Goal: Task Accomplishment & Management: Complete application form

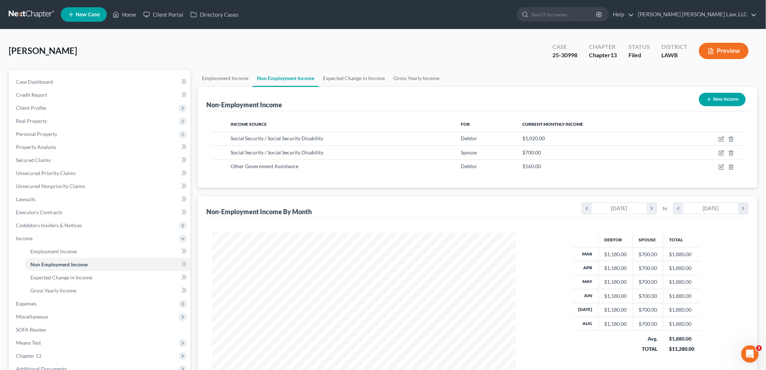
scroll to position [151, 318]
click at [23, 12] on link at bounding box center [32, 14] width 46 height 13
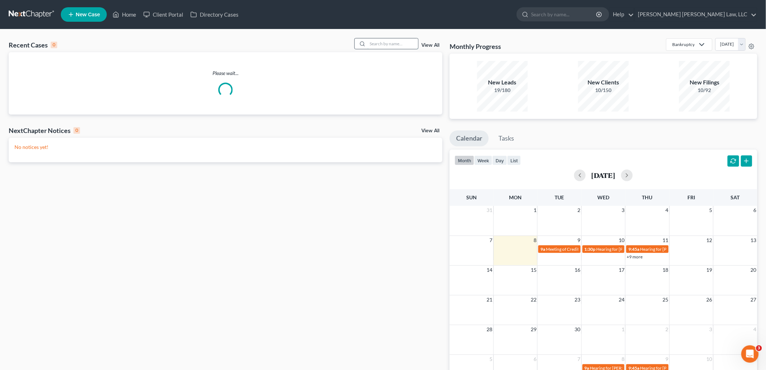
click at [387, 46] on input "search" at bounding box center [392, 43] width 51 height 10
type input "j"
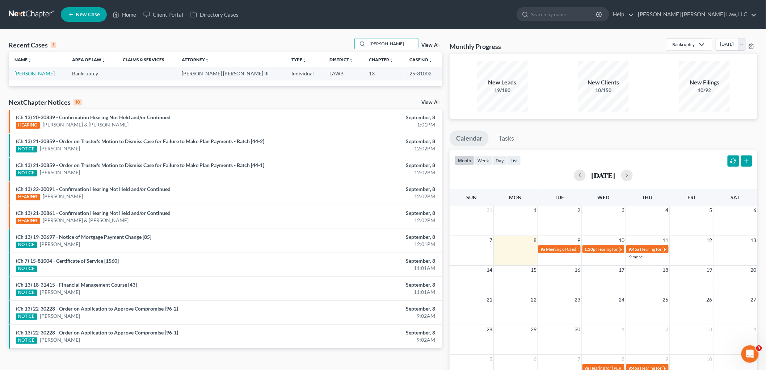
type input "latonya jones"
click at [26, 73] on link "[PERSON_NAME]" at bounding box center [34, 73] width 40 height 6
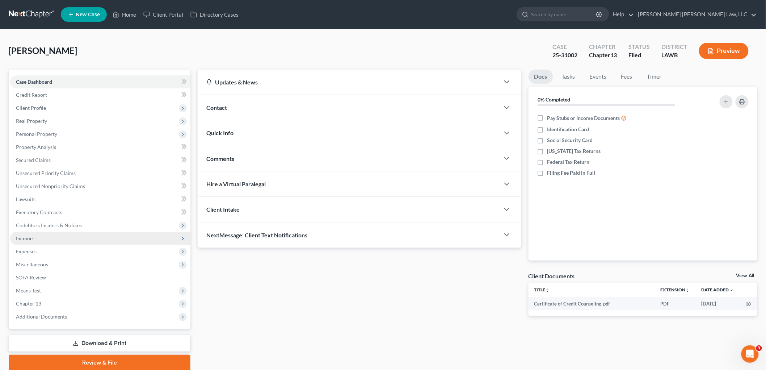
click at [35, 234] on span "Income" at bounding box center [100, 238] width 180 height 13
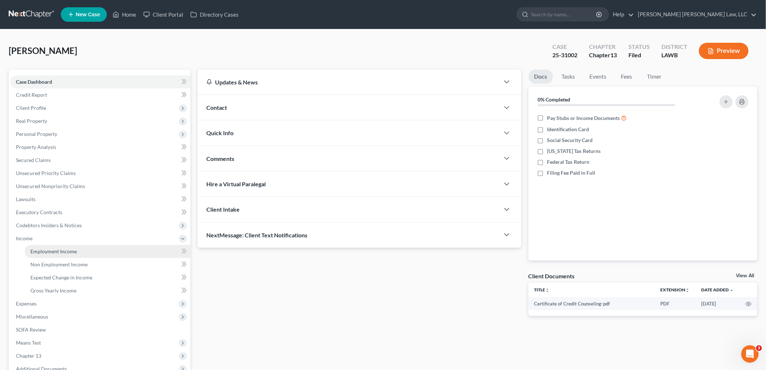
click at [40, 249] on span "Employment Income" at bounding box center [53, 251] width 46 height 6
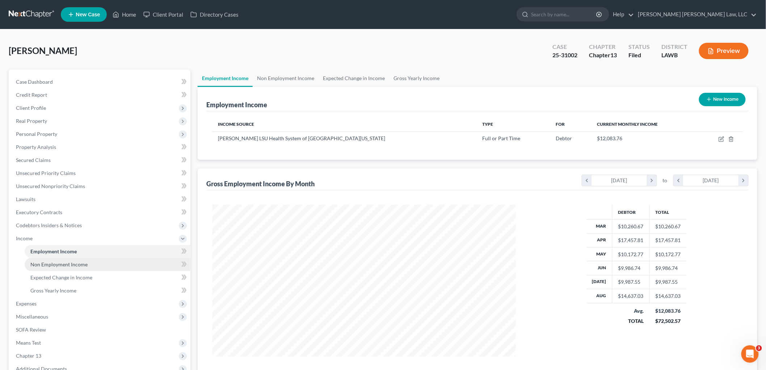
scroll to position [151, 318]
click at [48, 263] on span "Non Employment Income" at bounding box center [58, 264] width 57 height 6
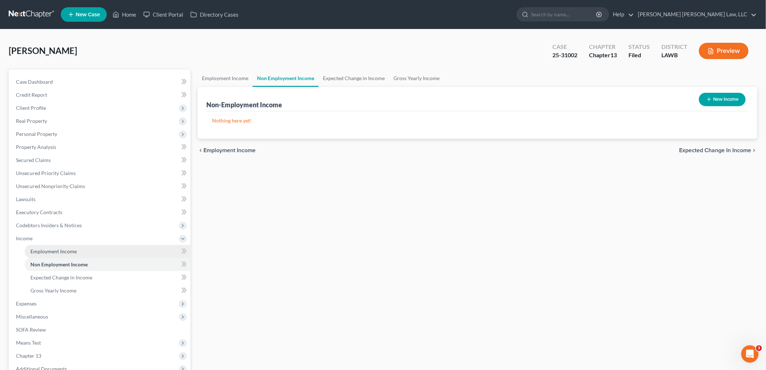
click at [68, 252] on span "Employment Income" at bounding box center [53, 251] width 46 height 6
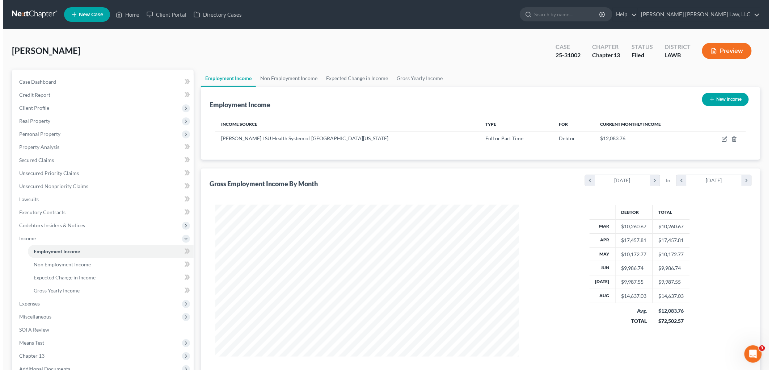
scroll to position [151, 318]
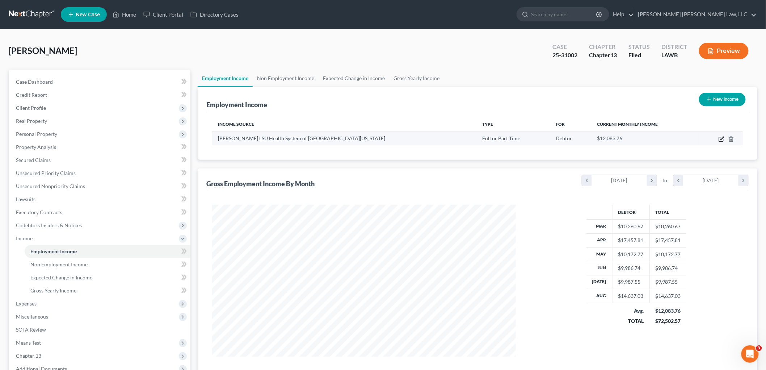
click at [719, 137] on icon "button" at bounding box center [721, 139] width 4 height 4
select select "0"
select select "19"
select select "2"
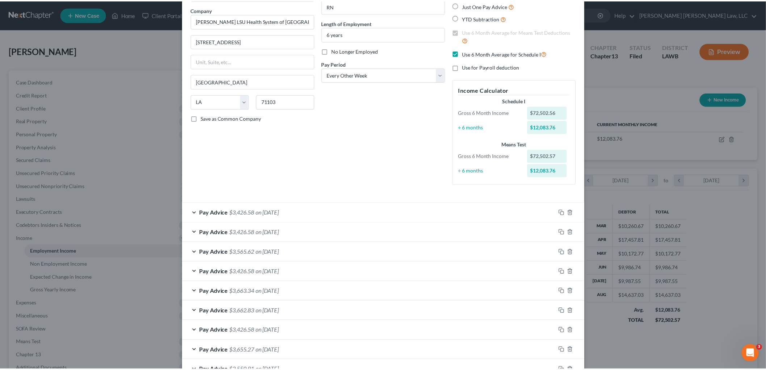
scroll to position [204, 0]
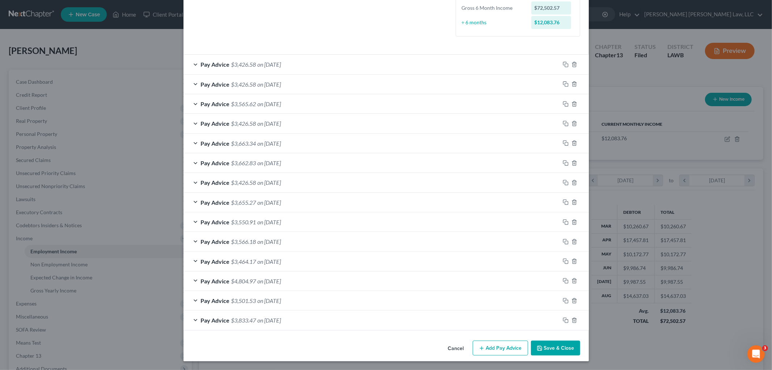
click at [541, 342] on button "Save & Close" at bounding box center [555, 347] width 49 height 15
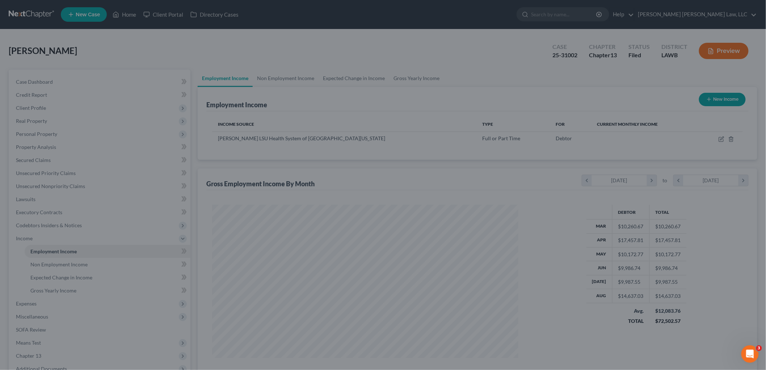
scroll to position [361890, 361724]
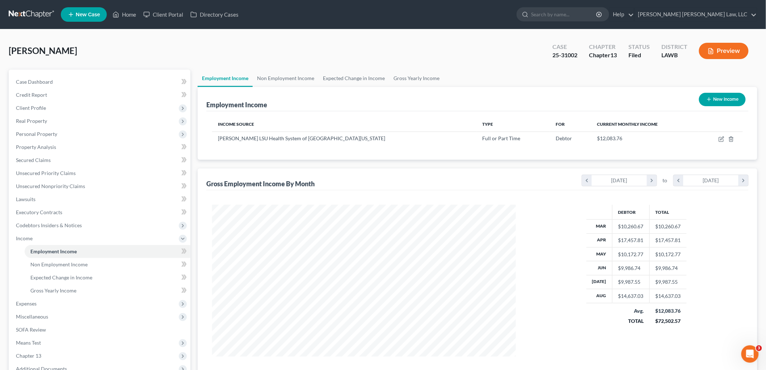
click at [38, 12] on link at bounding box center [32, 14] width 46 height 13
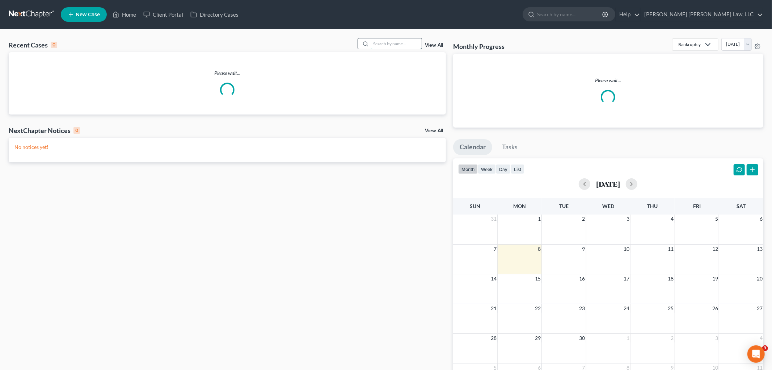
click at [394, 41] on input "search" at bounding box center [396, 43] width 51 height 10
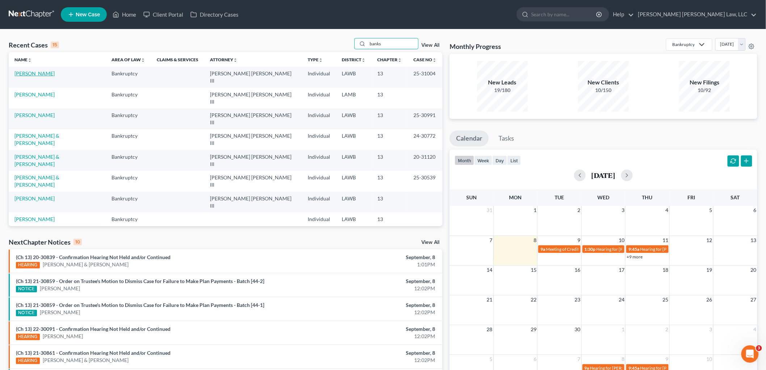
type input "banks"
click at [19, 74] on link "[PERSON_NAME]" at bounding box center [34, 73] width 40 height 6
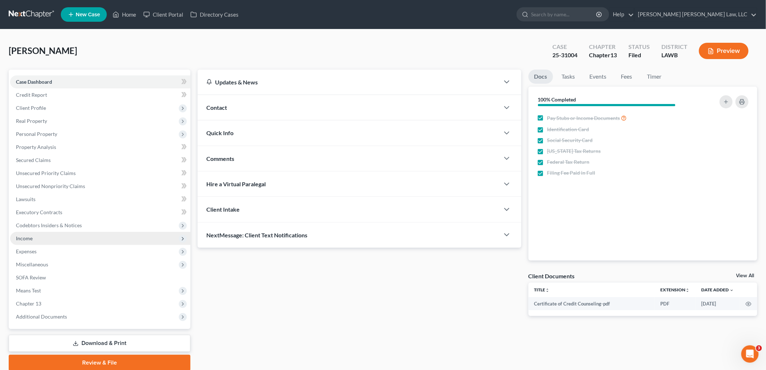
click at [45, 236] on span "Income" at bounding box center [100, 238] width 180 height 13
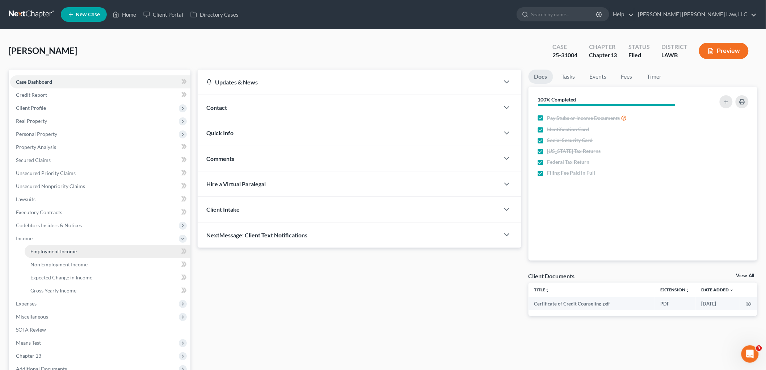
click at [45, 249] on span "Employment Income" at bounding box center [53, 251] width 46 height 6
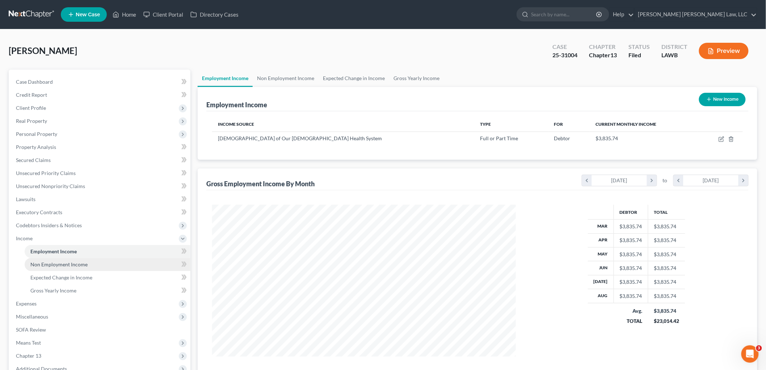
scroll to position [151, 318]
click at [69, 266] on span "Non Employment Income" at bounding box center [58, 264] width 57 height 6
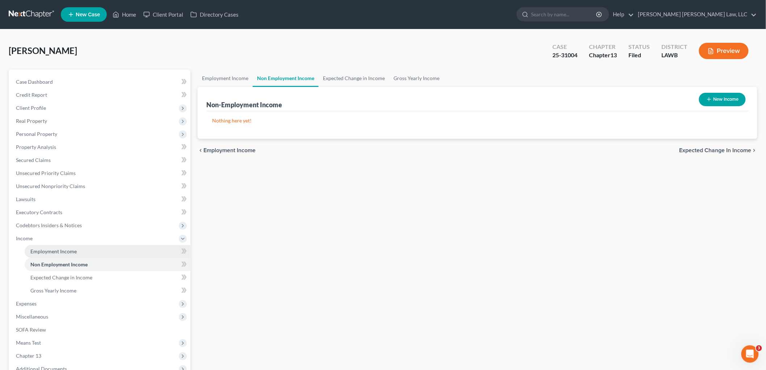
click at [71, 250] on span "Employment Income" at bounding box center [53, 251] width 46 height 6
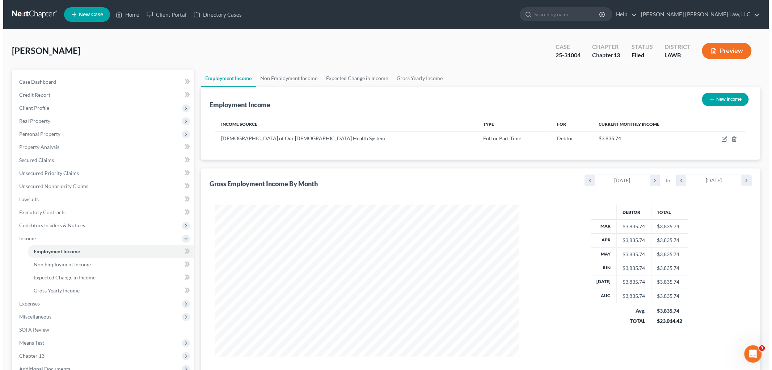
scroll to position [151, 318]
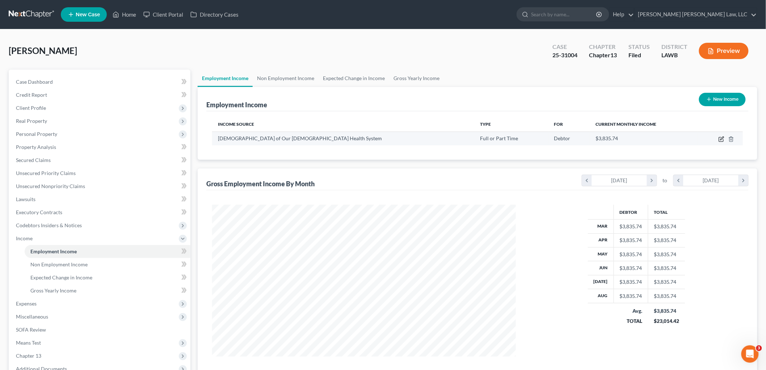
click at [722, 139] on icon "button" at bounding box center [722, 139] width 6 height 6
select select "0"
select select "19"
select select "2"
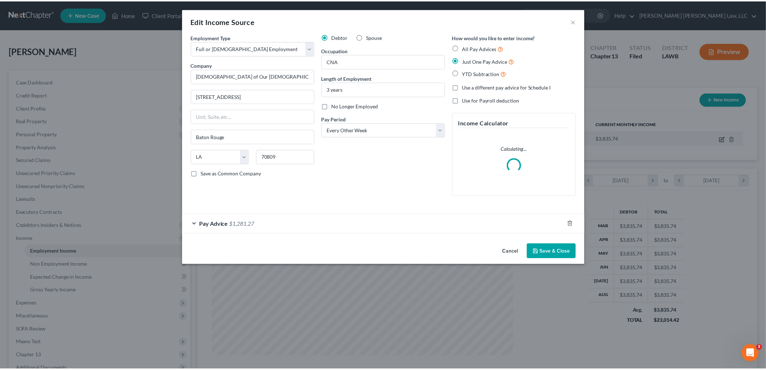
scroll to position [153, 321]
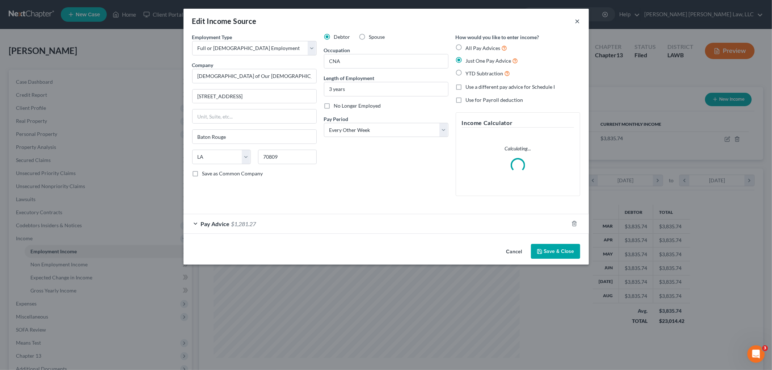
click at [580, 21] on button "×" at bounding box center [577, 21] width 5 height 9
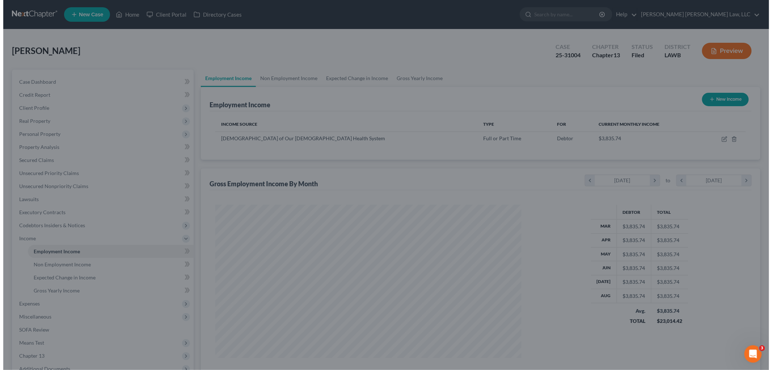
scroll to position [361890, 361724]
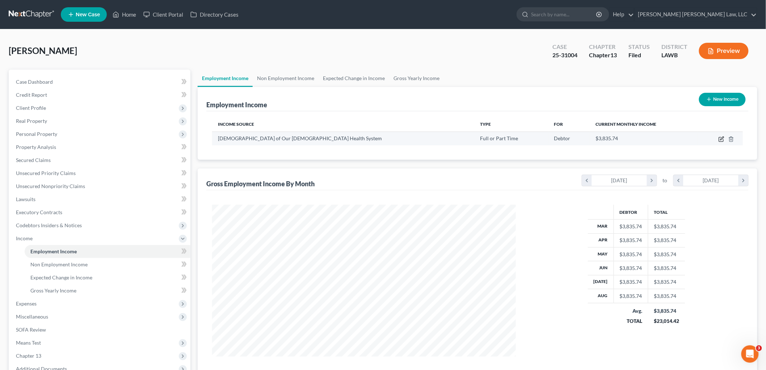
click at [721, 139] on icon "button" at bounding box center [721, 137] width 3 height 3
select select "0"
select select "19"
select select "2"
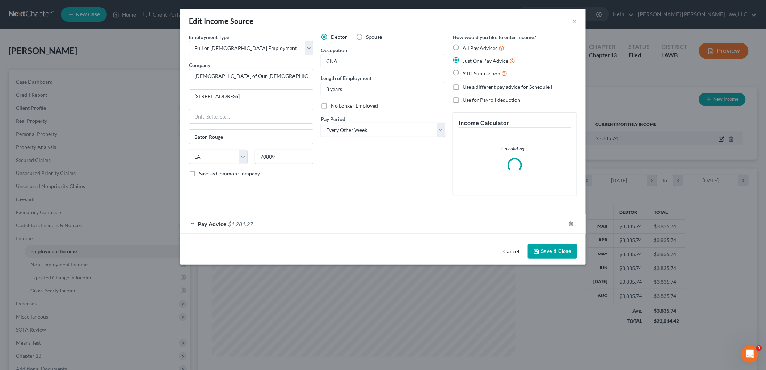
scroll to position [153, 321]
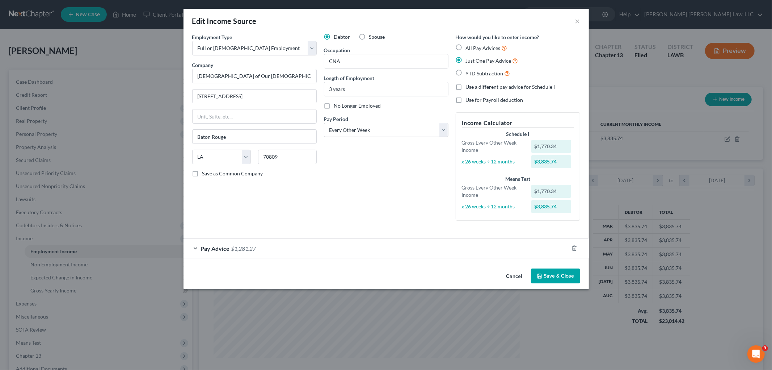
click at [545, 273] on button "Save & Close" at bounding box center [555, 275] width 49 height 15
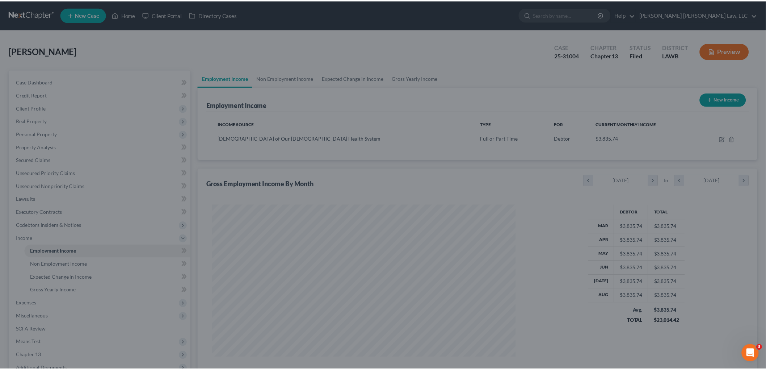
scroll to position [361890, 361724]
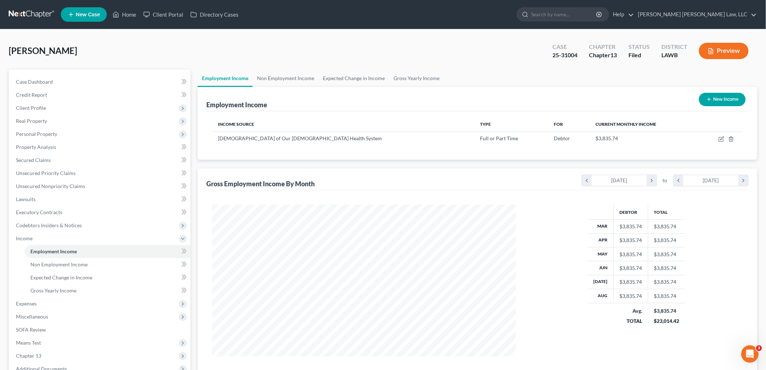
click at [22, 12] on link at bounding box center [32, 14] width 46 height 13
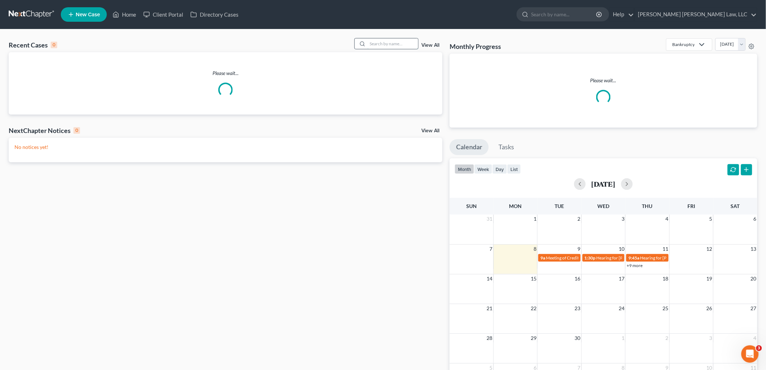
click at [375, 46] on input "search" at bounding box center [392, 43] width 51 height 10
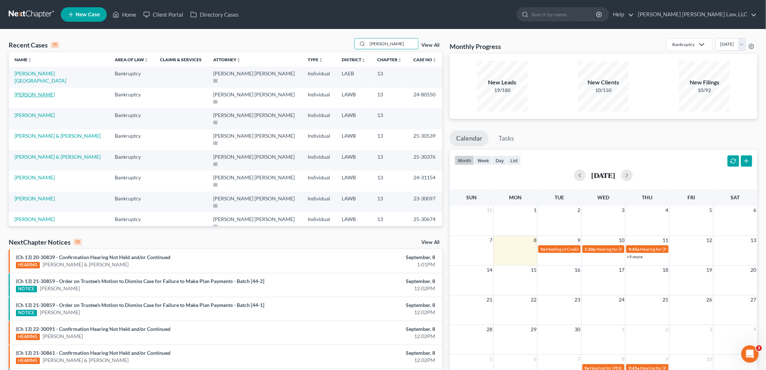
type input "thompson"
click at [35, 91] on link "Thompson, William" at bounding box center [34, 94] width 40 height 6
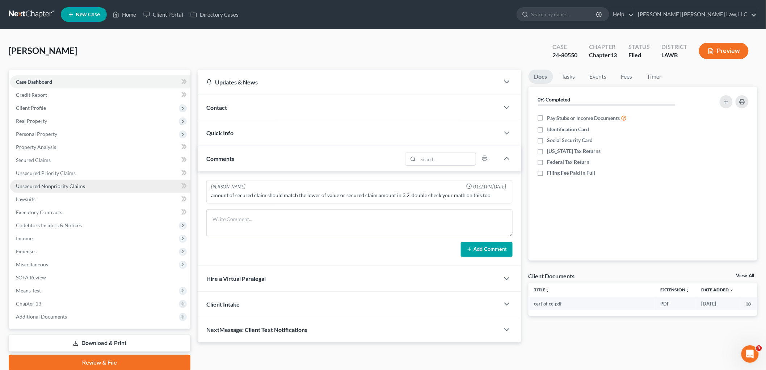
drag, startPoint x: 80, startPoint y: 182, endPoint x: 72, endPoint y: 184, distance: 8.9
click at [80, 182] on link "Unsecured Nonpriority Claims" at bounding box center [100, 186] width 180 height 13
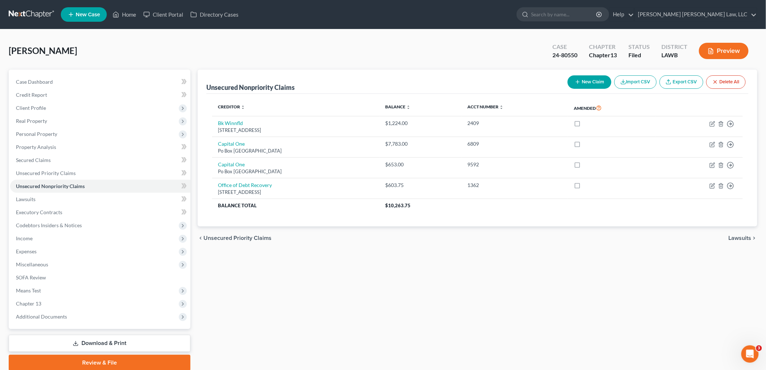
click at [585, 78] on button "New Claim" at bounding box center [590, 81] width 44 height 13
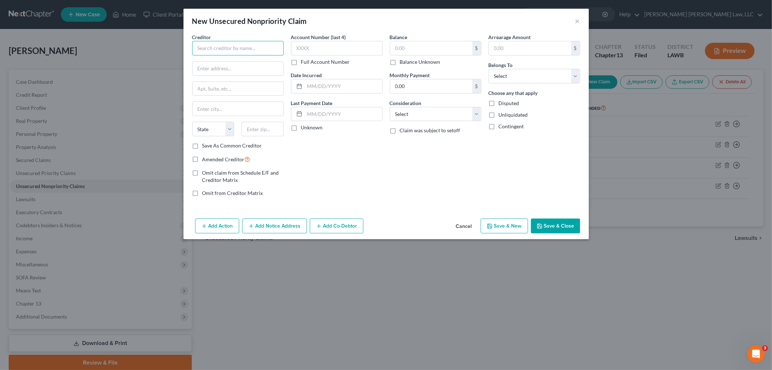
click at [215, 46] on input "text" at bounding box center [238, 48] width 92 height 14
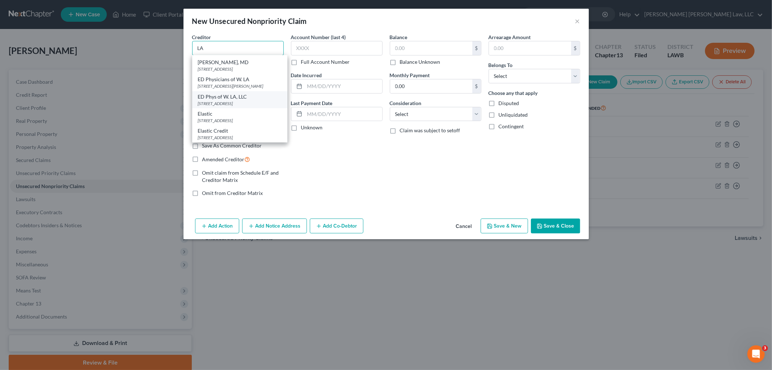
scroll to position [884, 0]
type input "L"
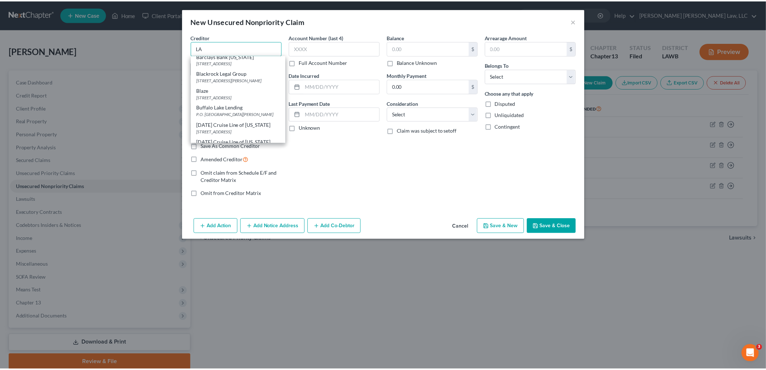
scroll to position [0, 0]
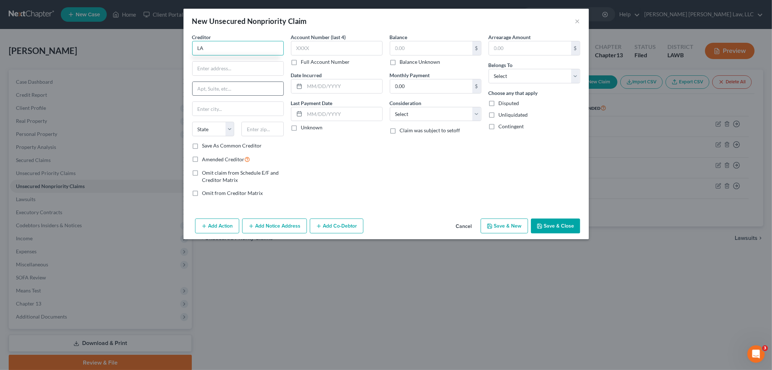
type input "L"
click at [233, 71] on div "7979 Independence Blvd, Baton Rouge, LA 70806" at bounding box center [240, 67] width 84 height 6
type input "LA Department Of Motor Vehicles"
type input "7979 Independence Blvd"
type input "Baton Rouge"
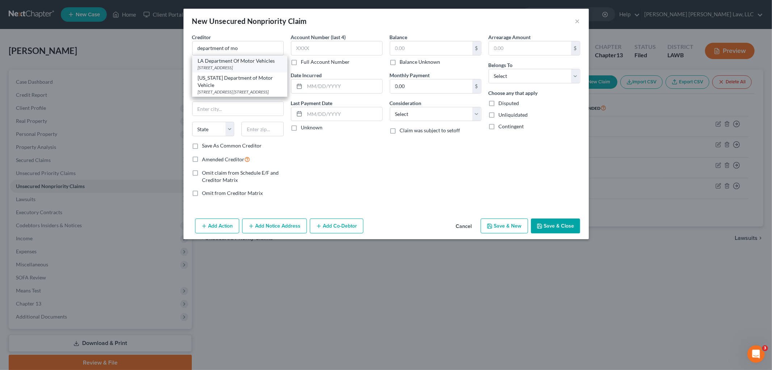
select select "19"
type input "70806"
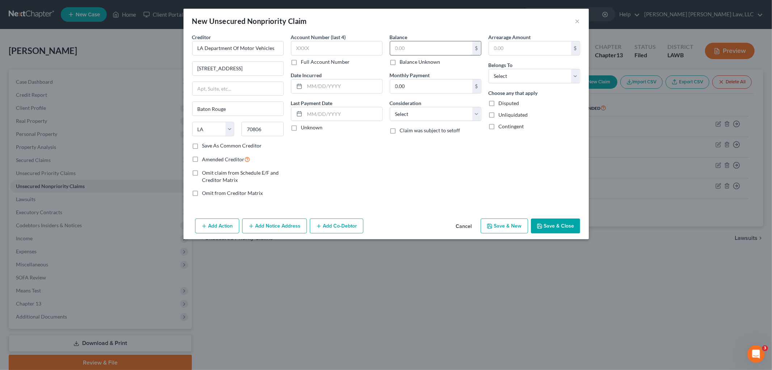
click at [429, 50] on input "text" at bounding box center [431, 48] width 82 height 14
type input "603.75"
drag, startPoint x: 507, startPoint y: 74, endPoint x: 507, endPoint y: 83, distance: 8.7
click at [507, 74] on select "Select Debtor 1 Only Debtor 2 Only Debtor 1 And Debtor 2 Only At Least One Of T…" at bounding box center [535, 76] width 92 height 14
select select "0"
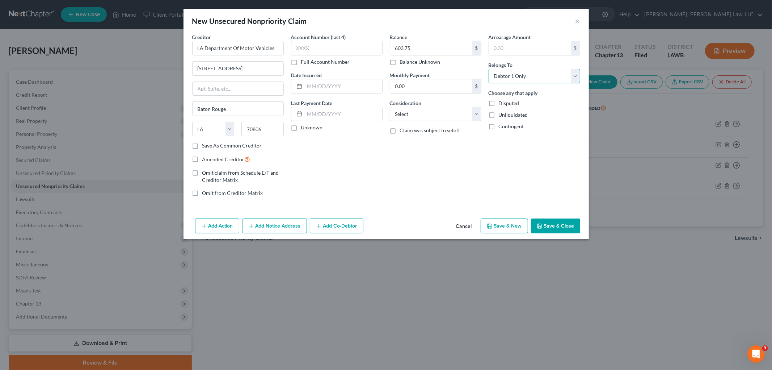
click at [489, 69] on select "Select Debtor 1 Only Debtor 2 Only Debtor 1 And Debtor 2 Only At Least One Of T…" at bounding box center [535, 76] width 92 height 14
drag, startPoint x: 458, startPoint y: 117, endPoint x: 454, endPoint y: 118, distance: 3.8
click at [457, 117] on select "Select Cable / Satellite Services Collection Agency Credit Card Debt Debt Couns…" at bounding box center [436, 114] width 92 height 14
select select "14"
click at [390, 107] on select "Select Cable / Satellite Services Collection Agency Credit Card Debt Debt Couns…" at bounding box center [436, 114] width 92 height 14
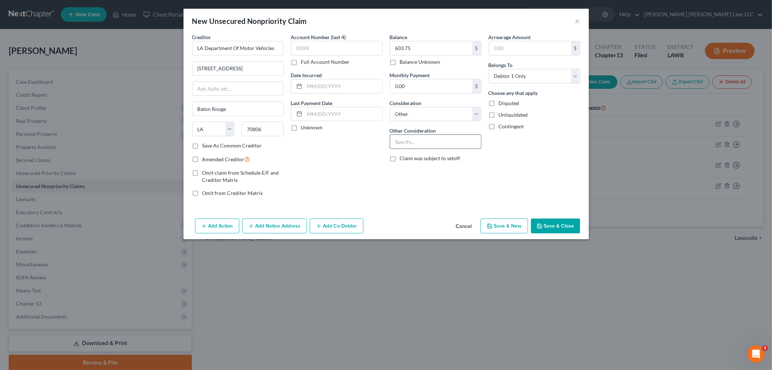
click at [431, 140] on input "text" at bounding box center [435, 142] width 91 height 14
type input "insurance flags"
click at [551, 227] on button "Save & Close" at bounding box center [555, 225] width 49 height 15
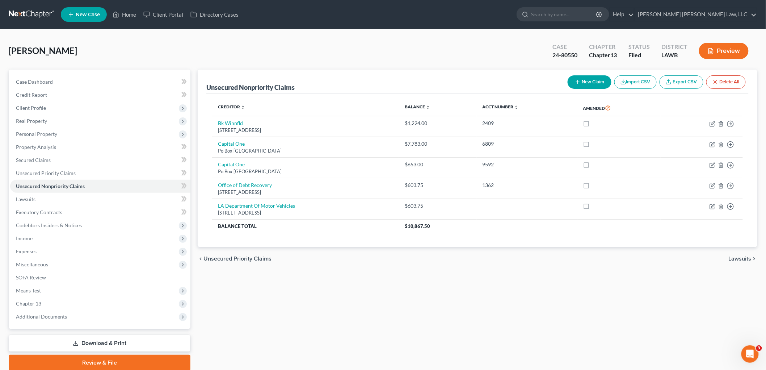
click at [118, 342] on link "Download & Print" at bounding box center [100, 343] width 182 height 17
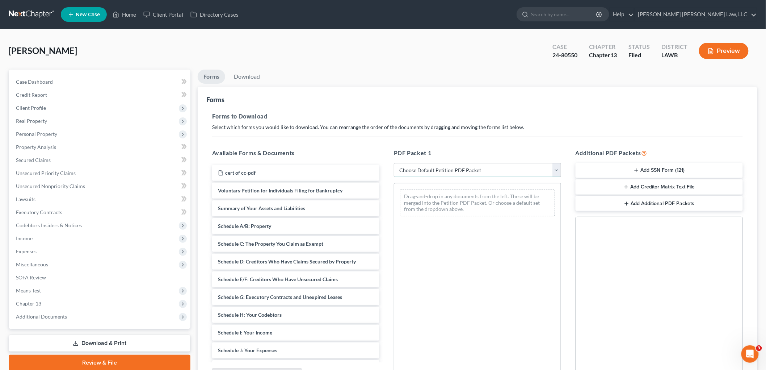
click at [447, 169] on select "Choose Default Petition PDF Packet Complete Bankruptcy Petition (all forms and …" at bounding box center [477, 170] width 167 height 14
select select "2"
click at [394, 163] on select "Choose Default Petition PDF Packet Complete Bankruptcy Petition (all forms and …" at bounding box center [477, 170] width 167 height 14
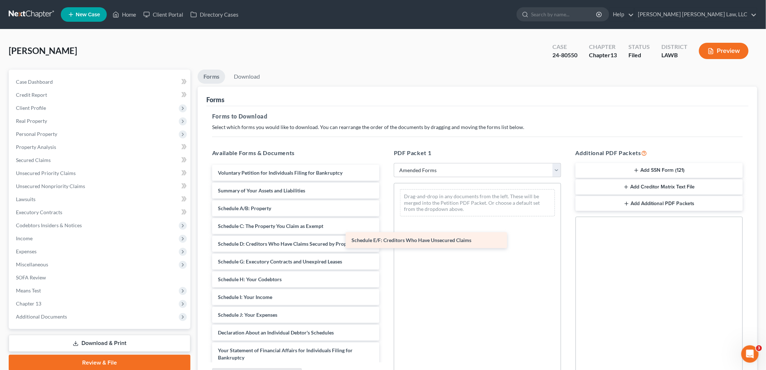
drag, startPoint x: 257, startPoint y: 262, endPoint x: 407, endPoint y: 241, distance: 150.6
click at [385, 241] on div "Schedule E/F: Creditors Who Have Unsecured Claims Voluntary Petition for Indivi…" at bounding box center [295, 322] width 179 height 314
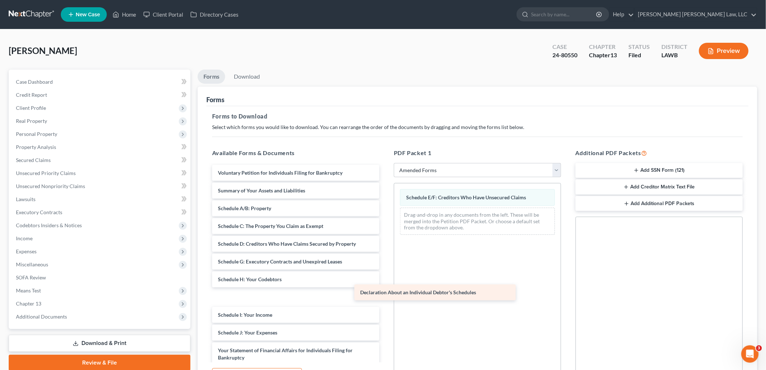
drag, startPoint x: 247, startPoint y: 332, endPoint x: 420, endPoint y: 284, distance: 180.0
click at [385, 284] on div "Declaration About an Individual Debtor's Schedules Voluntary Petition for Indiv…" at bounding box center [295, 322] width 179 height 314
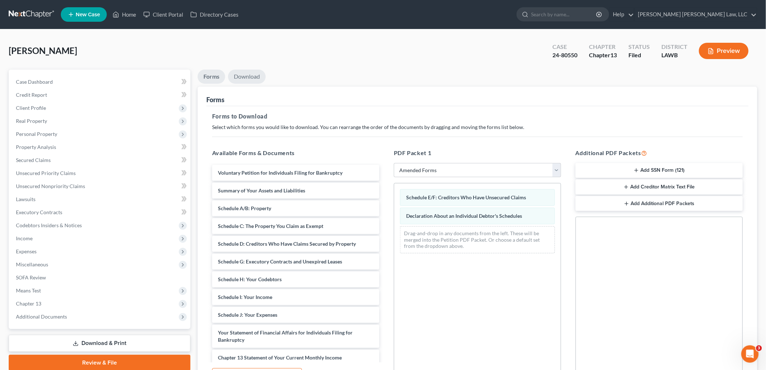
click at [253, 81] on link "Download" at bounding box center [247, 77] width 38 height 14
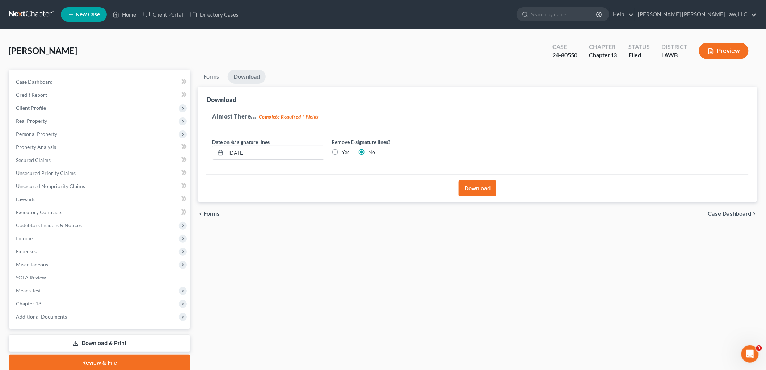
click at [466, 191] on button "Download" at bounding box center [478, 188] width 38 height 16
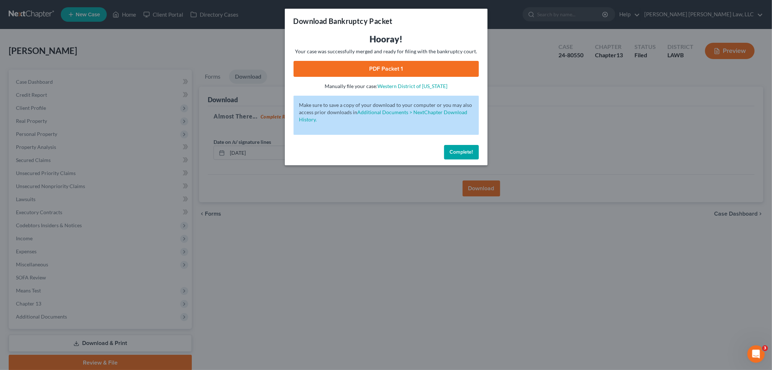
click at [317, 72] on link "PDF Packet 1" at bounding box center [386, 69] width 185 height 16
click at [463, 152] on span "Complete!" at bounding box center [461, 152] width 23 height 6
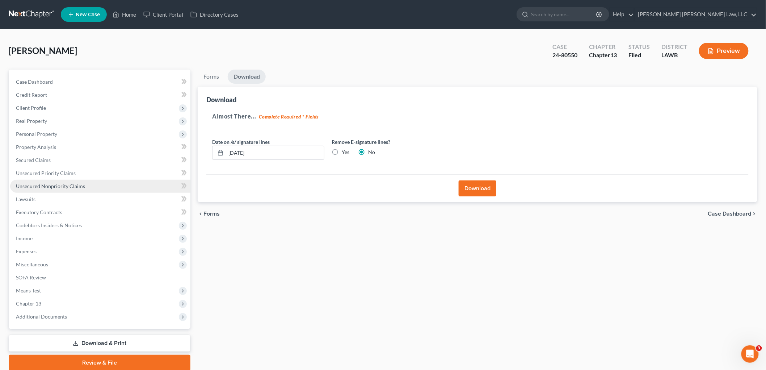
click at [80, 187] on span "Unsecured Nonpriority Claims" at bounding box center [50, 186] width 69 height 6
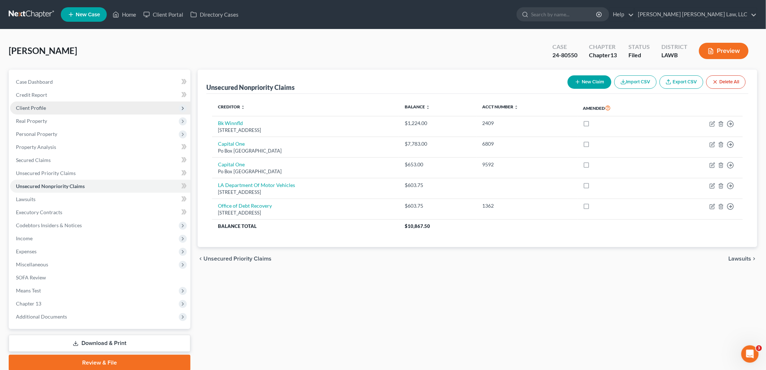
click at [56, 103] on span "Client Profile" at bounding box center [100, 107] width 180 height 13
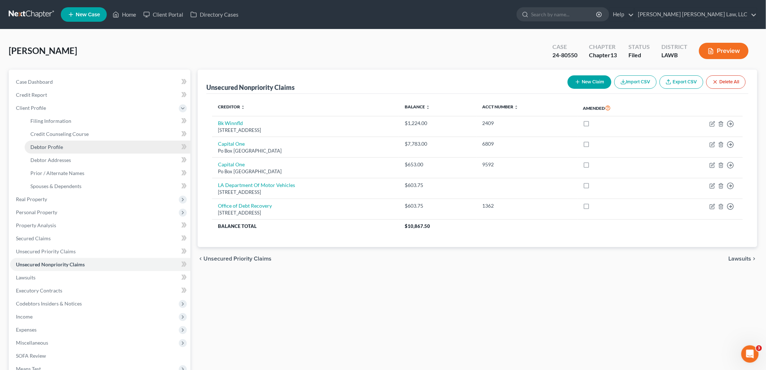
click at [59, 146] on span "Debtor Profile" at bounding box center [46, 147] width 33 height 6
select select "0"
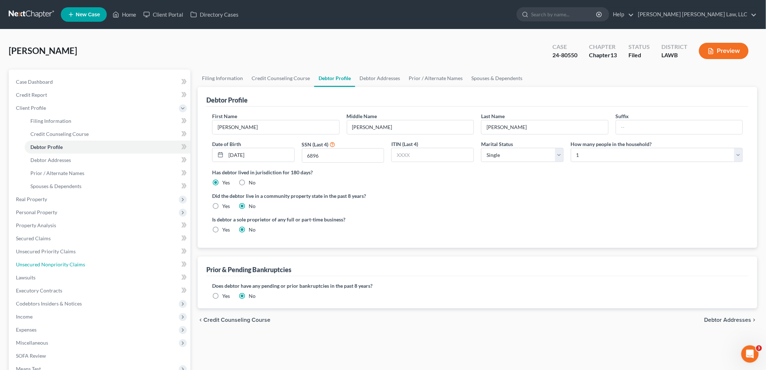
drag, startPoint x: 81, startPoint y: 262, endPoint x: 5, endPoint y: 252, distance: 77.0
click at [81, 262] on span "Unsecured Nonpriority Claims" at bounding box center [50, 264] width 69 height 6
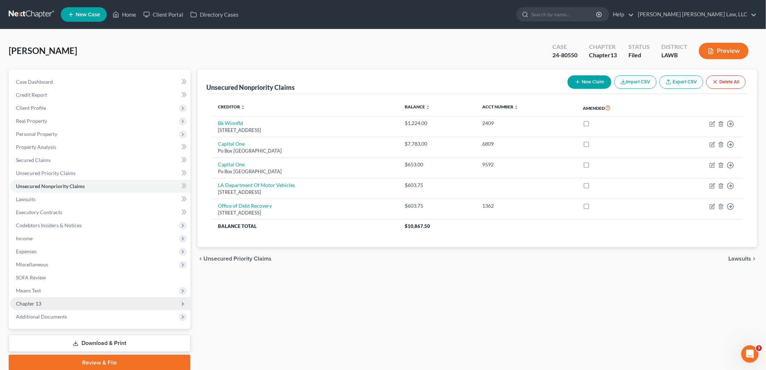
click at [62, 305] on span "Chapter 13" at bounding box center [100, 303] width 180 height 13
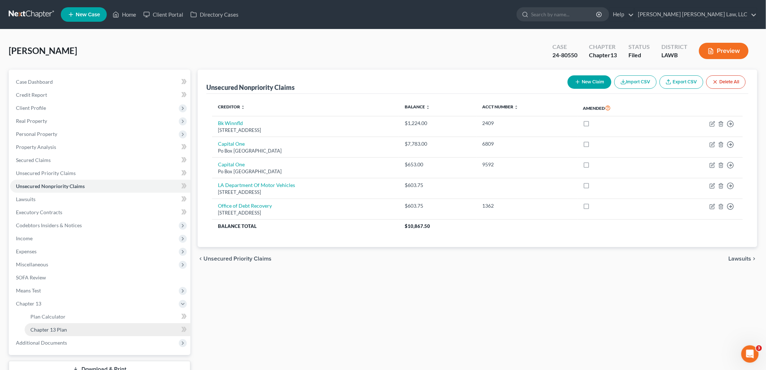
click at [63, 327] on span "Chapter 13 Plan" at bounding box center [48, 329] width 37 height 6
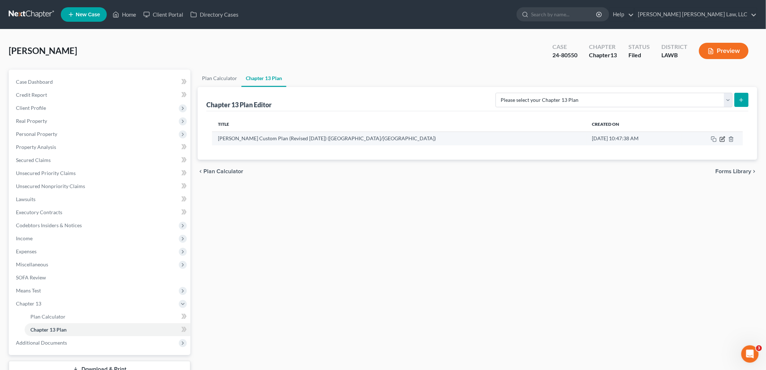
click at [722, 138] on icon "button" at bounding box center [723, 139] width 6 height 6
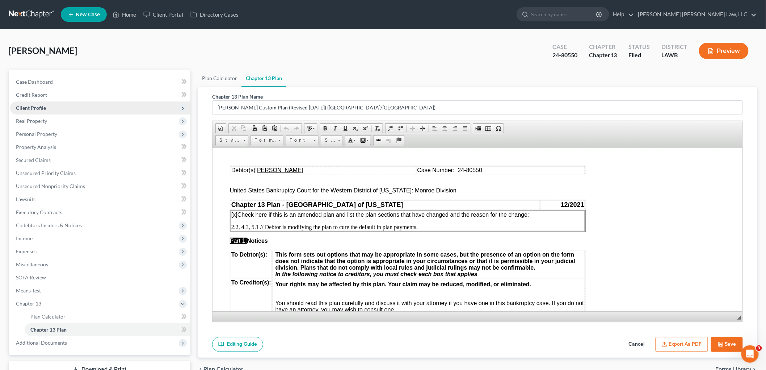
click at [49, 109] on span "Client Profile" at bounding box center [100, 107] width 180 height 13
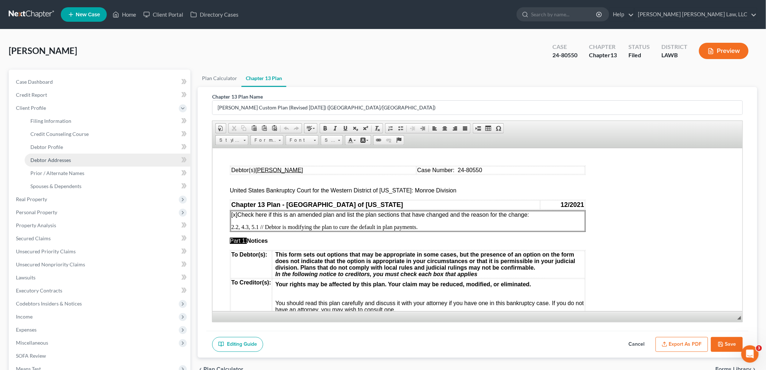
click at [62, 157] on span "Debtor Addresses" at bounding box center [50, 160] width 41 height 6
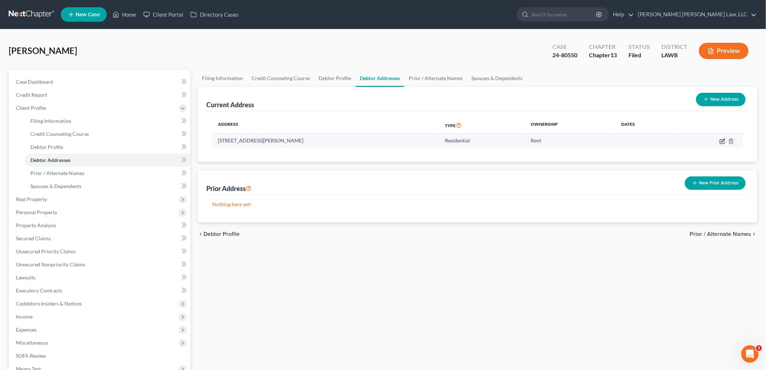
click at [720, 140] on icon "button" at bounding box center [723, 141] width 6 height 6
select select "19"
select select "0"
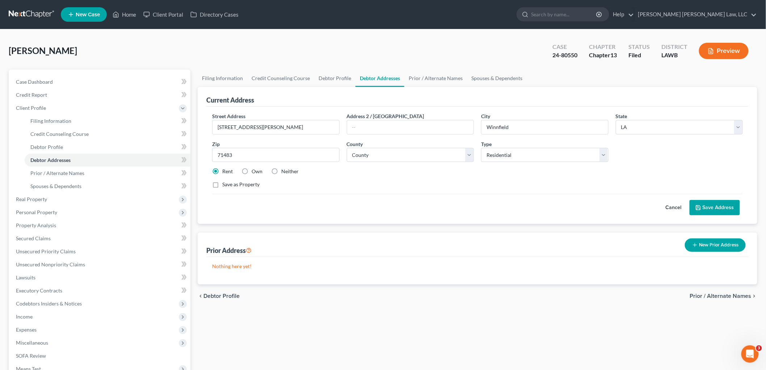
click at [714, 205] on button "Save Address" at bounding box center [715, 207] width 50 height 15
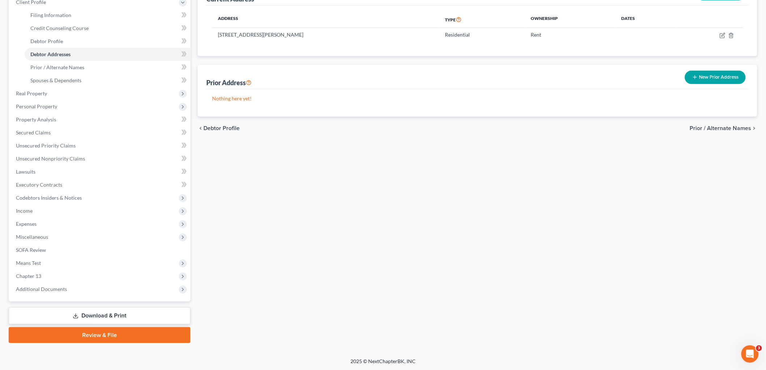
click at [144, 308] on link "Download & Print" at bounding box center [100, 315] width 182 height 17
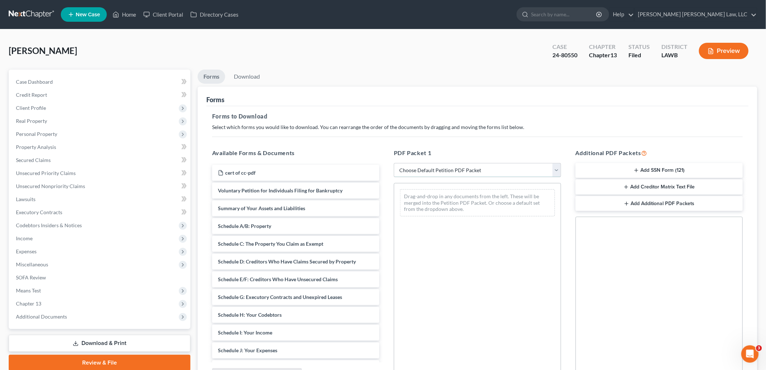
click at [464, 166] on select "Choose Default Petition PDF Packet Complete Bankruptcy Petition (all forms and …" at bounding box center [477, 170] width 167 height 14
select select "2"
click at [394, 163] on select "Choose Default Petition PDF Packet Complete Bankruptcy Petition (all forms and …" at bounding box center [477, 170] width 167 height 14
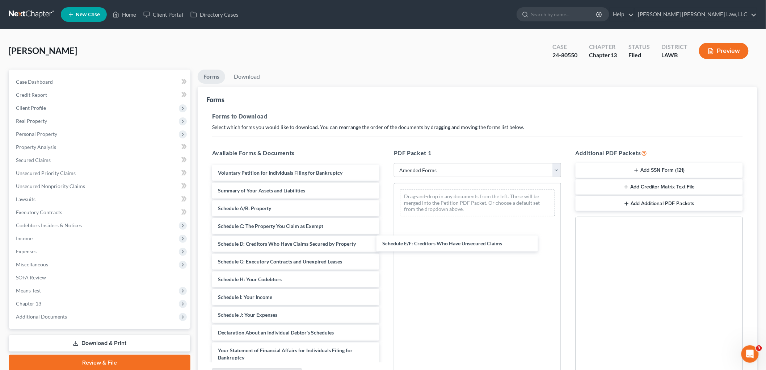
drag, startPoint x: 273, startPoint y: 262, endPoint x: 440, endPoint y: 246, distance: 168.1
click at [385, 244] on div "Schedule E/F: Creditors Who Have Unsecured Claims Voluntary Petition for Indivi…" at bounding box center [295, 322] width 179 height 314
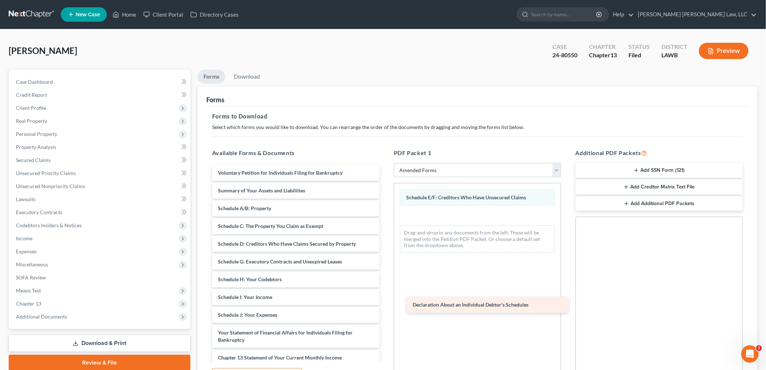
drag, startPoint x: 252, startPoint y: 331, endPoint x: 450, endPoint y: 298, distance: 201.1
click at [385, 302] on div "Declaration About an Individual Debtor's Schedules Voluntary Petition for Indiv…" at bounding box center [295, 313] width 179 height 297
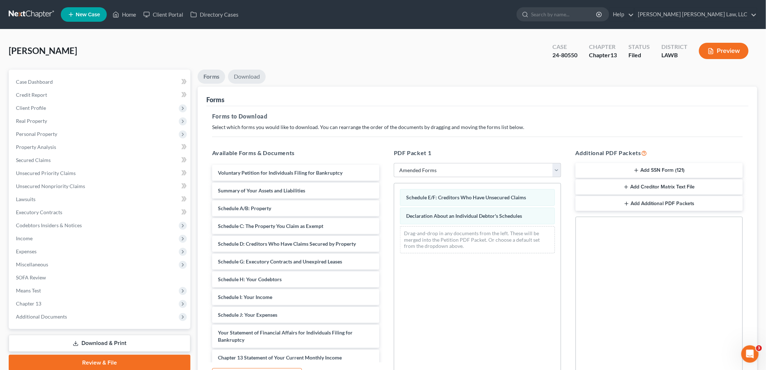
click at [252, 73] on link "Download" at bounding box center [247, 77] width 38 height 14
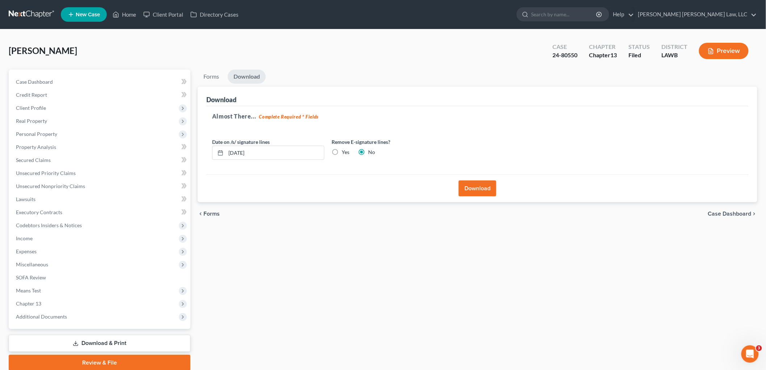
click at [480, 186] on button "Download" at bounding box center [478, 188] width 38 height 16
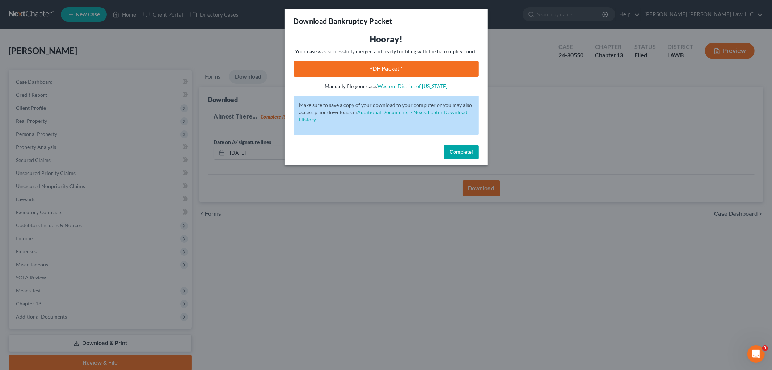
click at [321, 66] on link "PDF Packet 1" at bounding box center [386, 69] width 185 height 16
click at [461, 150] on span "Complete!" at bounding box center [461, 152] width 23 height 6
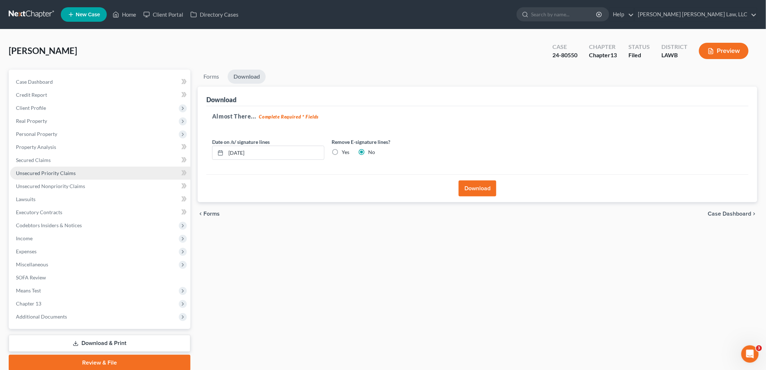
click at [66, 172] on span "Unsecured Priority Claims" at bounding box center [46, 173] width 60 height 6
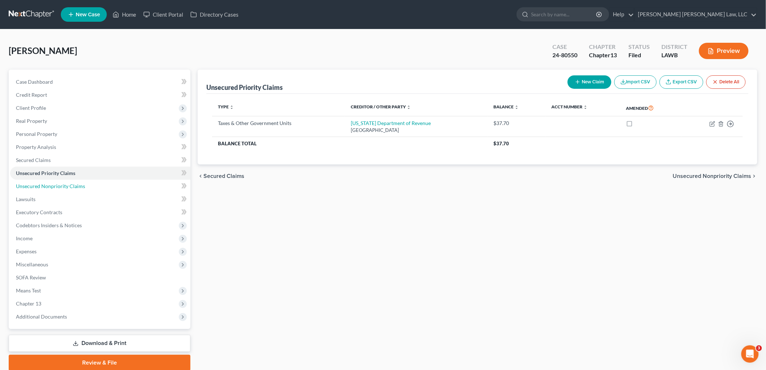
drag, startPoint x: 80, startPoint y: 186, endPoint x: 9, endPoint y: 183, distance: 71.4
click at [80, 186] on span "Unsecured Nonpriority Claims" at bounding box center [50, 186] width 69 height 6
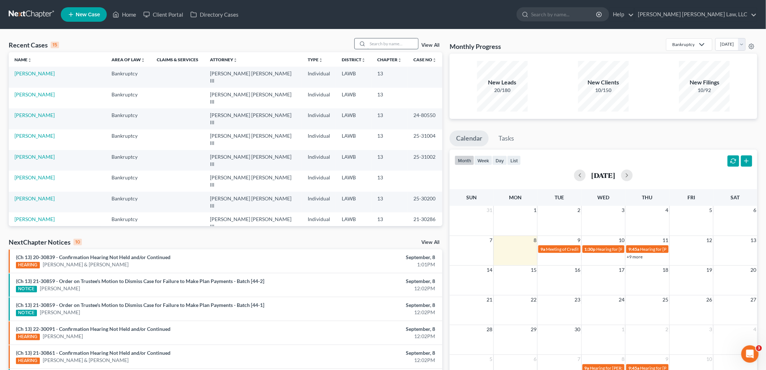
click at [390, 45] on input "search" at bounding box center [392, 43] width 51 height 10
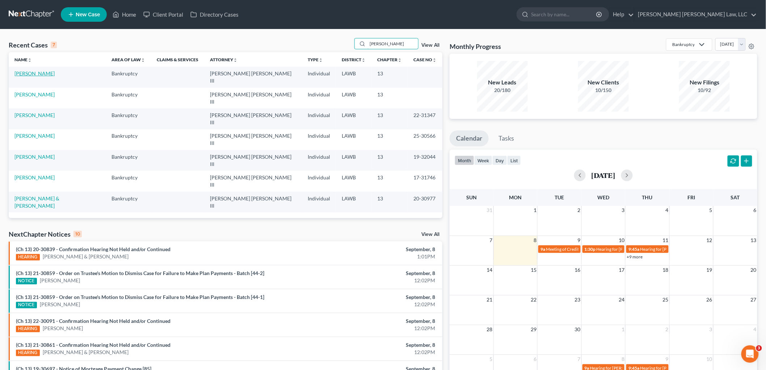
type input "foy"
click at [28, 74] on link "Foy, Elecia" at bounding box center [34, 73] width 40 height 6
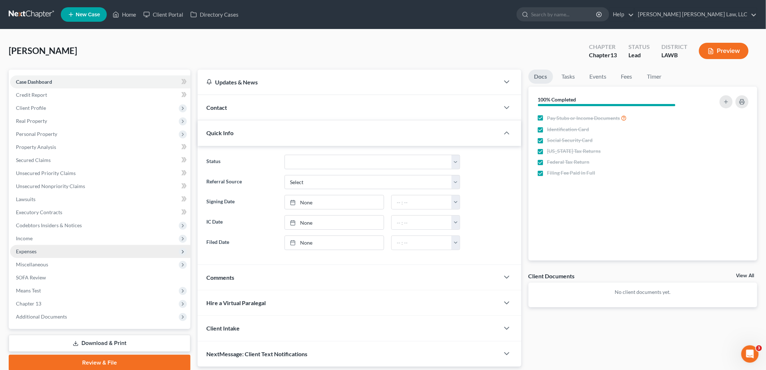
click at [48, 249] on span "Expenses" at bounding box center [100, 251] width 180 height 13
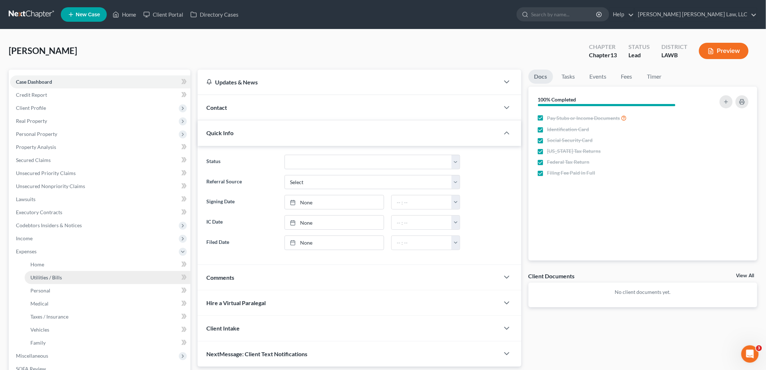
click at [51, 274] on span "Utilities / Bills" at bounding box center [45, 277] width 31 height 6
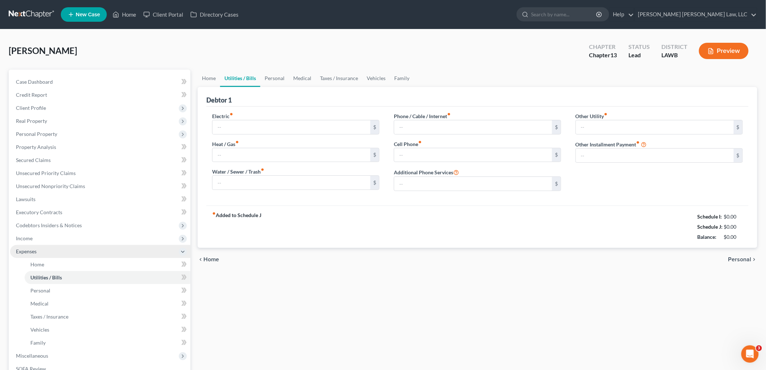
type input "150.48"
type input "40.00"
type input "35.00"
type input "109.14"
type input "320.00"
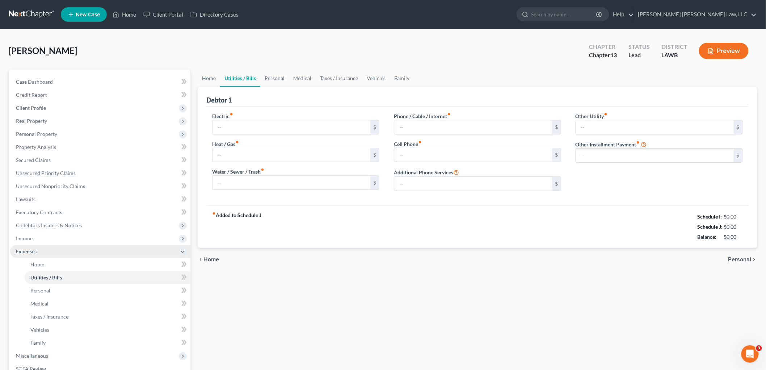
type input "0.00"
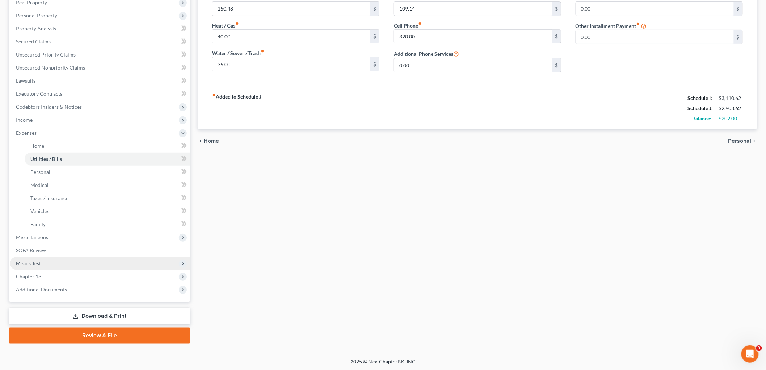
click at [41, 262] on span "Means Test" at bounding box center [28, 263] width 25 height 6
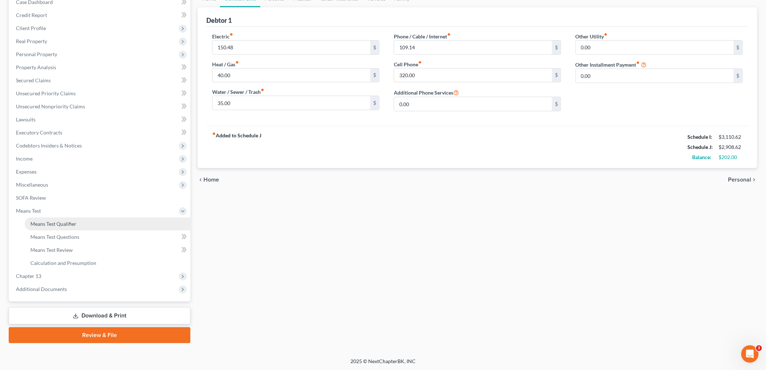
click at [74, 219] on link "Means Test Qualifier" at bounding box center [108, 223] width 166 height 13
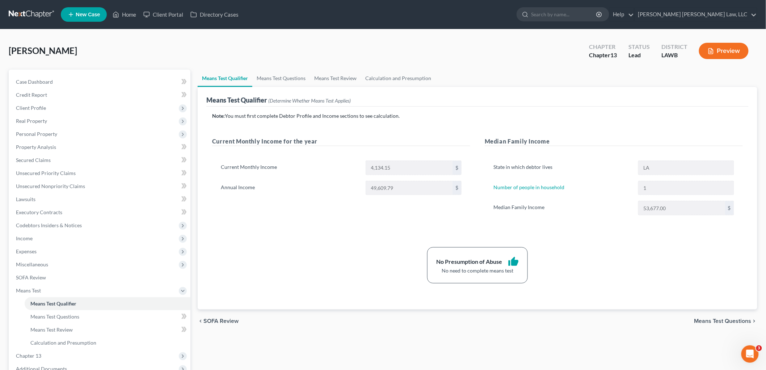
click at [28, 13] on link at bounding box center [32, 14] width 46 height 13
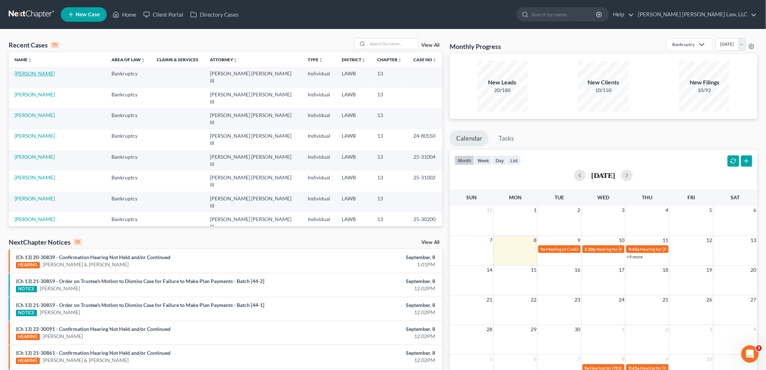
click at [31, 74] on link "[PERSON_NAME]" at bounding box center [34, 73] width 40 height 6
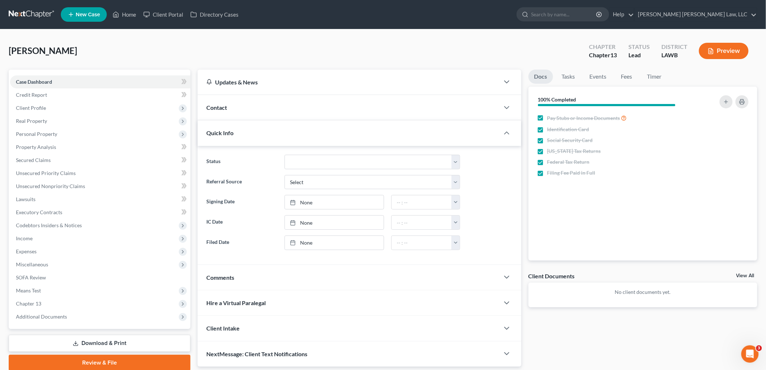
click at [58, 341] on link "Download & Print" at bounding box center [100, 343] width 182 height 17
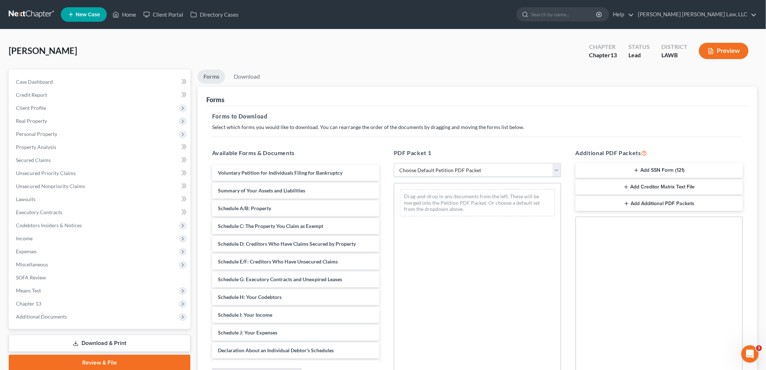
click at [454, 169] on select "Choose Default Petition PDF Packet Complete Bankruptcy Petition (all forms and …" at bounding box center [477, 170] width 167 height 14
select select "3"
click at [394, 163] on select "Choose Default Petition PDF Packet Complete Bankruptcy Petition (all forms and …" at bounding box center [477, 170] width 167 height 14
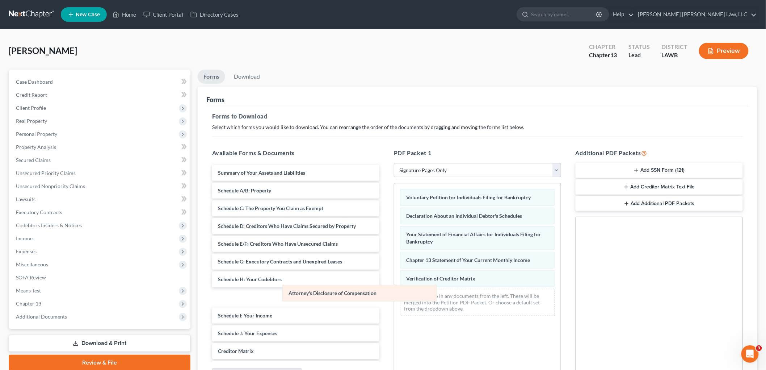
drag, startPoint x: 458, startPoint y: 300, endPoint x: 326, endPoint y: 297, distance: 132.6
click at [394, 297] on div "Attorney's Disclosure of Compensation Voluntary Petition for Individuals Filing…" at bounding box center [477, 252] width 167 height 138
click at [251, 77] on link "Download" at bounding box center [247, 77] width 38 height 14
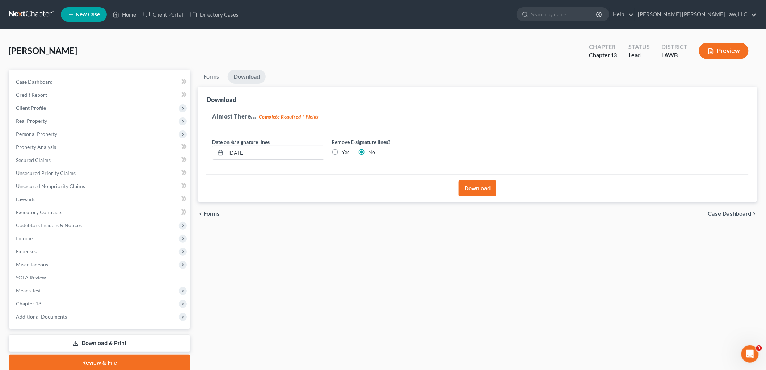
click at [461, 184] on button "Download" at bounding box center [478, 188] width 38 height 16
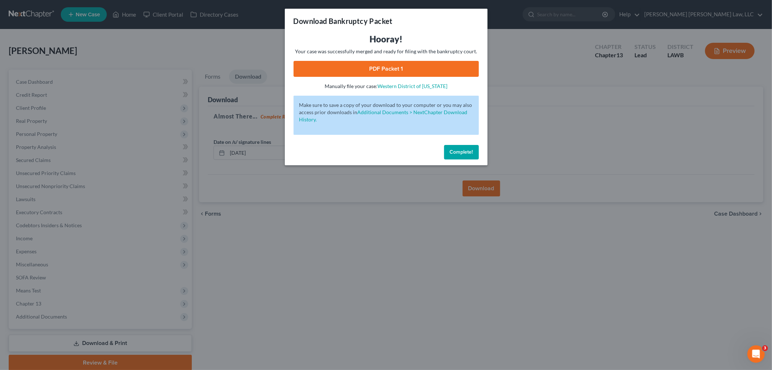
click at [439, 67] on link "PDF Packet 1" at bounding box center [386, 69] width 185 height 16
click at [465, 149] on span "Complete!" at bounding box center [461, 152] width 23 height 6
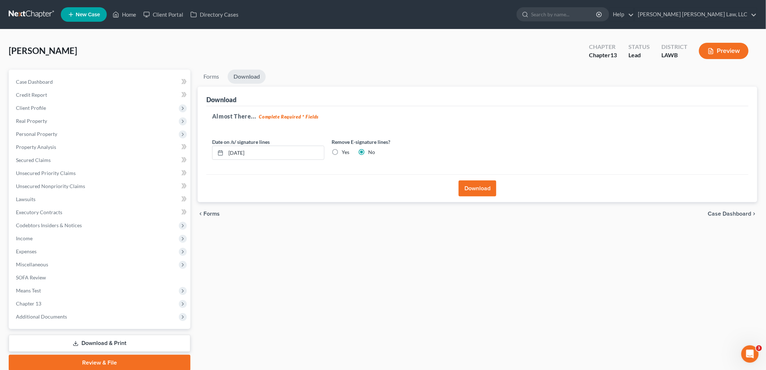
click at [36, 13] on link at bounding box center [32, 14] width 46 height 13
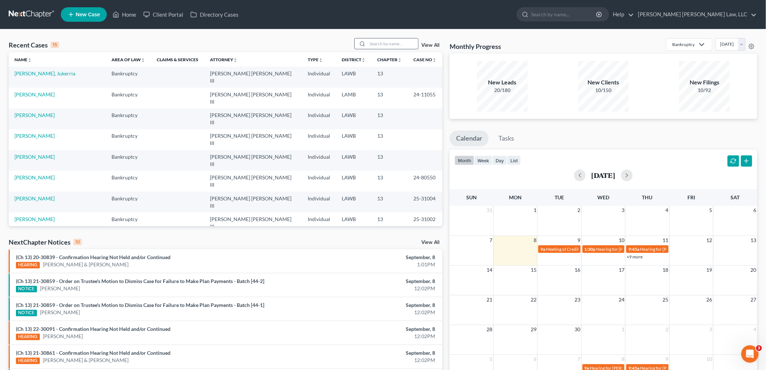
click at [374, 43] on input "search" at bounding box center [392, 43] width 51 height 10
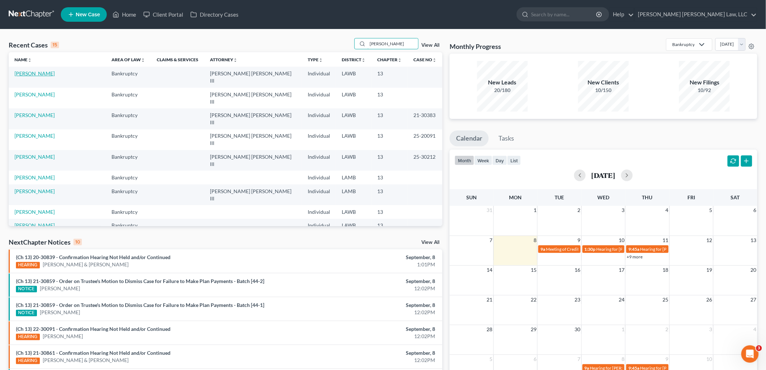
type input "[PERSON_NAME]"
click at [35, 71] on link "[PERSON_NAME]" at bounding box center [34, 73] width 40 height 6
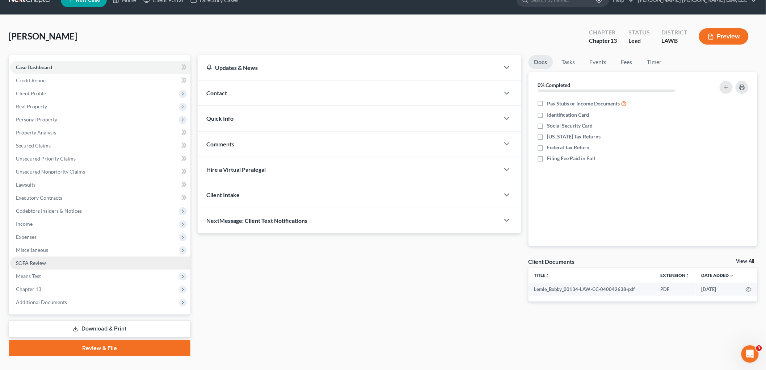
scroll to position [27, 0]
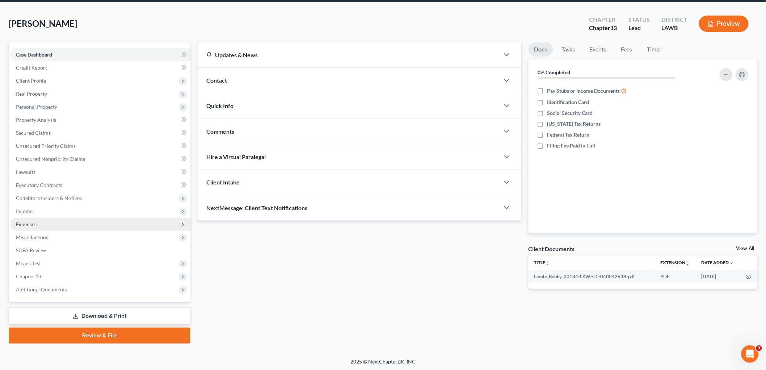
click at [42, 219] on span "Expenses" at bounding box center [100, 224] width 180 height 13
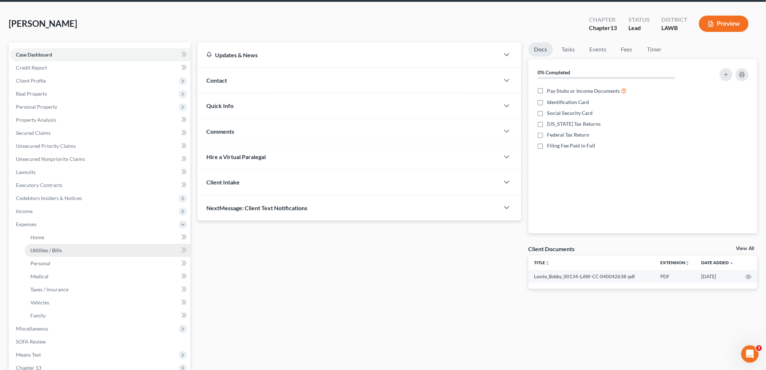
click at [42, 244] on link "Utilities / Bills" at bounding box center [108, 250] width 166 height 13
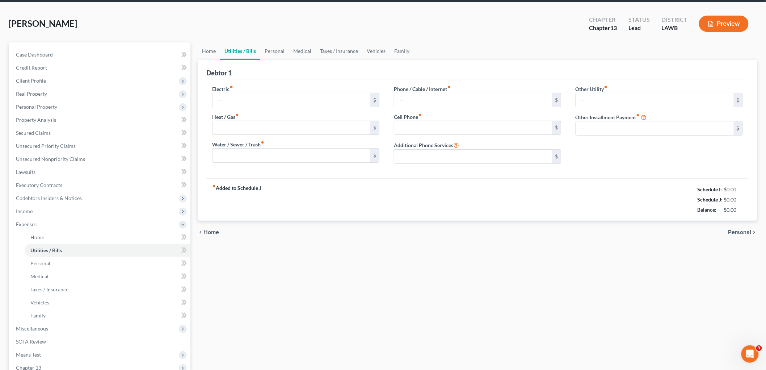
scroll to position [8, 0]
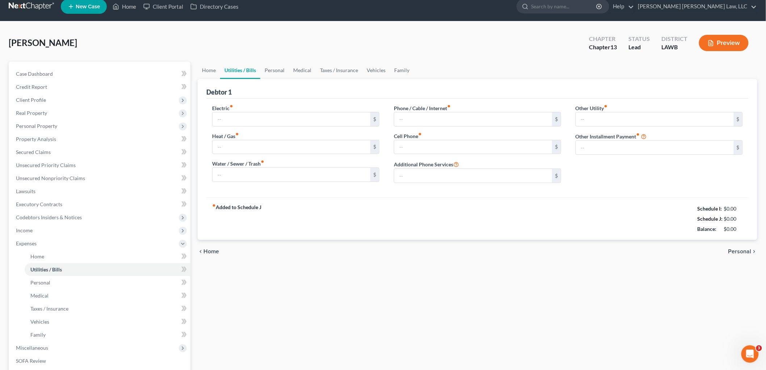
type input "150.00"
type input "0.00"
type input "200.00"
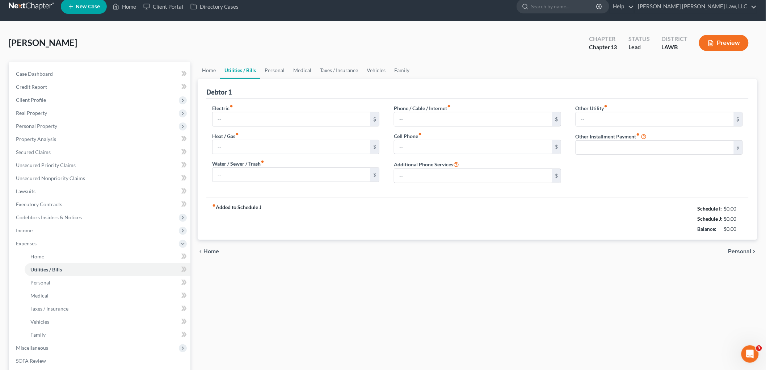
type input "0.00"
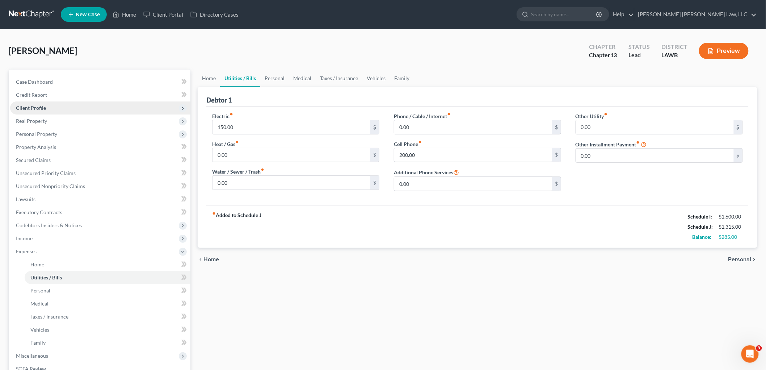
click at [67, 104] on span "Client Profile" at bounding box center [100, 107] width 180 height 13
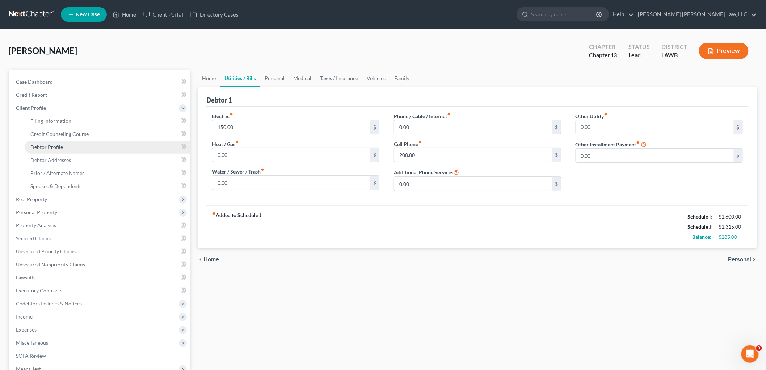
click at [57, 143] on link "Debtor Profile" at bounding box center [108, 146] width 166 height 13
select select "3"
select select "0"
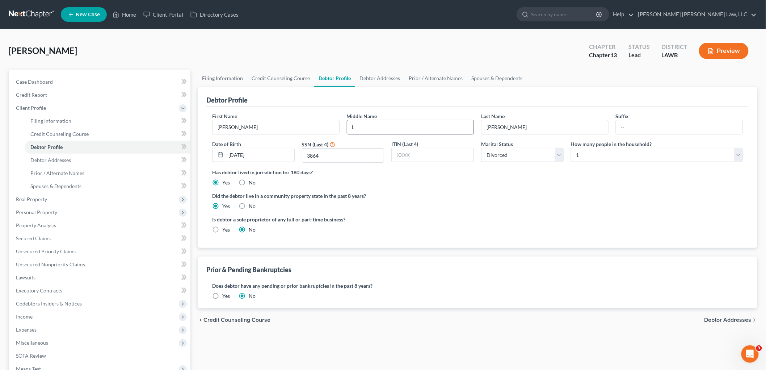
click at [406, 130] on input "L" at bounding box center [410, 127] width 127 height 14
type input "L."
click at [72, 168] on link "Prior / Alternate Names" at bounding box center [108, 173] width 166 height 13
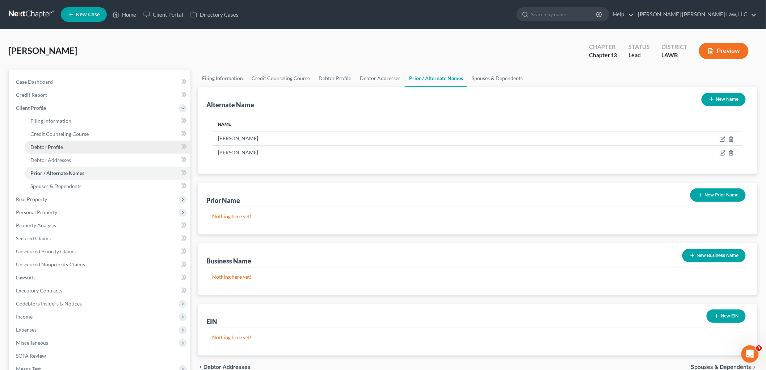
click at [44, 144] on span "Debtor Profile" at bounding box center [46, 147] width 33 height 6
select select "3"
select select "0"
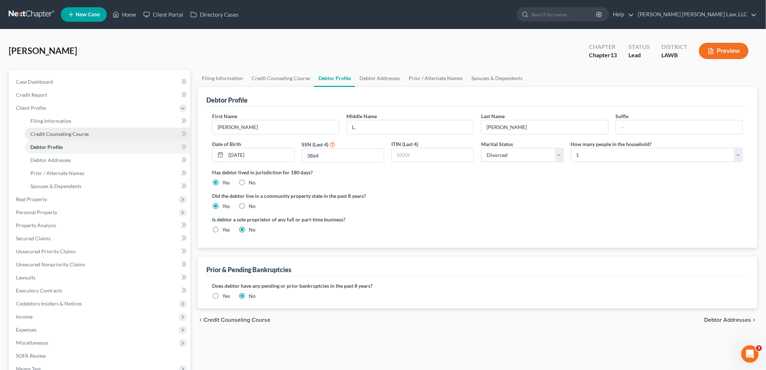
click at [72, 131] on span "Credit Counseling Course" at bounding box center [59, 134] width 58 height 6
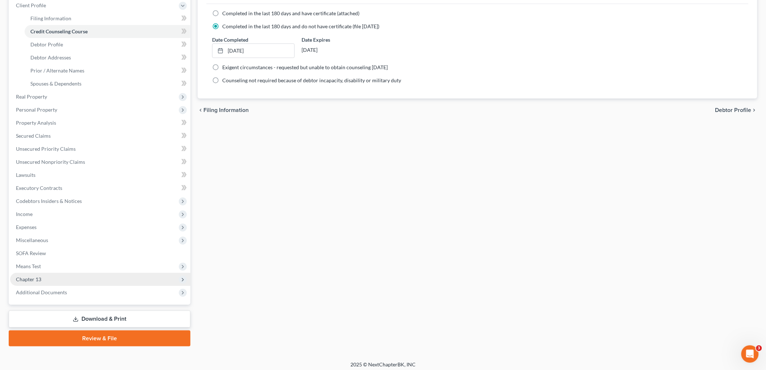
scroll to position [106, 0]
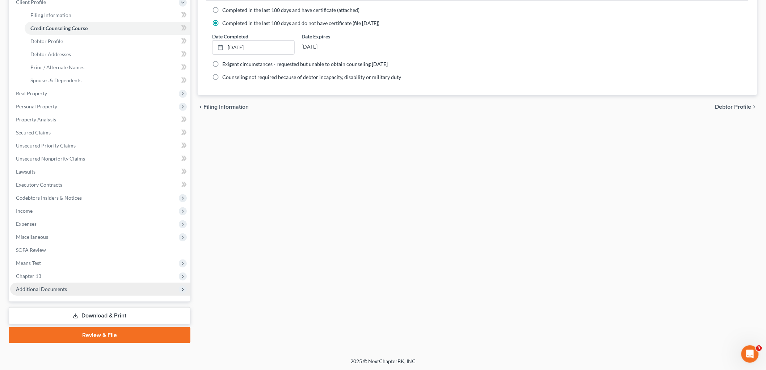
click at [75, 287] on span "Additional Documents" at bounding box center [100, 288] width 180 height 13
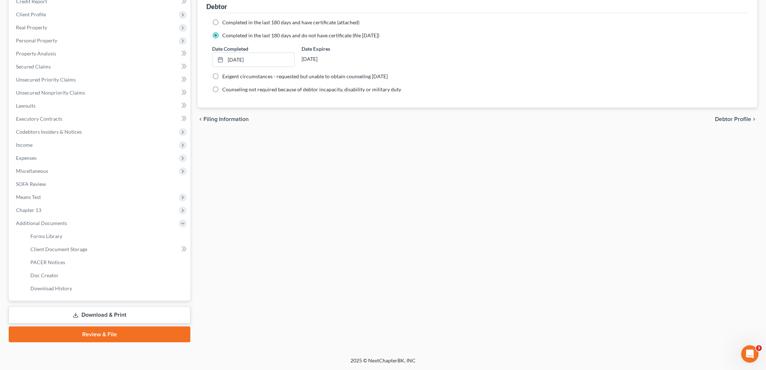
scroll to position [92, 0]
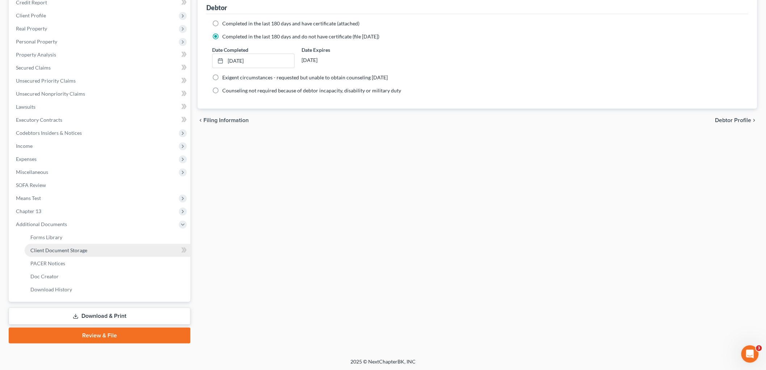
click at [89, 253] on link "Client Document Storage" at bounding box center [108, 250] width 166 height 13
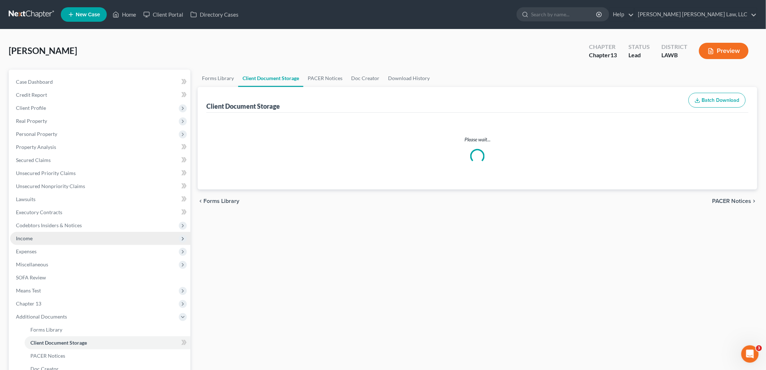
select select "9"
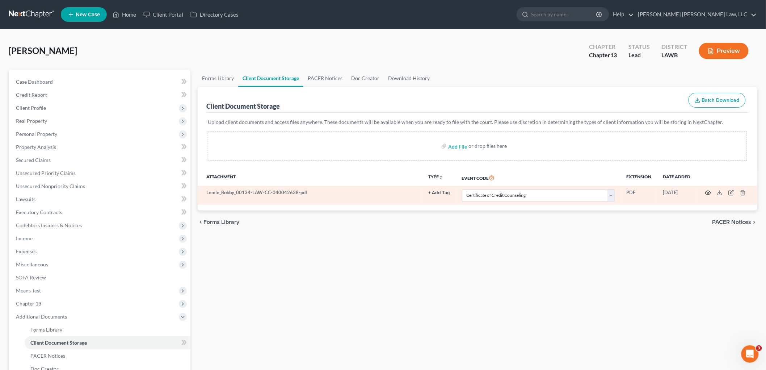
click at [707, 193] on circle "button" at bounding box center [707, 192] width 1 height 1
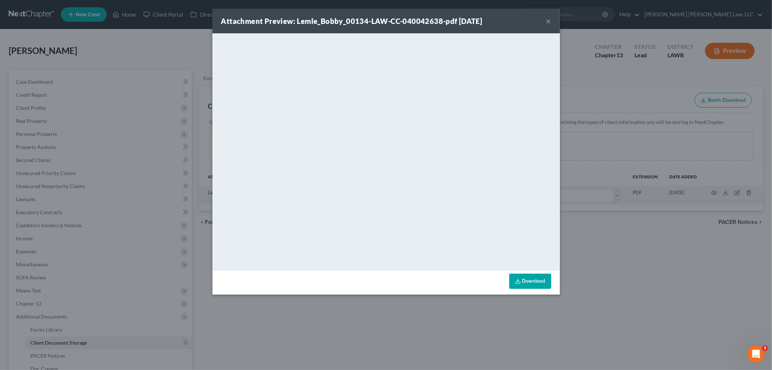
click at [548, 22] on button "×" at bounding box center [548, 21] width 5 height 9
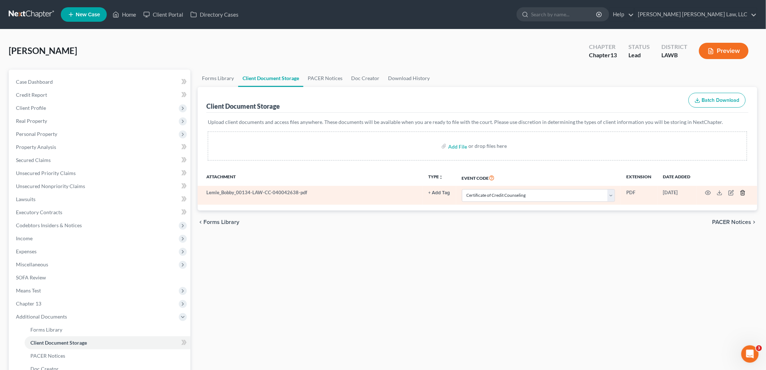
click at [742, 191] on icon "button" at bounding box center [743, 193] width 6 height 6
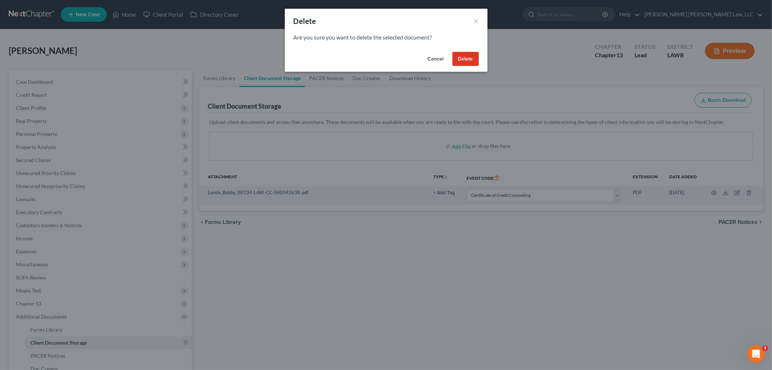
drag, startPoint x: 463, startPoint y: 59, endPoint x: 511, endPoint y: 70, distance: 48.9
click at [463, 59] on button "Delete" at bounding box center [466, 59] width 26 height 14
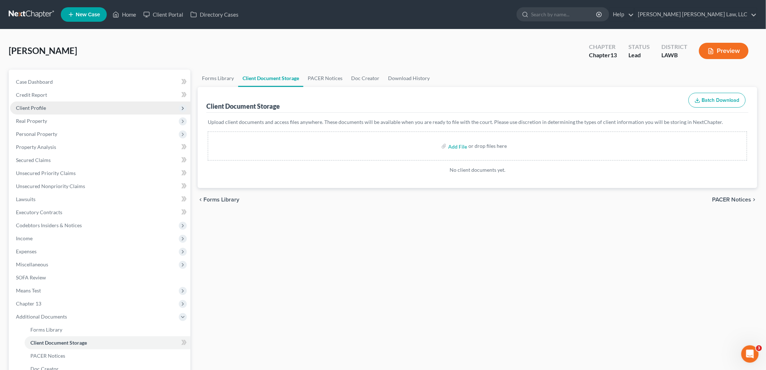
click at [52, 106] on span "Client Profile" at bounding box center [100, 107] width 180 height 13
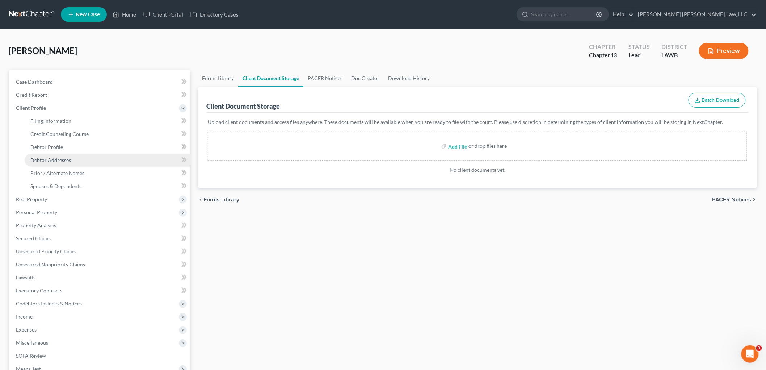
click at [59, 160] on span "Debtor Addresses" at bounding box center [50, 160] width 41 height 6
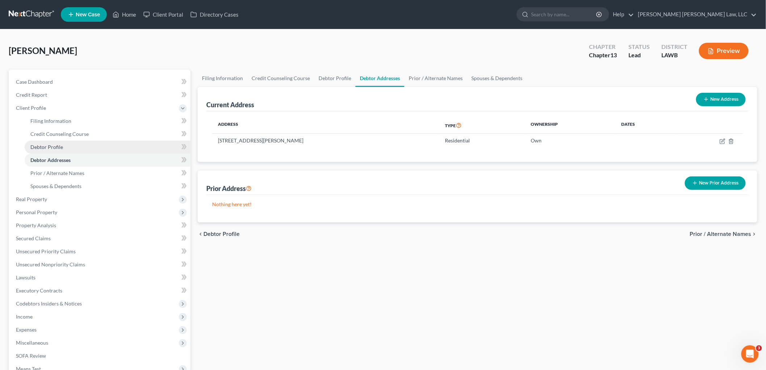
click at [80, 145] on link "Debtor Profile" at bounding box center [108, 146] width 166 height 13
select select "3"
select select "0"
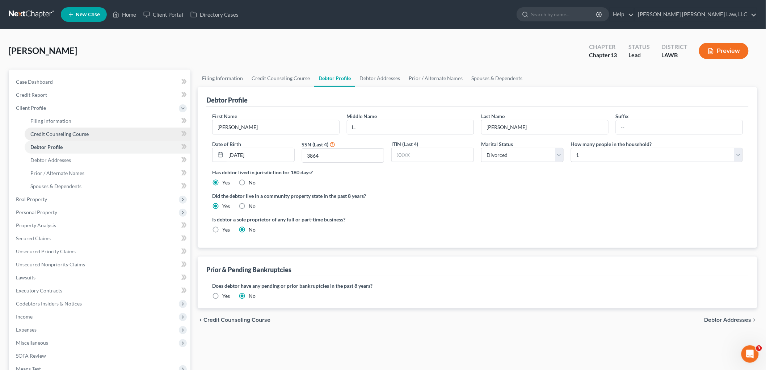
click at [58, 134] on span "Credit Counseling Course" at bounding box center [59, 134] width 58 height 6
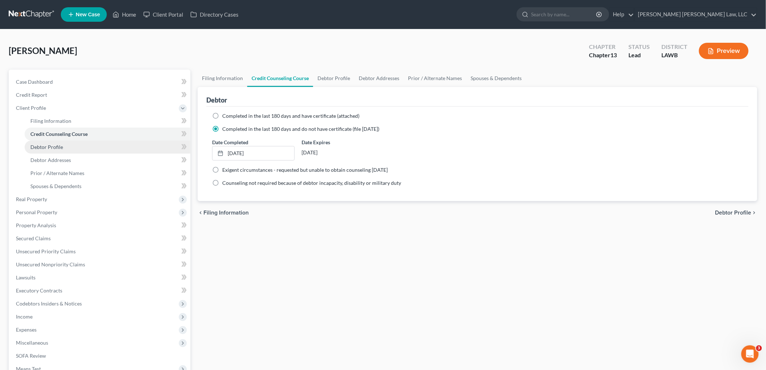
click at [71, 149] on link "Debtor Profile" at bounding box center [108, 146] width 166 height 13
select select "3"
select select "0"
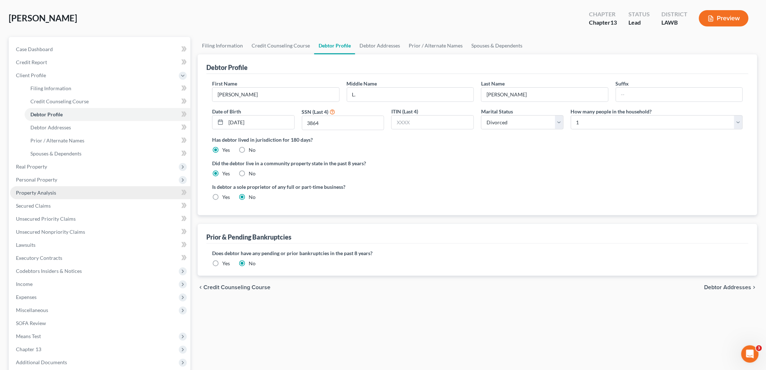
scroll to position [106, 0]
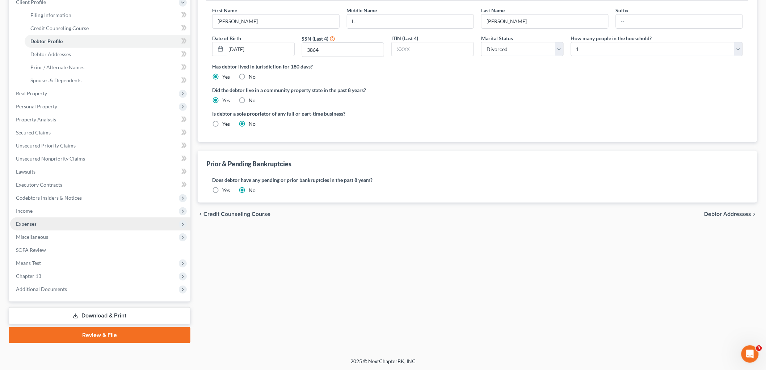
click at [52, 222] on span "Expenses" at bounding box center [100, 223] width 180 height 13
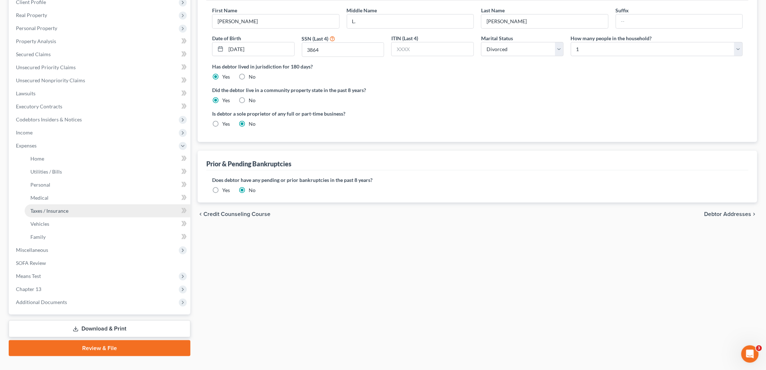
click at [69, 204] on link "Taxes / Insurance" at bounding box center [108, 210] width 166 height 13
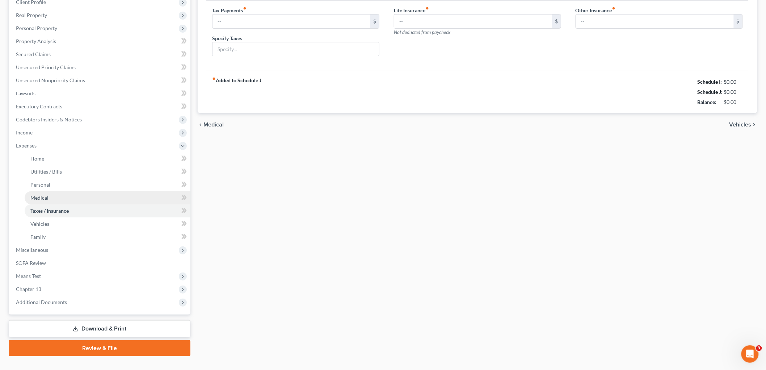
scroll to position [15, 0]
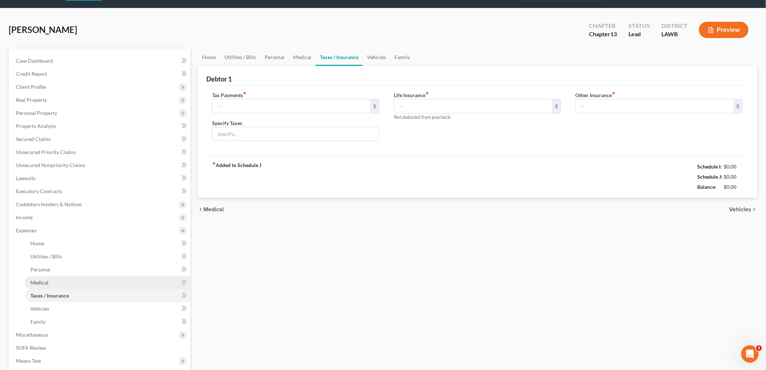
type input "0.00"
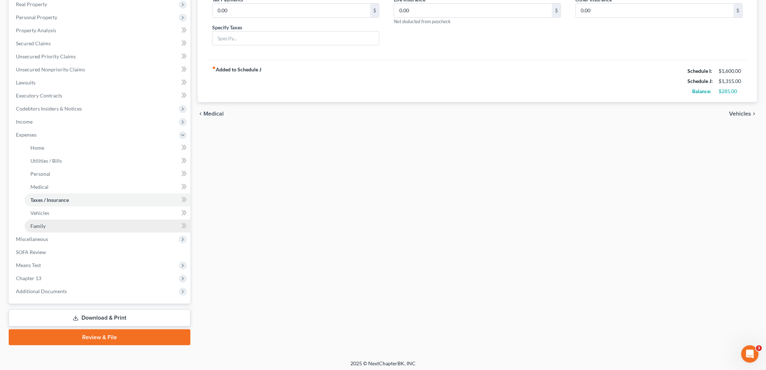
scroll to position [118, 0]
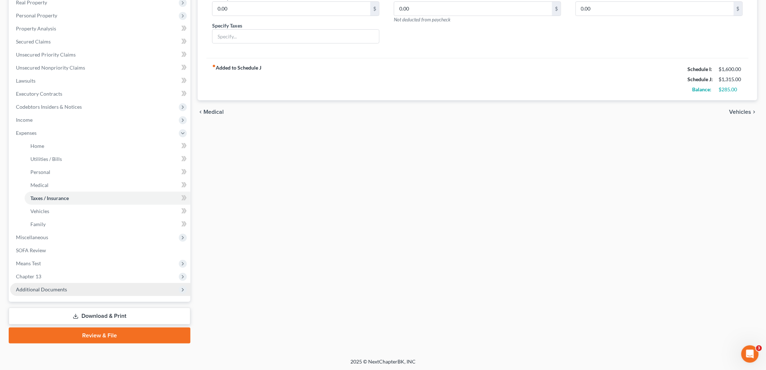
click at [60, 287] on span "Additional Documents" at bounding box center [41, 289] width 51 height 6
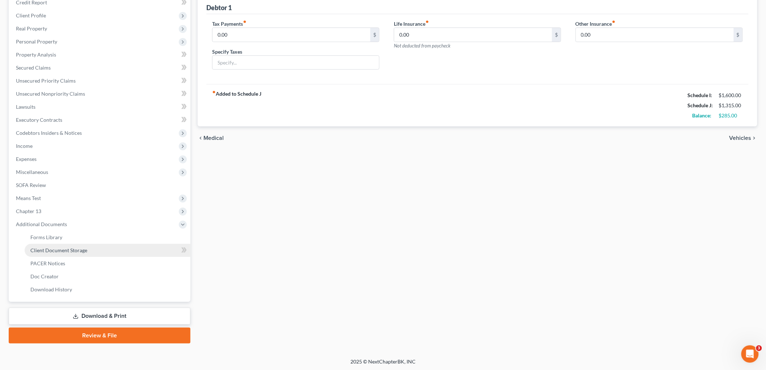
click at [93, 253] on link "Client Document Storage" at bounding box center [108, 250] width 166 height 13
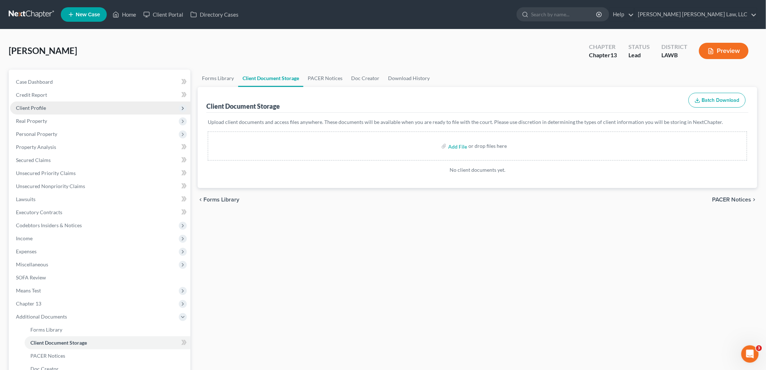
click at [68, 109] on span "Client Profile" at bounding box center [100, 107] width 180 height 13
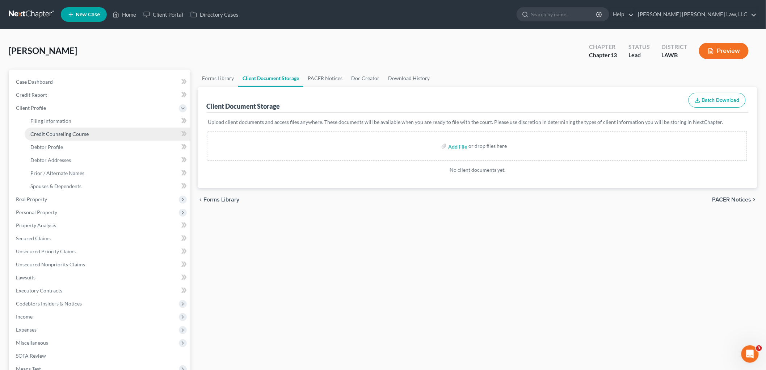
click at [71, 132] on span "Credit Counseling Course" at bounding box center [59, 134] width 58 height 6
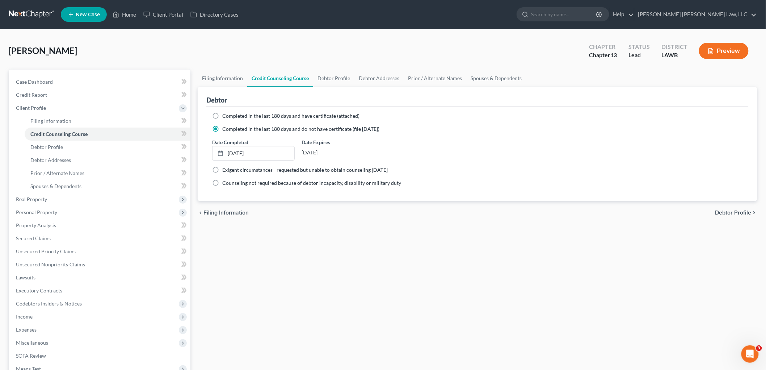
click at [323, 236] on div "Filing Information Credit Counseling Course Debtor Profile Debtor Addresses Pri…" at bounding box center [477, 259] width 567 height 379
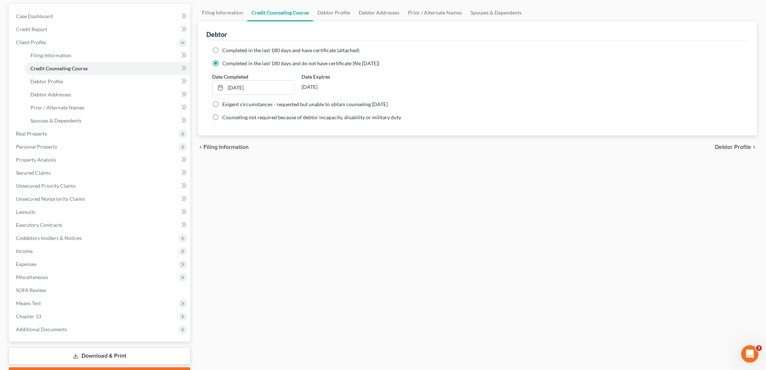
scroll to position [106, 0]
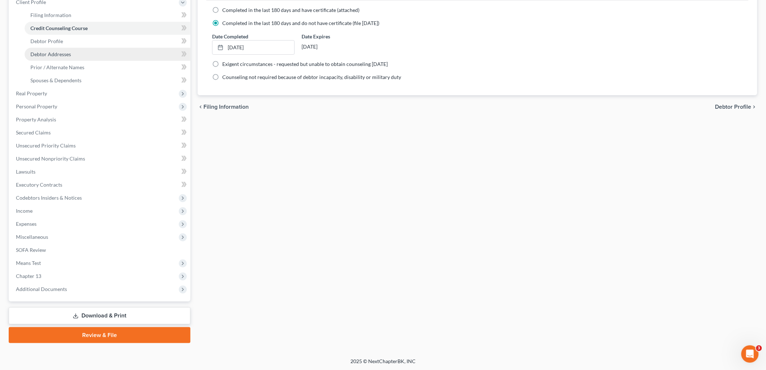
click at [54, 56] on span "Debtor Addresses" at bounding box center [50, 54] width 41 height 6
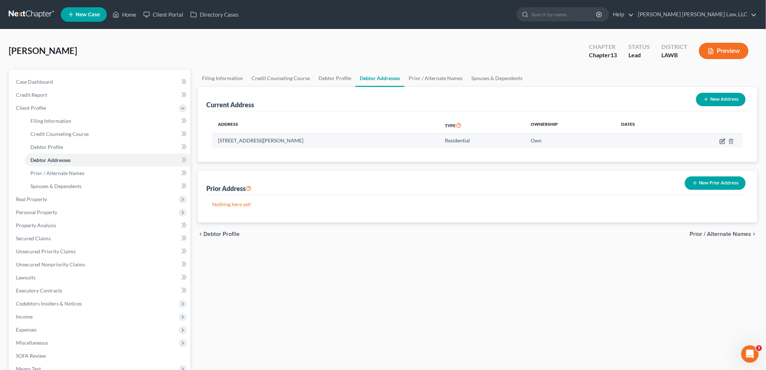
click at [723, 141] on icon "button" at bounding box center [723, 140] width 3 height 3
select select "19"
select select "0"
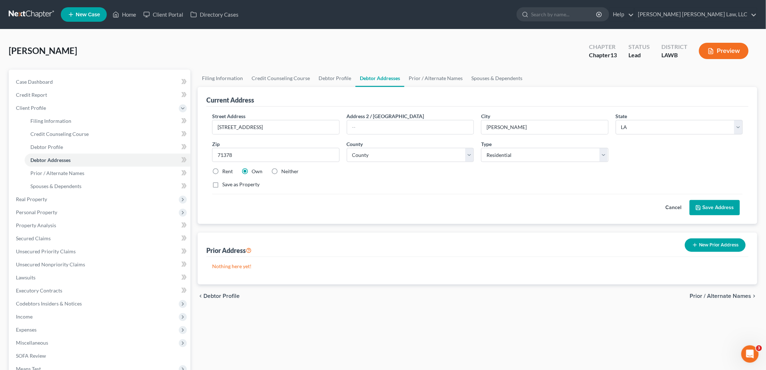
click at [700, 206] on icon at bounding box center [698, 207] width 4 height 4
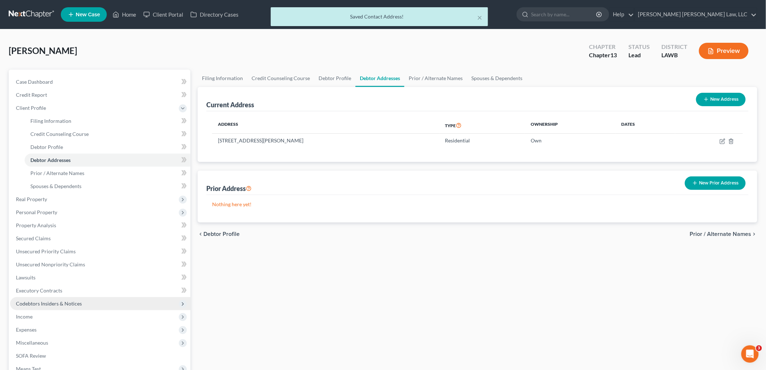
click at [40, 307] on span "Codebtors Insiders & Notices" at bounding box center [100, 303] width 180 height 13
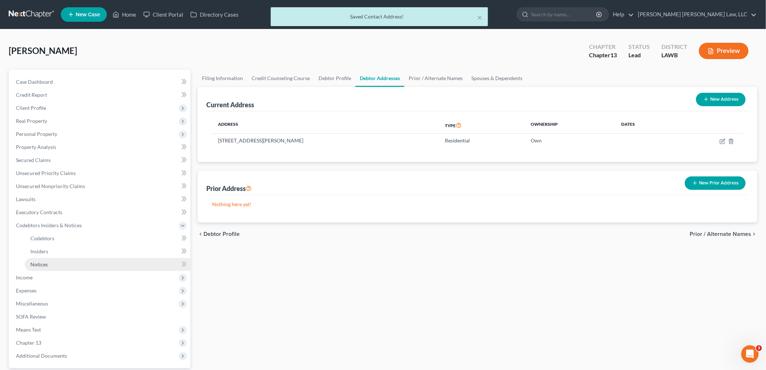
click at [70, 263] on link "Notices" at bounding box center [108, 264] width 166 height 13
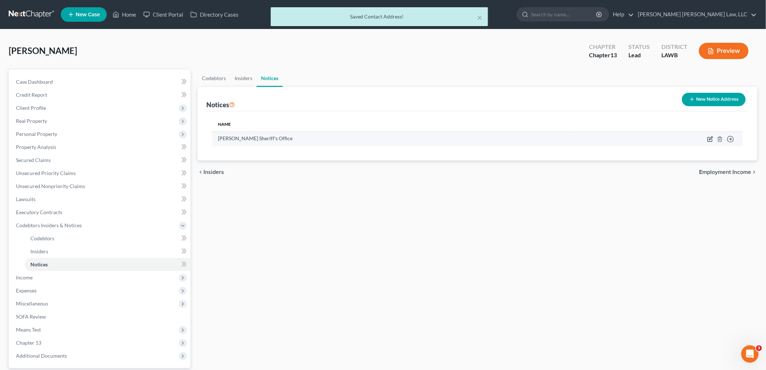
click at [711, 139] on icon "button" at bounding box center [710, 137] width 3 height 3
select select "19"
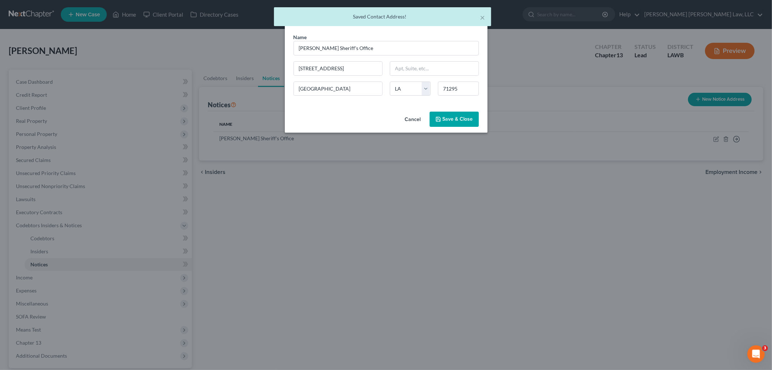
click at [467, 121] on span "Save & Close" at bounding box center [458, 119] width 30 height 6
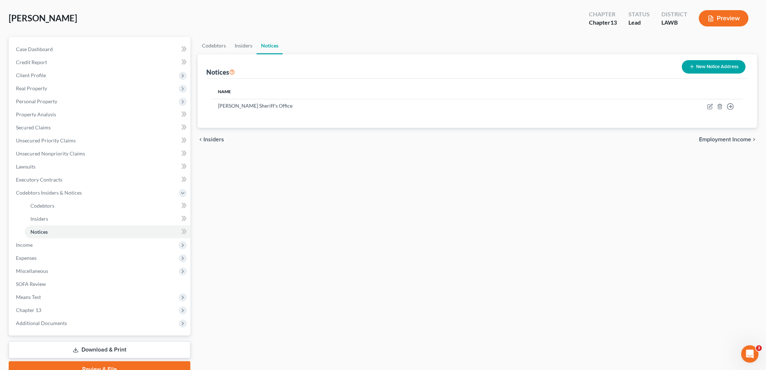
scroll to position [66, 0]
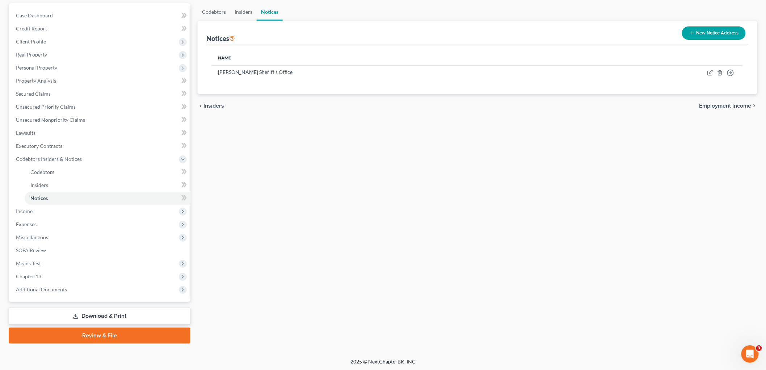
drag, startPoint x: 90, startPoint y: 336, endPoint x: 201, endPoint y: 289, distance: 120.8
click at [90, 336] on link "Review & File" at bounding box center [100, 335] width 182 height 16
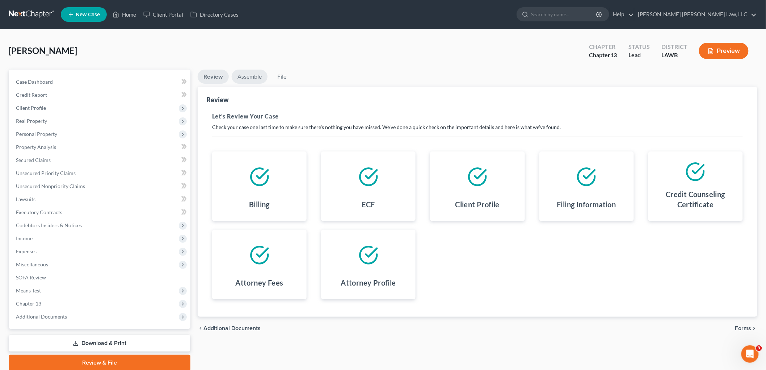
click at [248, 77] on link "Assemble" at bounding box center [250, 77] width 36 height 14
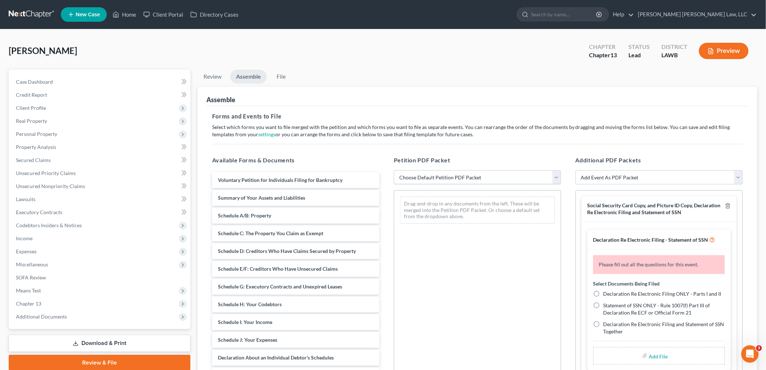
drag, startPoint x: 445, startPoint y: 173, endPoint x: 444, endPoint y: 182, distance: 8.7
click at [445, 173] on select "Choose Default Petition PDF Packet Complete Bankruptcy Petition (all forms and …" at bounding box center [477, 177] width 167 height 14
select select "0"
click at [394, 170] on select "Choose Default Petition PDF Packet Complete Bankruptcy Petition (all forms and …" at bounding box center [477, 177] width 167 height 14
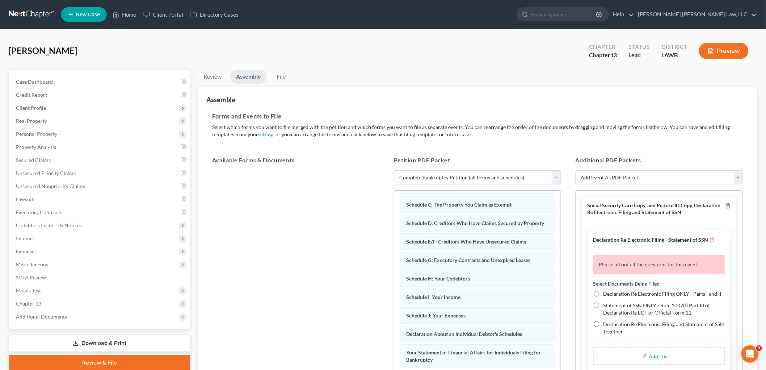
scroll to position [177, 0]
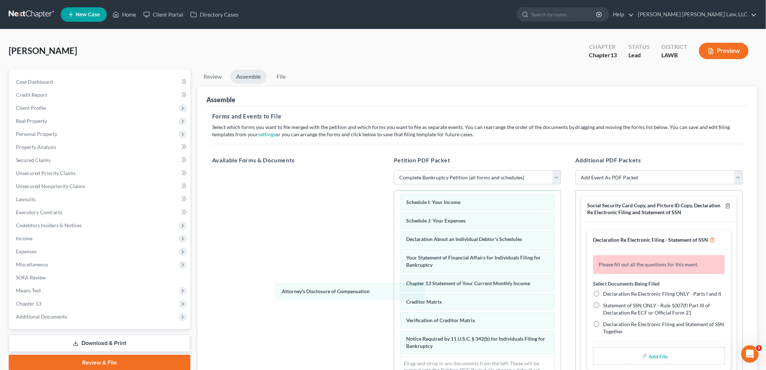
drag, startPoint x: 462, startPoint y: 350, endPoint x: 317, endPoint y: 280, distance: 160.8
click at [394, 291] on div "Attorney's Disclosure of Compensation Voluntary Petition for Individuals Filing…" at bounding box center [477, 214] width 167 height 349
click at [725, 206] on icon "button" at bounding box center [728, 206] width 6 height 6
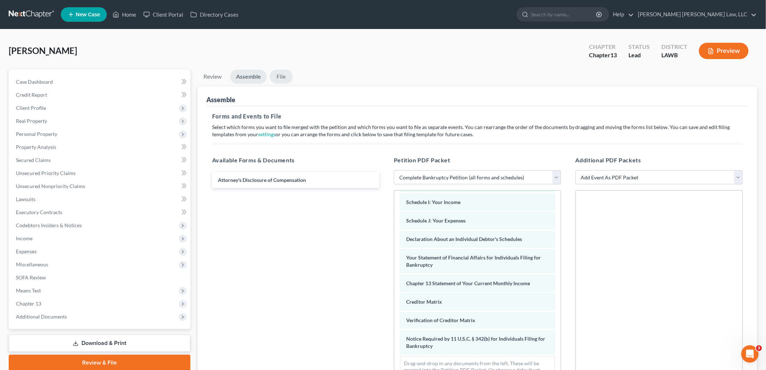
click at [290, 73] on link "File" at bounding box center [281, 77] width 23 height 14
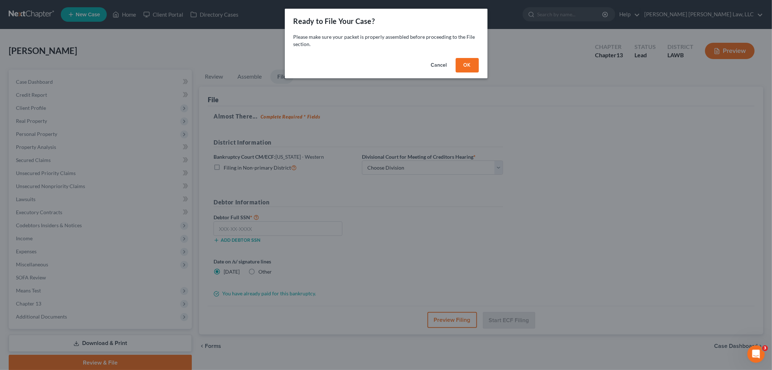
click at [465, 60] on button "OK" at bounding box center [467, 65] width 23 height 14
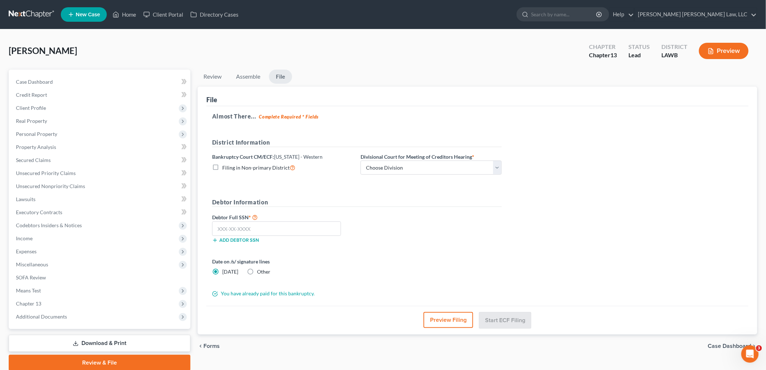
click at [222, 168] on label "Filing in Non-primary District" at bounding box center [258, 167] width 73 height 8
click at [225, 168] on input "Filing in Non-primary District" at bounding box center [227, 165] width 5 height 5
checkbox input "true"
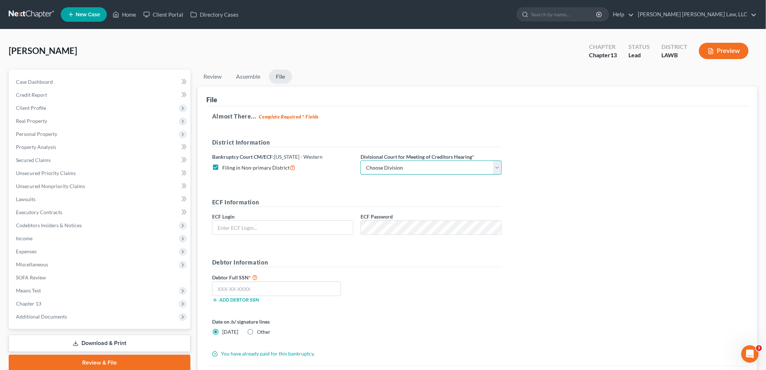
click at [407, 167] on select "Choose Division [GEOGRAPHIC_DATA] [GEOGRAPHIC_DATA]-[GEOGRAPHIC_DATA] Lake [PER…" at bounding box center [431, 167] width 141 height 14
select select "3"
click at [361, 160] on select "Choose Division [GEOGRAPHIC_DATA] [GEOGRAPHIC_DATA]-[GEOGRAPHIC_DATA] Lake [PER…" at bounding box center [431, 167] width 141 height 14
click at [335, 226] on input "text" at bounding box center [283, 227] width 140 height 14
type input "eoyoung3p"
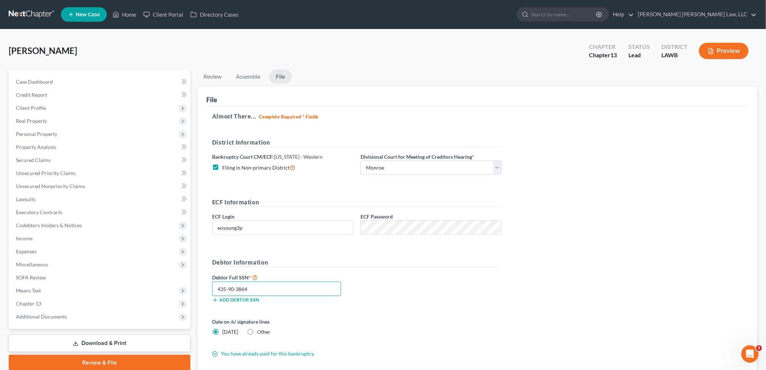
type input "435-90-3864"
click at [405, 304] on div "Debtor Full SSN * 435-90-3864 Add debtor SSN" at bounding box center [357, 291] width 297 height 36
click at [421, 298] on div "Debtor Full SSN * 435-90-3864 Add debtor SSN" at bounding box center [357, 291] width 297 height 36
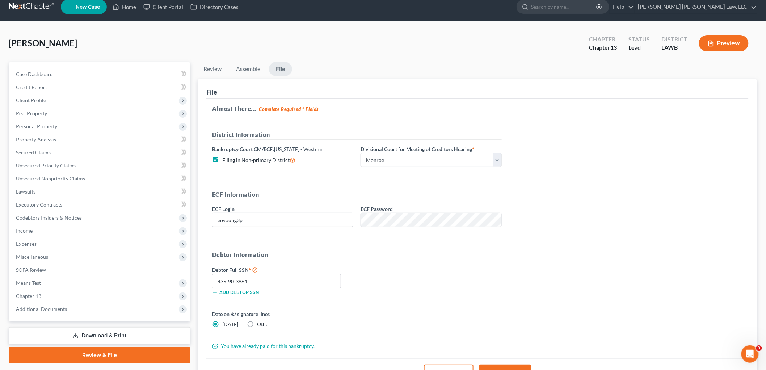
scroll to position [0, 0]
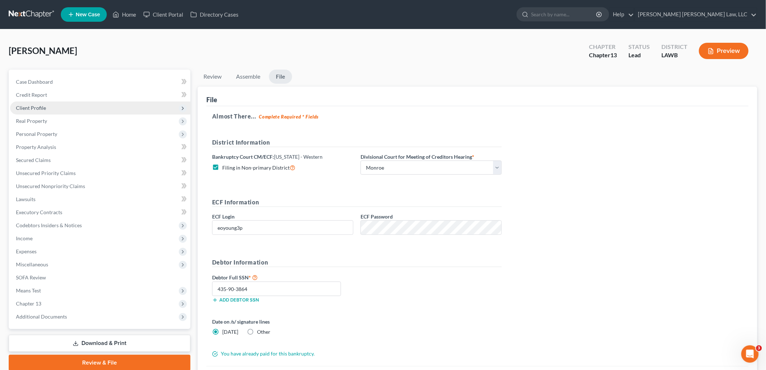
click at [36, 107] on span "Client Profile" at bounding box center [31, 108] width 30 height 6
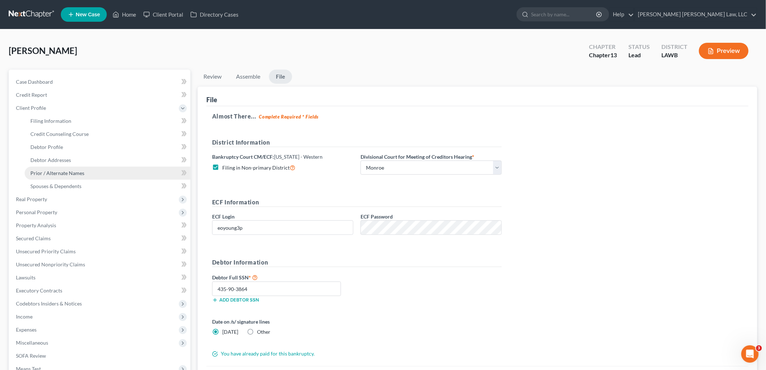
click at [63, 174] on span "Prior / Alternate Names" at bounding box center [57, 173] width 54 height 6
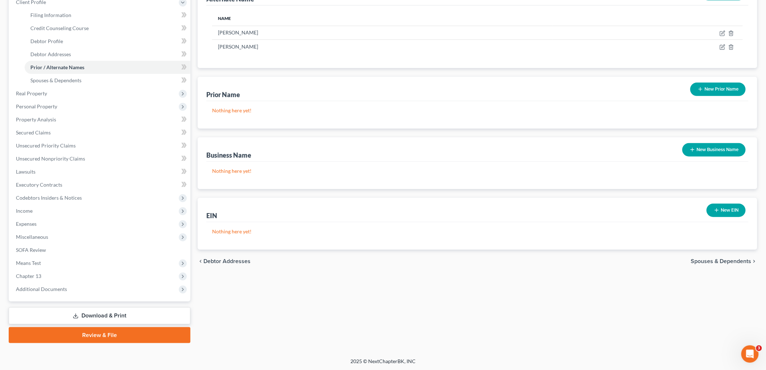
click at [91, 333] on link "Review & File" at bounding box center [100, 335] width 182 height 16
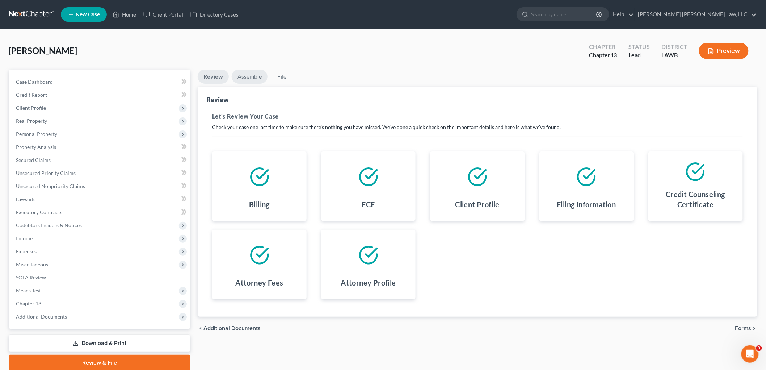
click at [252, 73] on link "Assemble" at bounding box center [250, 77] width 36 height 14
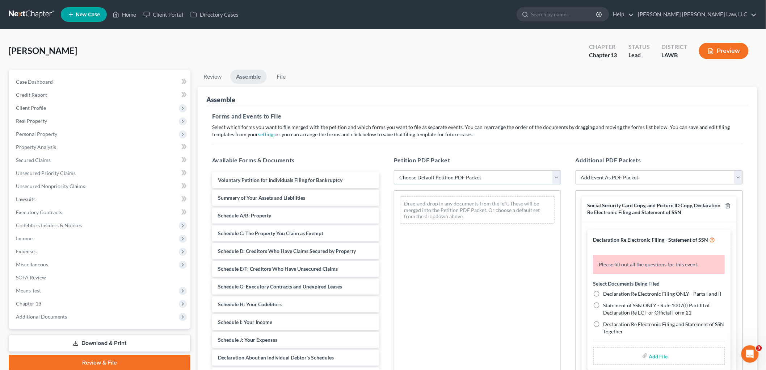
click at [433, 176] on select "Choose Default Petition PDF Packet Complete Bankruptcy Petition (all forms and …" at bounding box center [477, 177] width 167 height 14
select select "0"
click at [394, 170] on select "Choose Default Petition PDF Packet Complete Bankruptcy Petition (all forms and …" at bounding box center [477, 177] width 167 height 14
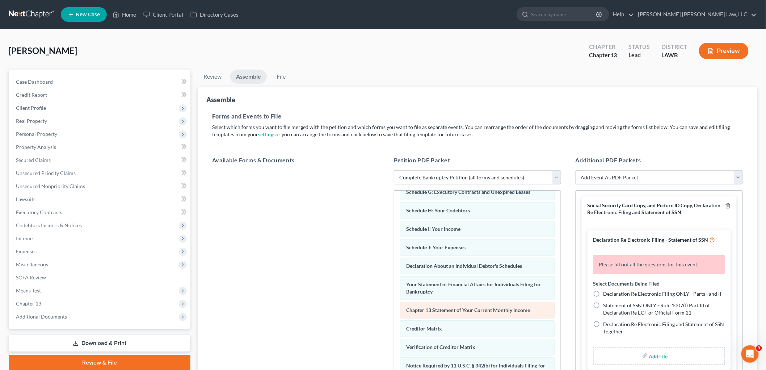
scroll to position [177, 0]
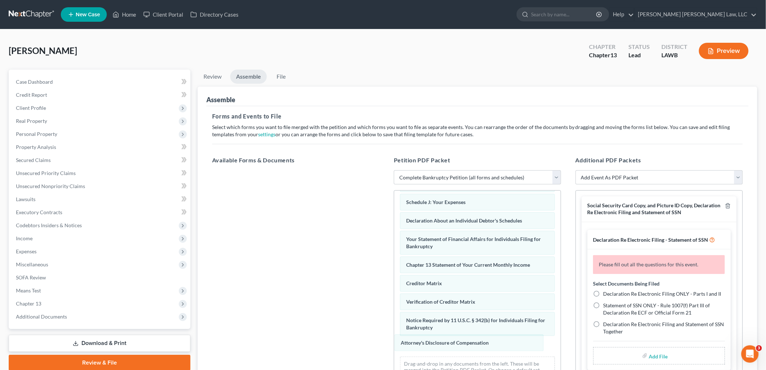
drag, startPoint x: 433, startPoint y: 343, endPoint x: 272, endPoint y: 281, distance: 173.1
click at [394, 288] on div "Attorney's Disclosure of Compensation Voluntary Petition for Individuals Filing…" at bounding box center [477, 205] width 167 height 367
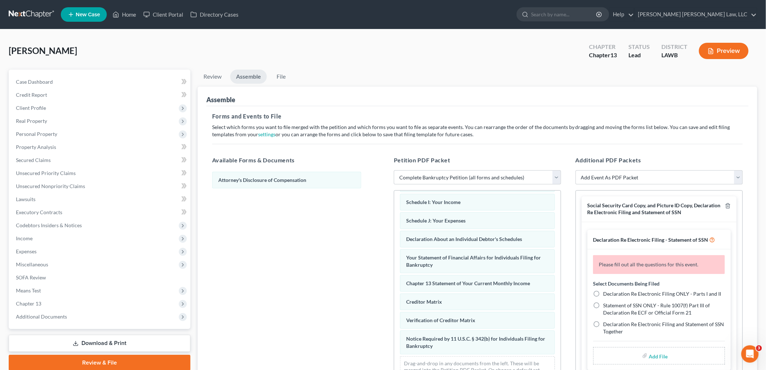
scroll to position [158, 0]
click at [725, 206] on icon "button" at bounding box center [728, 206] width 6 height 6
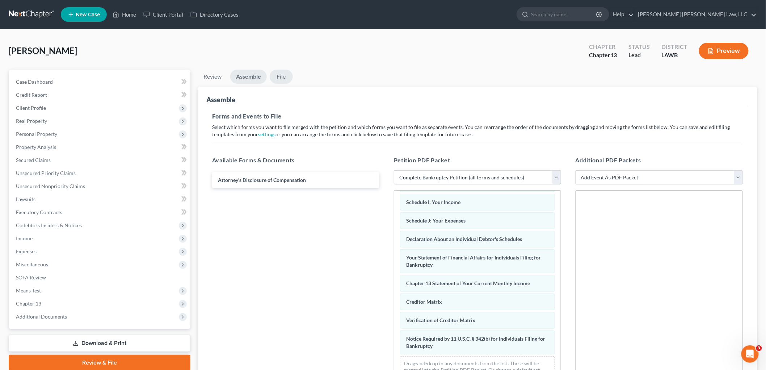
click at [281, 76] on link "File" at bounding box center [281, 77] width 23 height 14
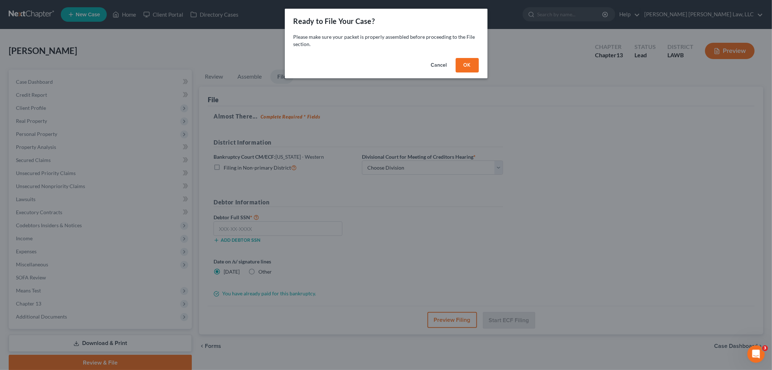
drag, startPoint x: 466, startPoint y: 64, endPoint x: 338, endPoint y: 114, distance: 138.0
click at [467, 63] on button "OK" at bounding box center [467, 65] width 23 height 14
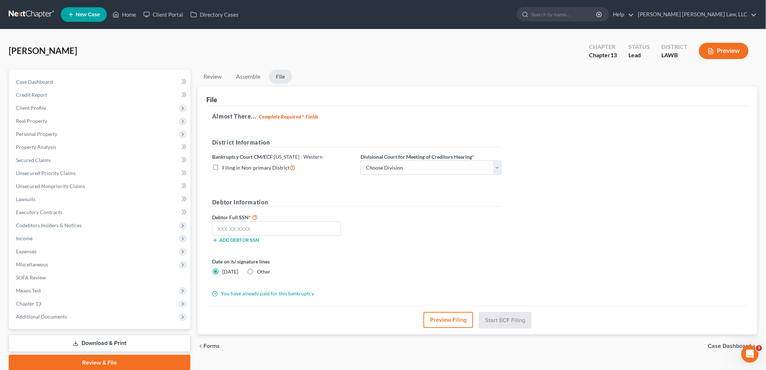
click at [222, 167] on label "Filing in Non-primary District" at bounding box center [258, 167] width 73 height 8
click at [225, 167] on input "Filing in Non-primary District" at bounding box center [227, 165] width 5 height 5
checkbox input "true"
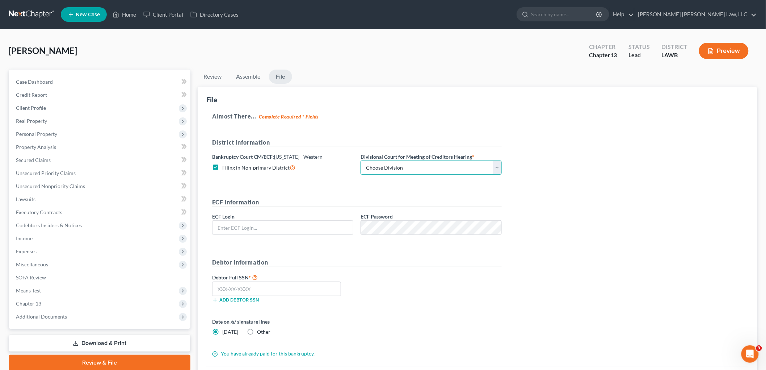
drag, startPoint x: 374, startPoint y: 167, endPoint x: 379, endPoint y: 168, distance: 5.3
click at [375, 167] on select "Choose Division [GEOGRAPHIC_DATA] [GEOGRAPHIC_DATA]-[GEOGRAPHIC_DATA] Lake [PER…" at bounding box center [431, 167] width 141 height 14
select select "3"
click at [361, 160] on select "Choose Division [GEOGRAPHIC_DATA] [GEOGRAPHIC_DATA]-[GEOGRAPHIC_DATA] Lake [PER…" at bounding box center [431, 167] width 141 height 14
click at [344, 224] on input "text" at bounding box center [283, 227] width 140 height 14
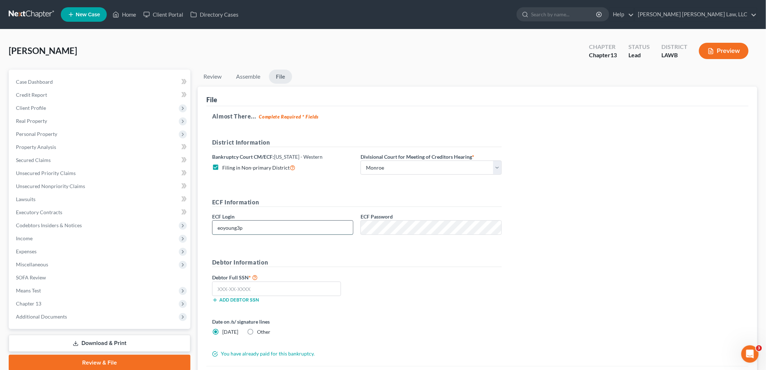
type input "eoyoung3p"
click at [333, 285] on input "text" at bounding box center [276, 288] width 129 height 14
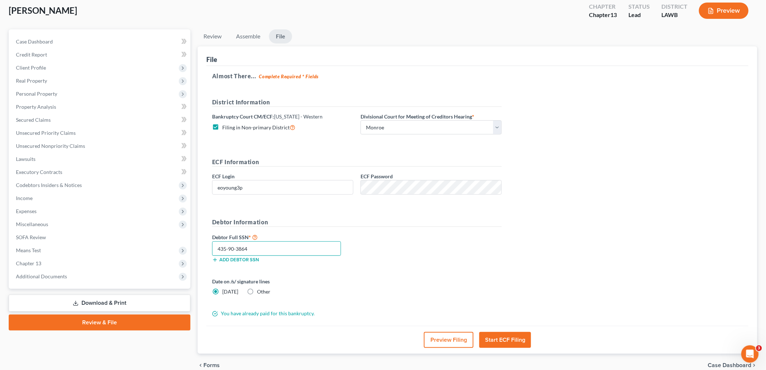
type input "435-90-3864"
click at [502, 338] on button "Start ECF Filing" at bounding box center [505, 340] width 52 height 16
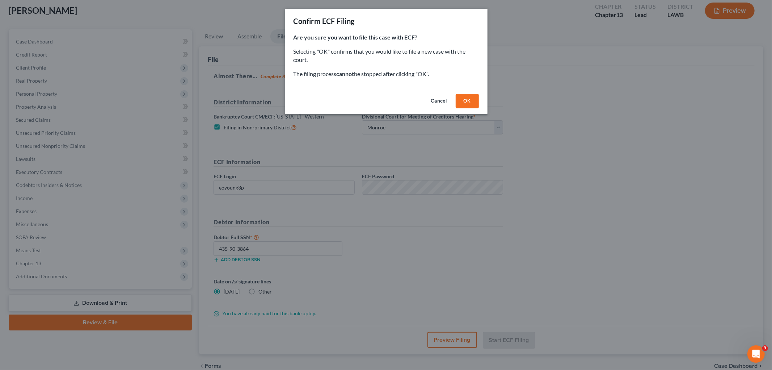
click at [472, 100] on button "OK" at bounding box center [467, 101] width 23 height 14
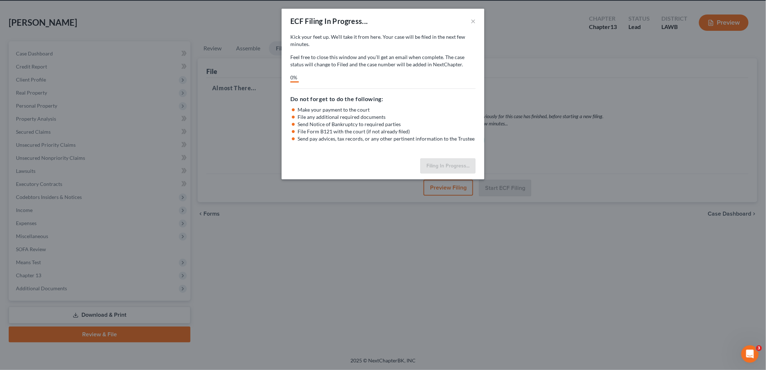
scroll to position [27, 0]
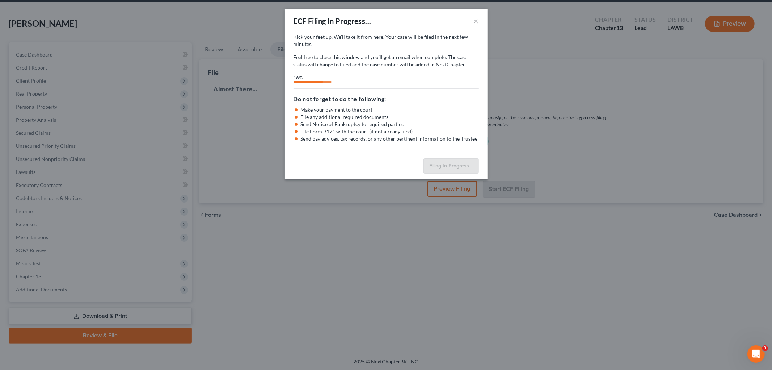
click at [439, 79] on div "16%" at bounding box center [386, 78] width 185 height 9
click at [375, 74] on div "17%" at bounding box center [386, 78] width 185 height 9
click at [357, 99] on h5 "Do not forget to do the following:" at bounding box center [386, 98] width 185 height 9
select select "3"
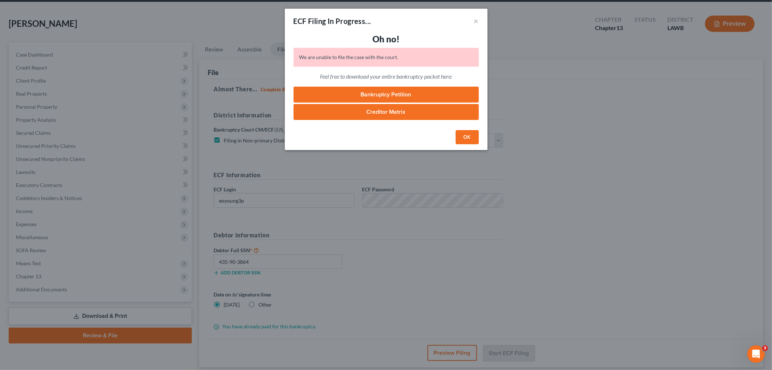
click at [467, 139] on button "OK" at bounding box center [467, 137] width 23 height 14
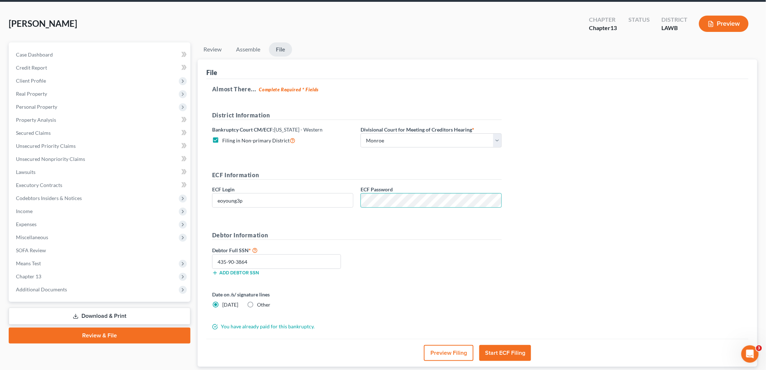
click at [501, 348] on button "Start ECF Filing" at bounding box center [505, 353] width 52 height 16
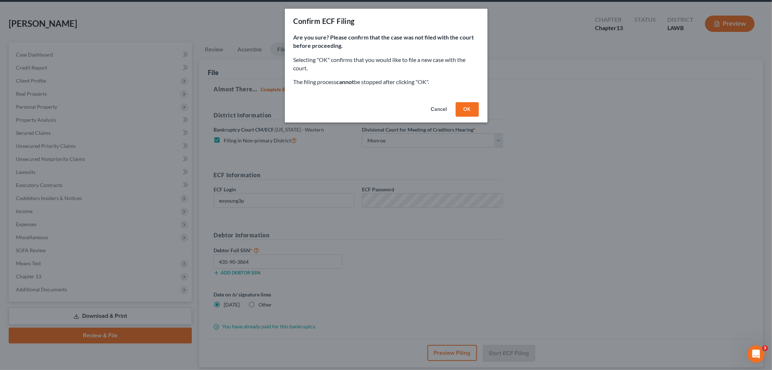
click at [468, 107] on button "OK" at bounding box center [467, 109] width 23 height 14
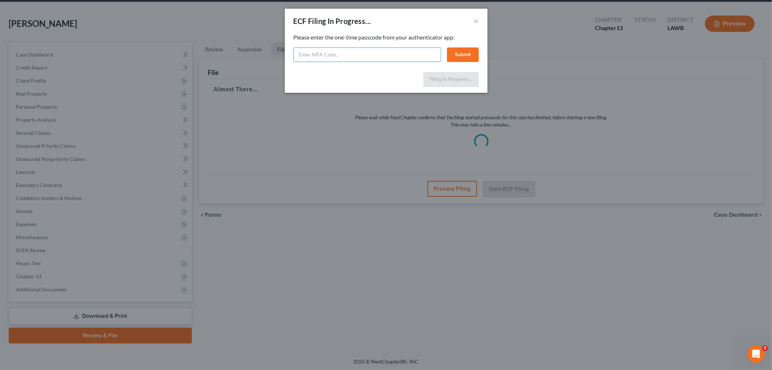
click at [357, 49] on input "text" at bounding box center [368, 54] width 148 height 14
type input "667310"
click at [482, 55] on div "Feel free to download your entire bankruptcy packet here: Please enter the one-…" at bounding box center [386, 51] width 203 height 36
click at [468, 56] on button "Submit" at bounding box center [463, 54] width 32 height 14
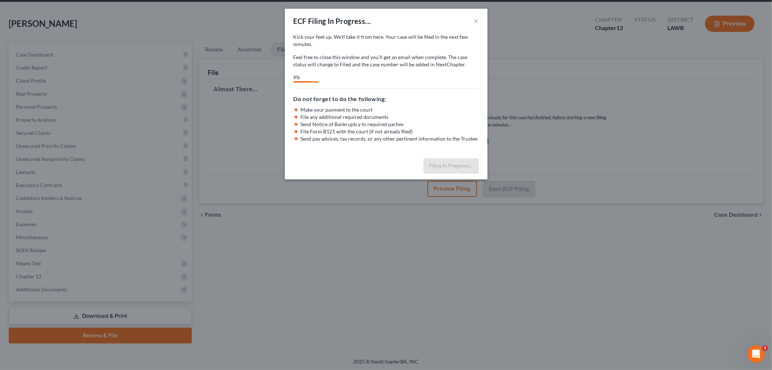
select select "3"
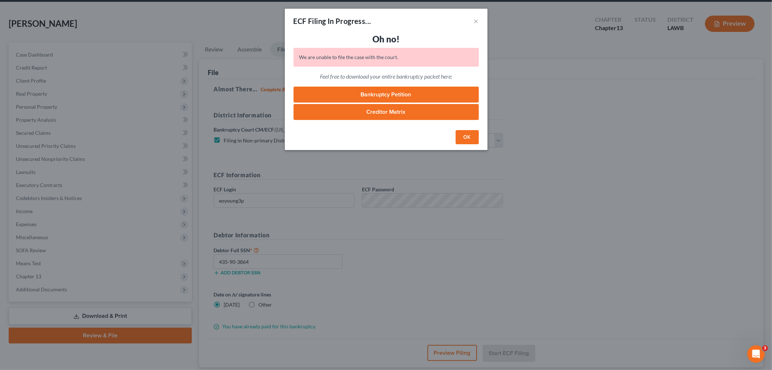
click at [465, 138] on button "OK" at bounding box center [467, 137] width 23 height 14
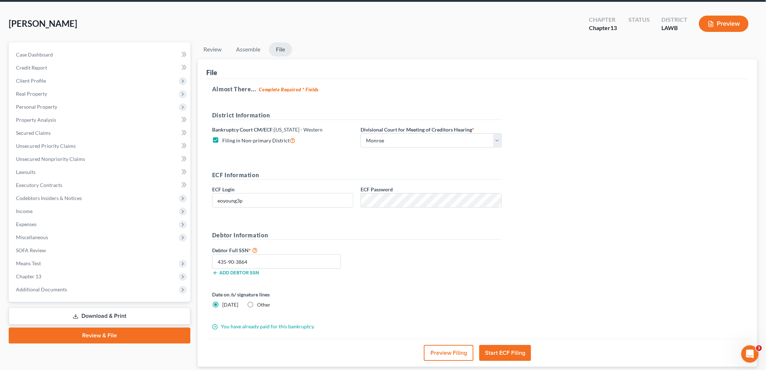
click at [508, 357] on button "Start ECF Filing" at bounding box center [505, 353] width 52 height 16
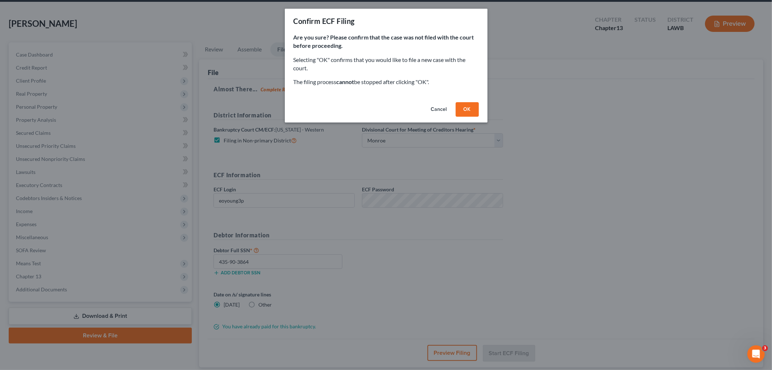
click at [471, 109] on button "OK" at bounding box center [467, 109] width 23 height 14
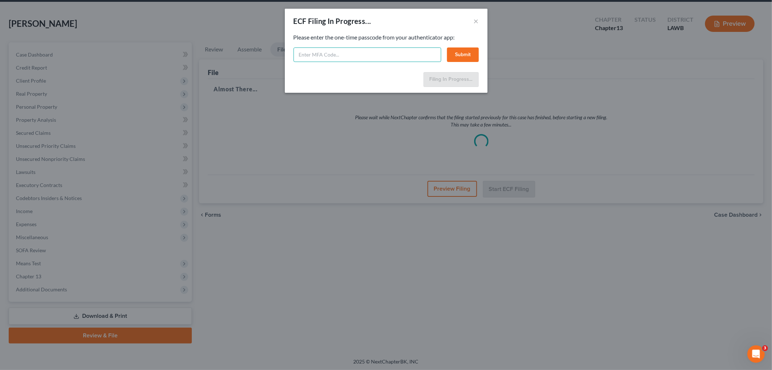
click at [348, 56] on input "text" at bounding box center [368, 54] width 148 height 14
type input "650187"
drag, startPoint x: 459, startPoint y: 45, endPoint x: 461, endPoint y: 49, distance: 5.0
click at [459, 45] on div "Please enter the one-time passcode from your authenticator app: 650187 Submit" at bounding box center [386, 47] width 185 height 29
click at [461, 50] on button "Submit" at bounding box center [463, 54] width 32 height 14
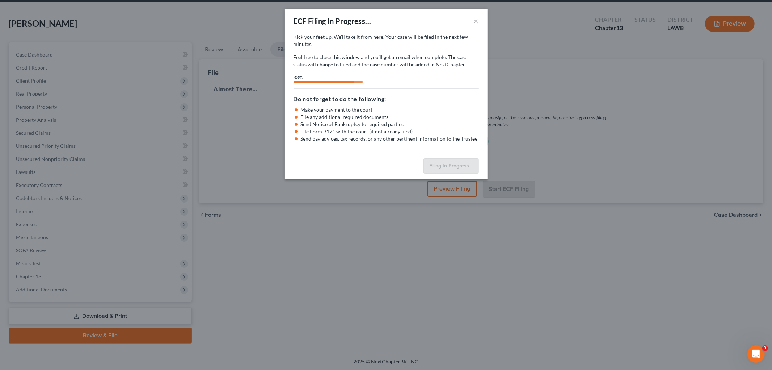
select select "3"
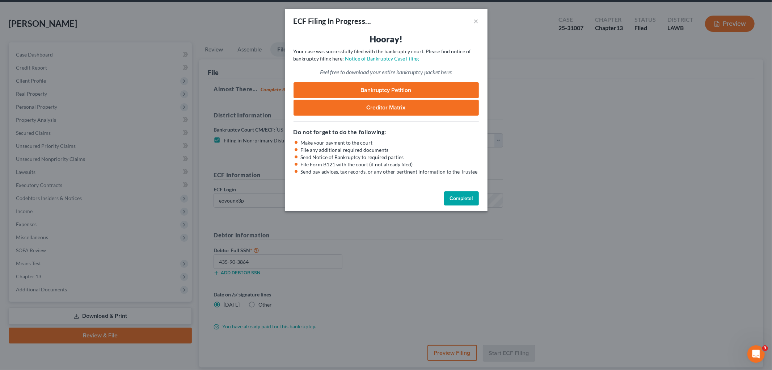
click at [470, 198] on button "Complete!" at bounding box center [461, 198] width 35 height 14
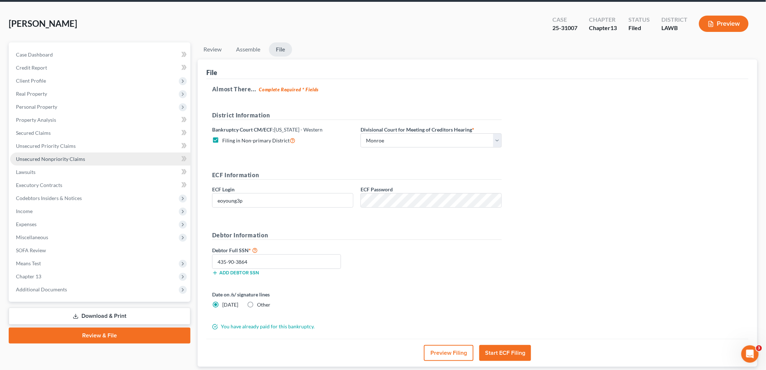
click at [56, 161] on span "Unsecured Nonpriority Claims" at bounding box center [50, 159] width 69 height 6
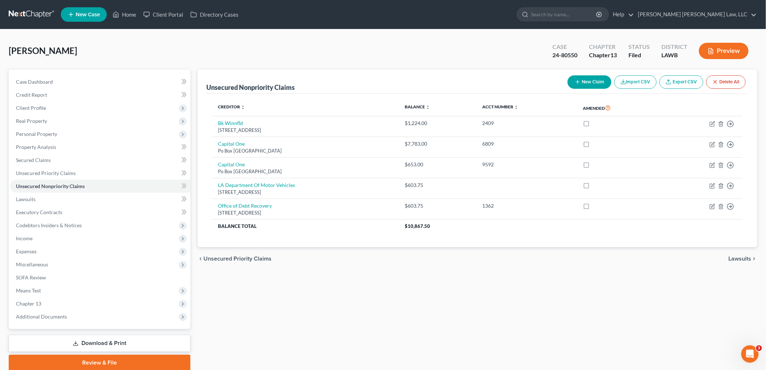
click at [23, 14] on link at bounding box center [32, 14] width 46 height 13
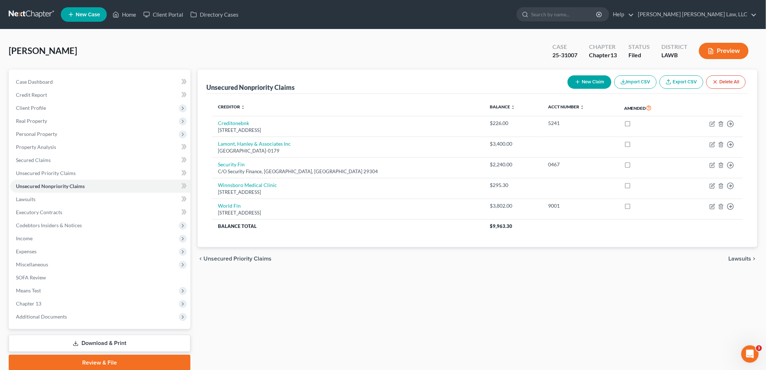
click at [31, 13] on link at bounding box center [32, 14] width 46 height 13
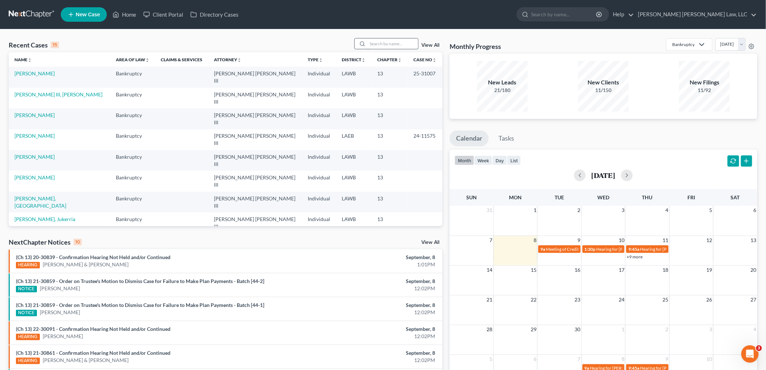
click at [381, 45] on input "search" at bounding box center [392, 43] width 51 height 10
type input "hill"
click at [31, 73] on link "[PERSON_NAME]" at bounding box center [34, 73] width 40 height 6
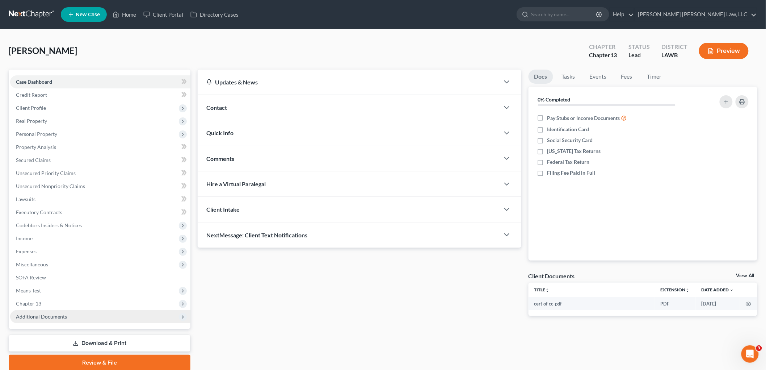
click at [60, 316] on span "Additional Documents" at bounding box center [41, 316] width 51 height 6
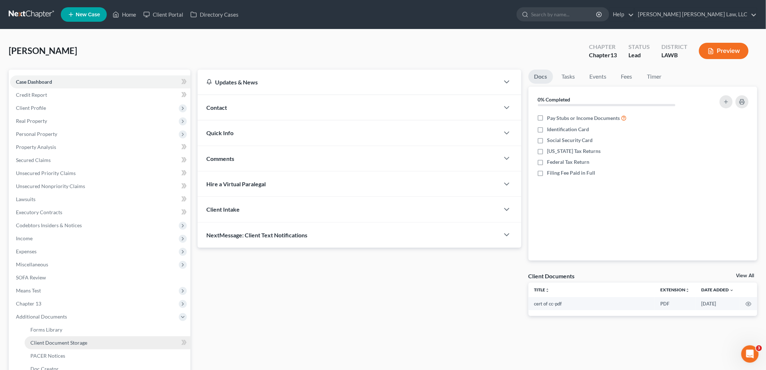
click at [65, 340] on span "Client Document Storage" at bounding box center [58, 342] width 57 height 6
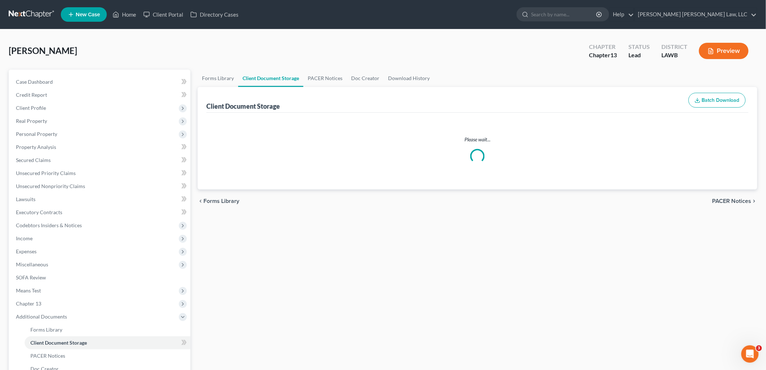
select select "9"
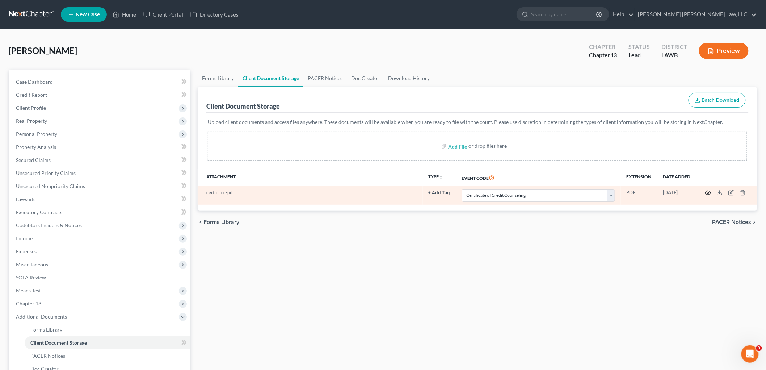
click at [707, 191] on icon "button" at bounding box center [708, 193] width 6 height 6
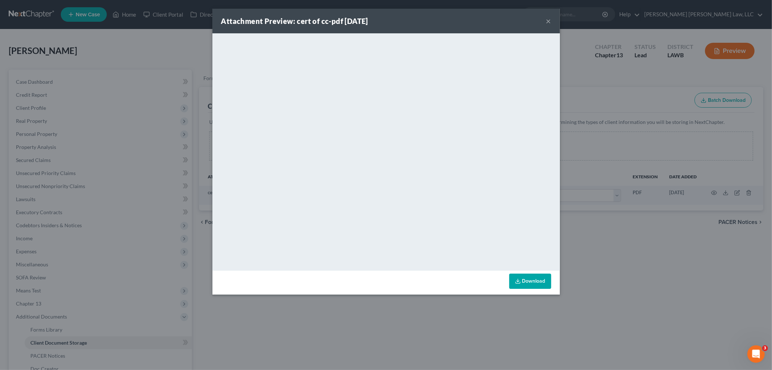
click at [549, 20] on button "×" at bounding box center [548, 21] width 5 height 9
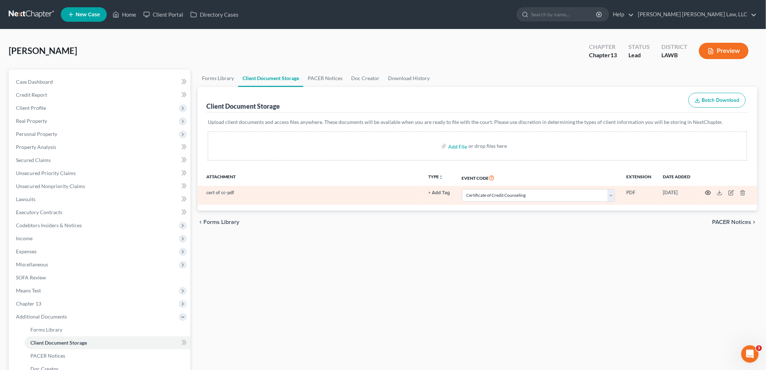
click at [705, 191] on icon "button" at bounding box center [708, 193] width 6 height 6
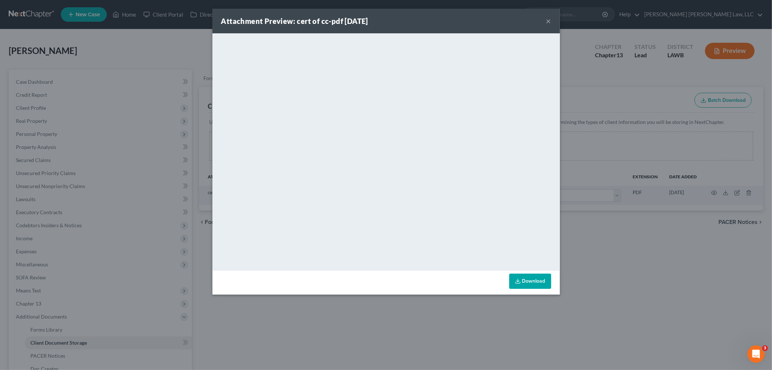
click at [548, 20] on button "×" at bounding box center [548, 21] width 5 height 9
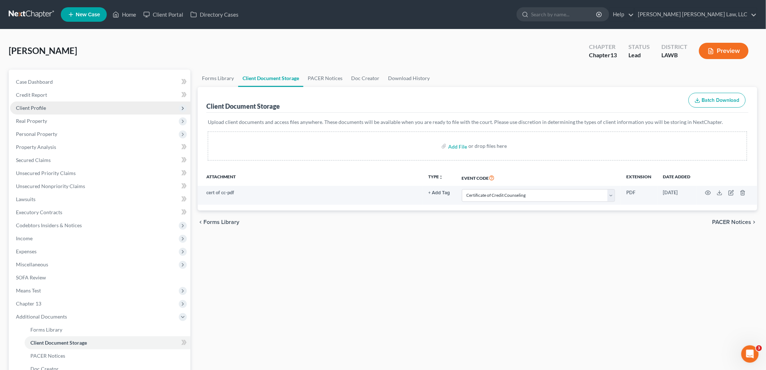
click at [37, 103] on span "Client Profile" at bounding box center [100, 107] width 180 height 13
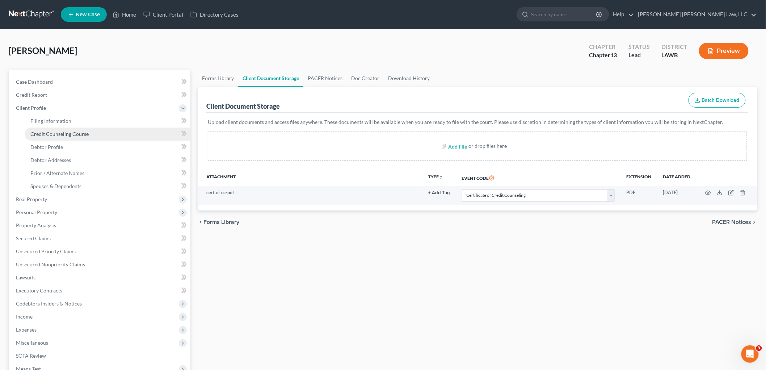
click at [55, 132] on span "Credit Counseling Course" at bounding box center [59, 134] width 58 height 6
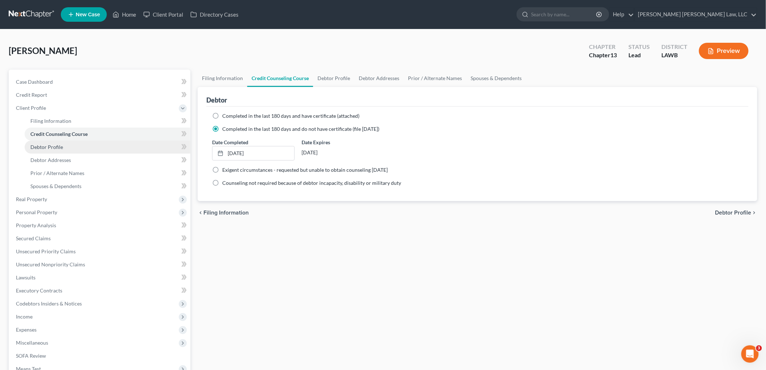
click at [74, 147] on link "Debtor Profile" at bounding box center [108, 146] width 166 height 13
select select "3"
select select "1"
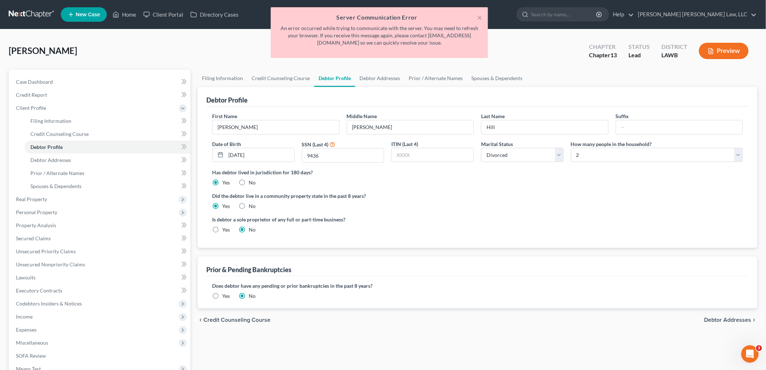
click at [458, 201] on div "Did the debtor live in a community property state in the past 8 years? Yes No" at bounding box center [477, 201] width 531 height 18
click at [482, 16] on button "×" at bounding box center [479, 17] width 5 height 9
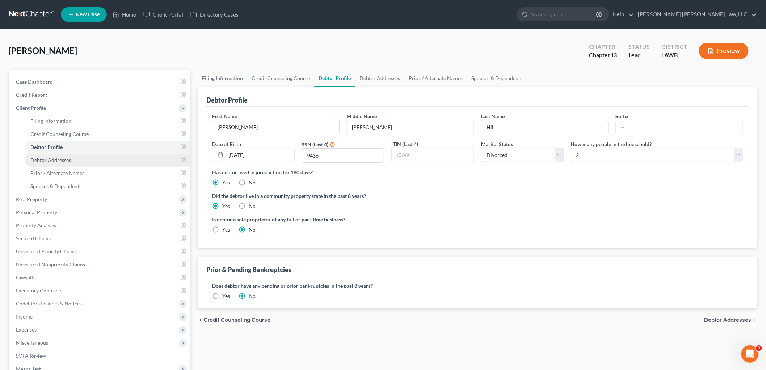
click at [72, 156] on link "Debtor Addresses" at bounding box center [108, 160] width 166 height 13
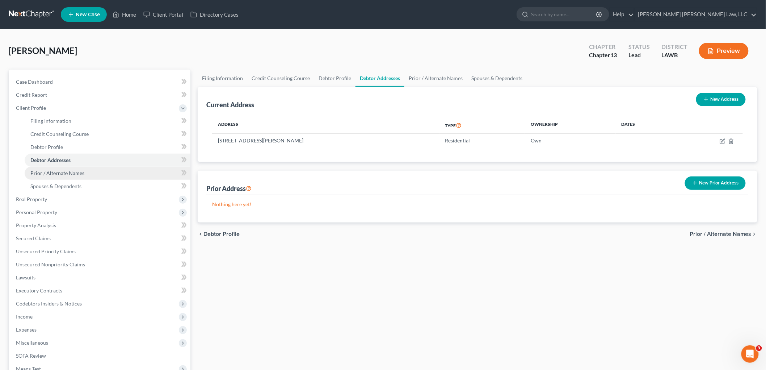
click at [87, 176] on link "Prior / Alternate Names" at bounding box center [108, 173] width 166 height 13
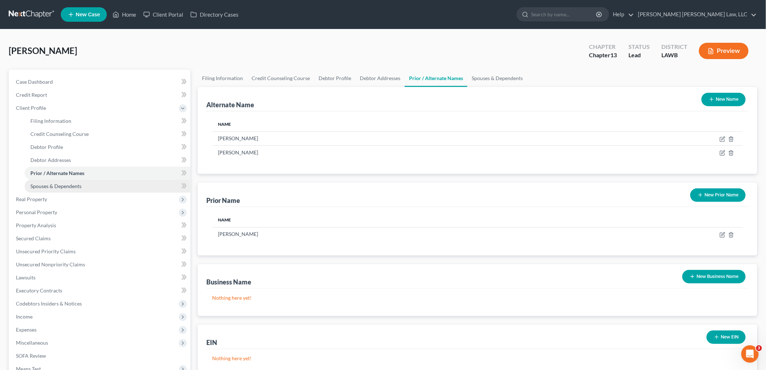
click at [78, 181] on link "Spouses & Dependents" at bounding box center [108, 186] width 166 height 13
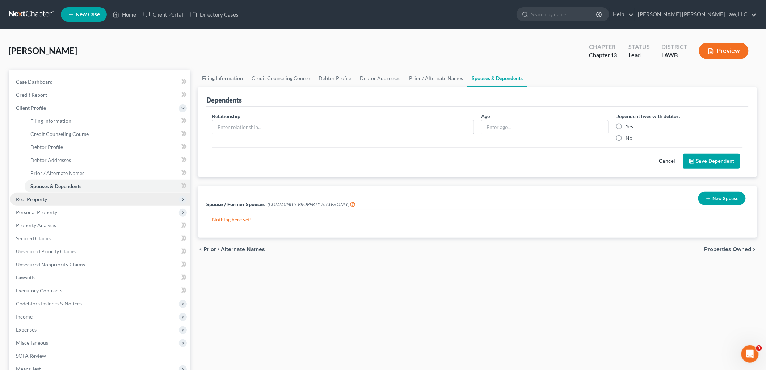
click at [52, 197] on span "Real Property" at bounding box center [100, 199] width 180 height 13
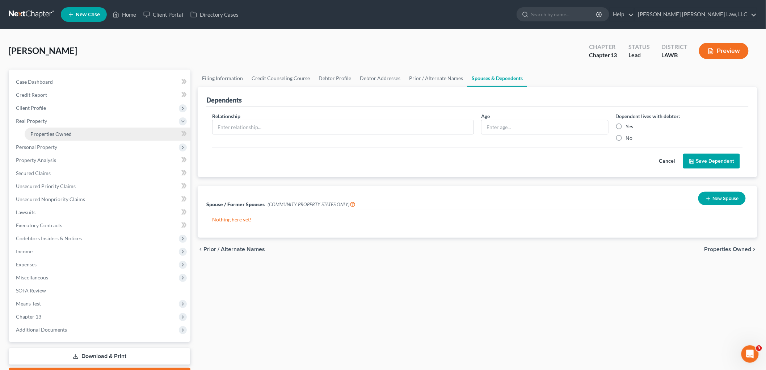
click at [84, 139] on link "Properties Owned" at bounding box center [108, 133] width 166 height 13
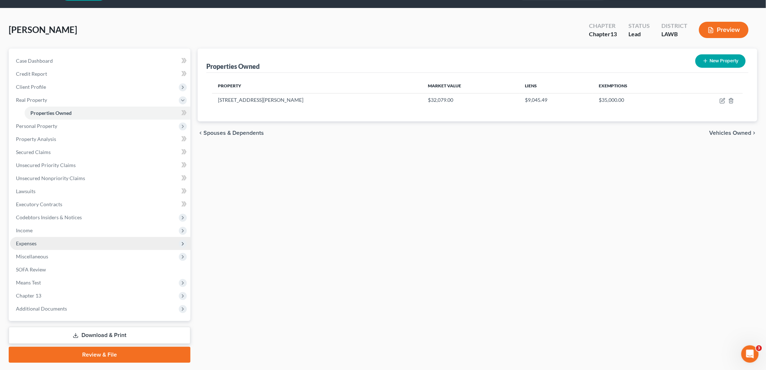
scroll to position [41, 0]
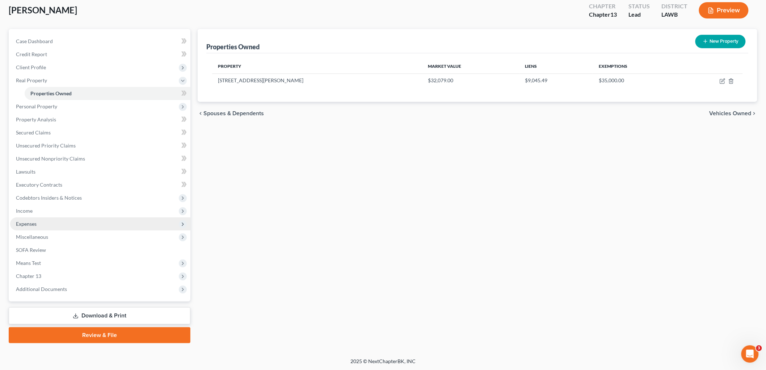
click at [51, 220] on span "Expenses" at bounding box center [100, 223] width 180 height 13
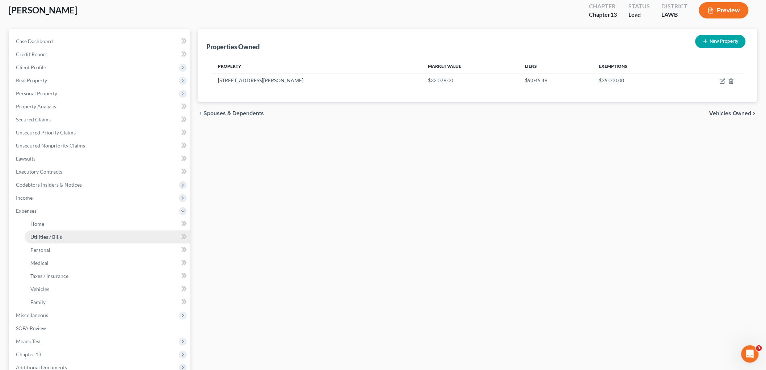
click at [53, 240] on link "Utilities / Bills" at bounding box center [108, 236] width 166 height 13
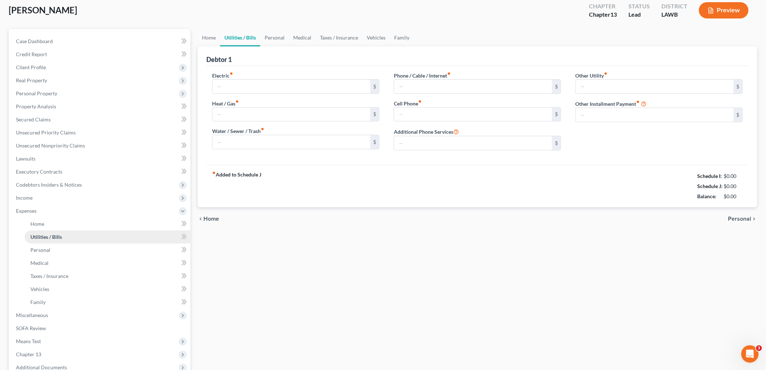
scroll to position [1, 0]
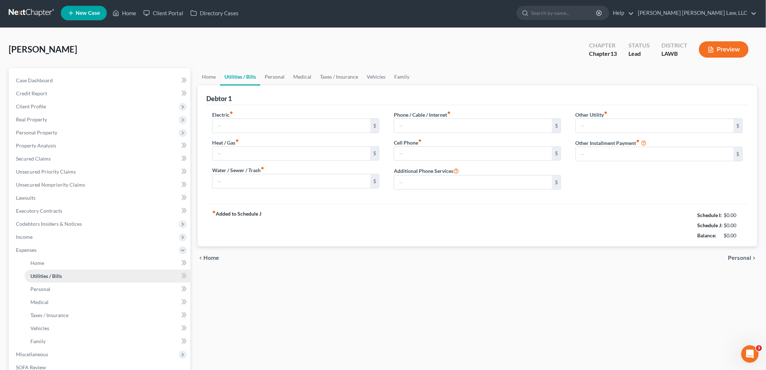
type input "300.71"
type input "0.00"
type input "50.00"
type input "192.00"
type input "45.00"
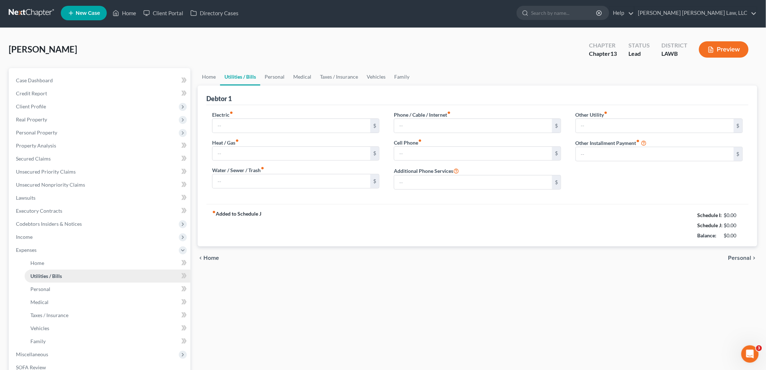
type input "0.00"
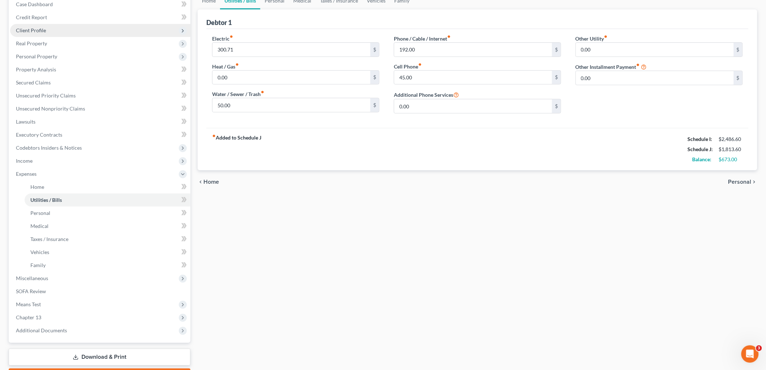
scroll to position [38, 0]
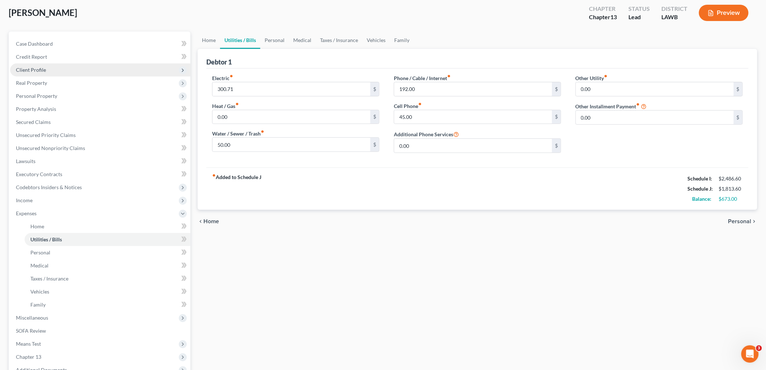
click at [45, 73] on span "Client Profile" at bounding box center [100, 69] width 180 height 13
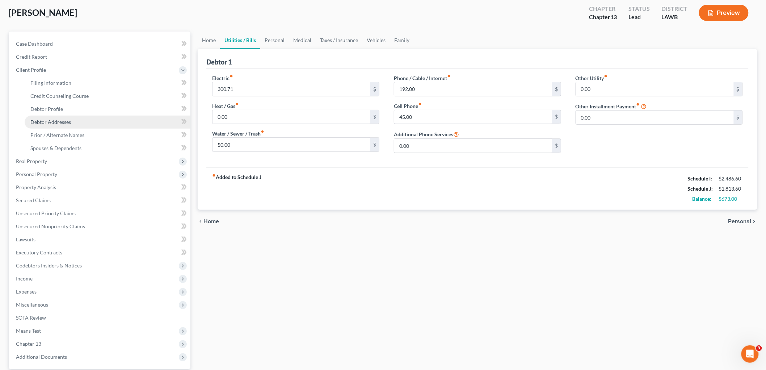
click at [63, 119] on span "Debtor Addresses" at bounding box center [50, 122] width 41 height 6
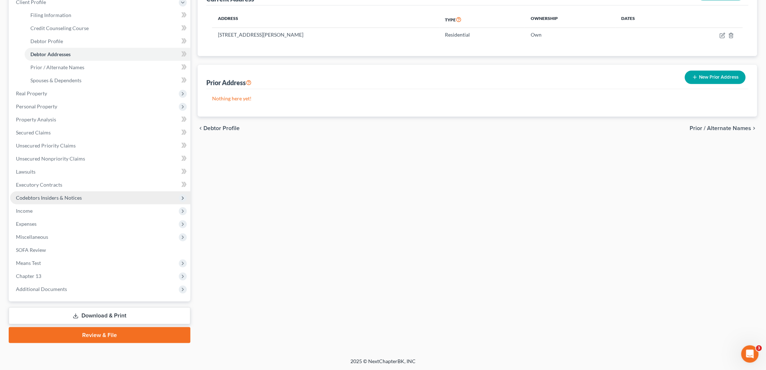
click at [79, 198] on span "Codebtors Insiders & Notices" at bounding box center [49, 197] width 66 height 6
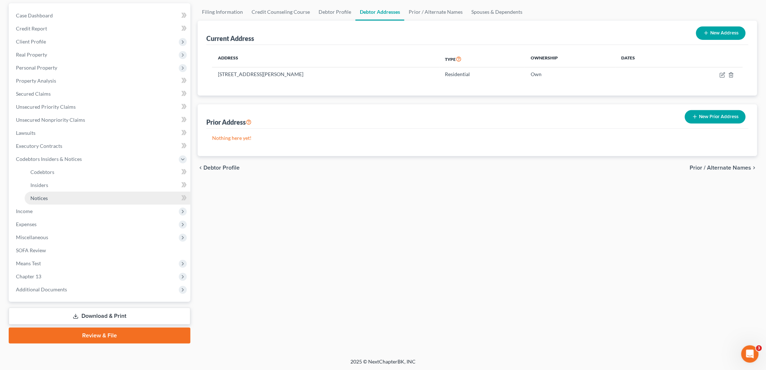
click at [59, 197] on link "Notices" at bounding box center [108, 198] width 166 height 13
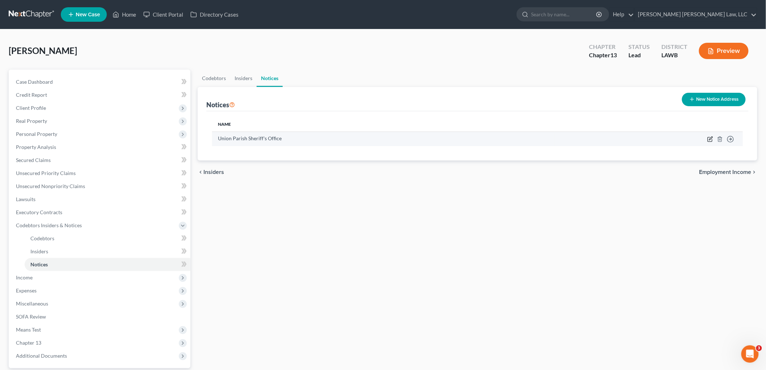
click at [711, 138] on icon "button" at bounding box center [710, 139] width 6 height 6
select select "19"
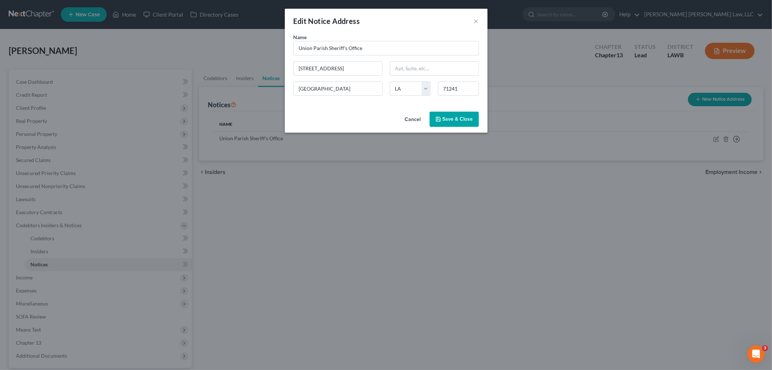
click at [450, 122] on button "Save & Close" at bounding box center [454, 119] width 49 height 15
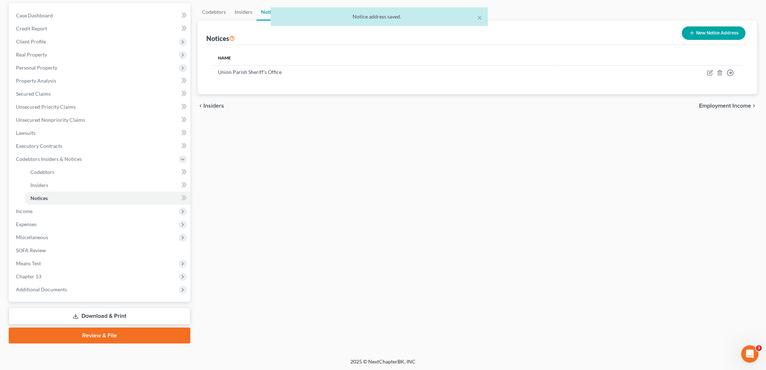
click at [96, 336] on link "Review & File" at bounding box center [100, 335] width 182 height 16
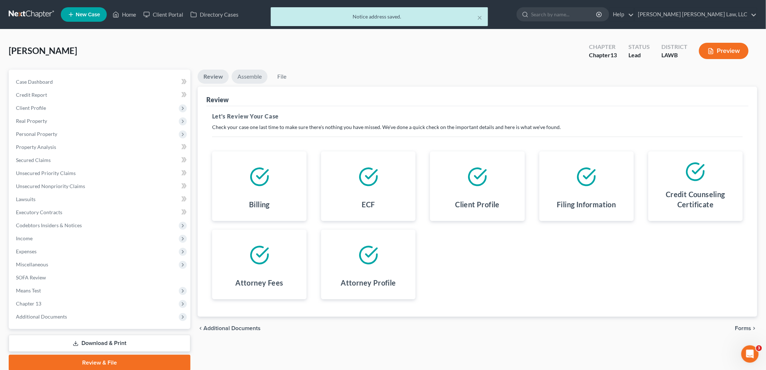
click at [245, 73] on link "Assemble" at bounding box center [250, 77] width 36 height 14
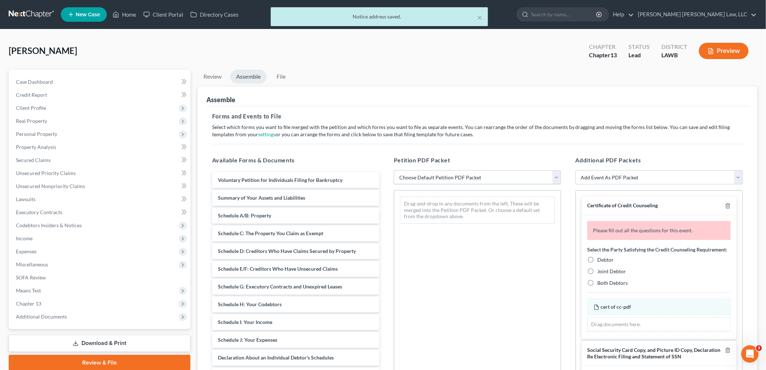
drag, startPoint x: 461, startPoint y: 174, endPoint x: 457, endPoint y: 181, distance: 8.3
click at [461, 174] on select "Choose Default Petition PDF Packet Complete Bankruptcy Petition (all forms and …" at bounding box center [477, 177] width 167 height 14
select select "0"
click at [394, 170] on select "Choose Default Petition PDF Packet Complete Bankruptcy Petition (all forms and …" at bounding box center [477, 177] width 167 height 14
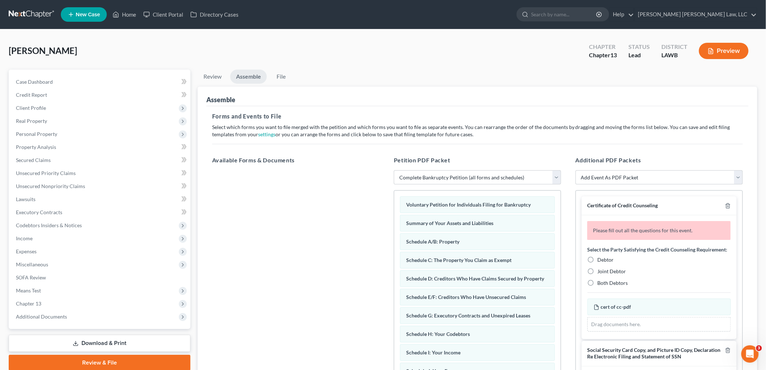
click at [598, 263] on label "Debtor" at bounding box center [606, 259] width 16 height 7
click at [601, 261] on input "Debtor" at bounding box center [603, 258] width 5 height 5
radio input "true"
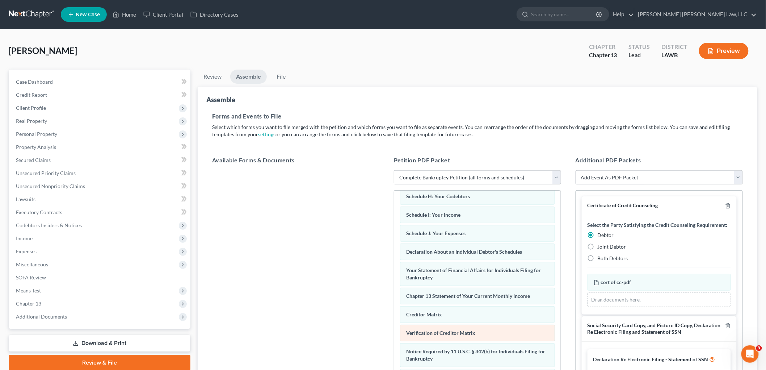
scroll to position [177, 0]
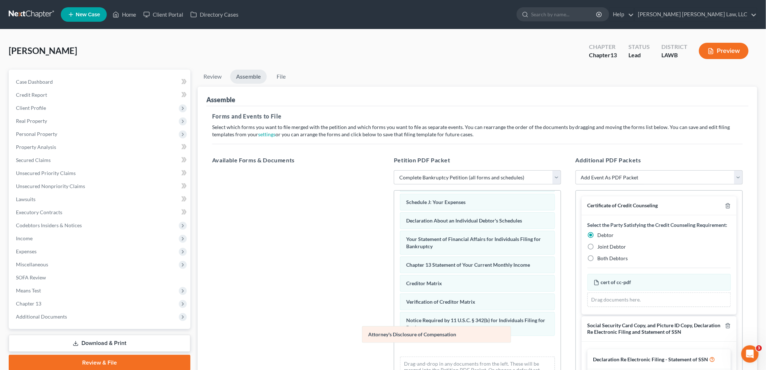
drag, startPoint x: 455, startPoint y: 345, endPoint x: 281, endPoint y: 288, distance: 183.2
click at [394, 289] on div "Attorney's Disclosure of Compensation Voluntary Petition for Individuals Filing…" at bounding box center [477, 205] width 167 height 367
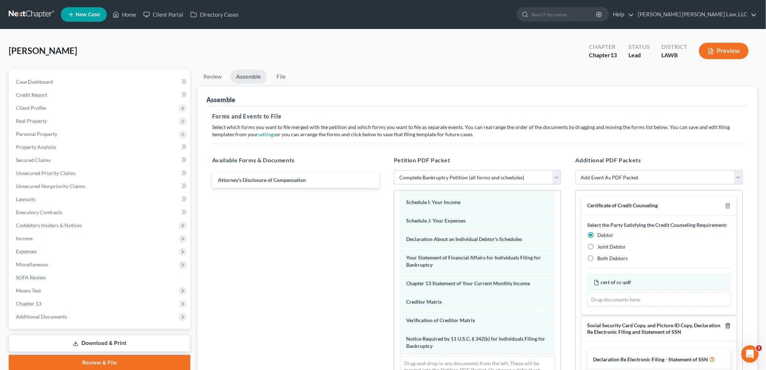
click at [725, 328] on icon "button" at bounding box center [728, 326] width 6 height 6
click at [281, 77] on link "File" at bounding box center [281, 77] width 23 height 14
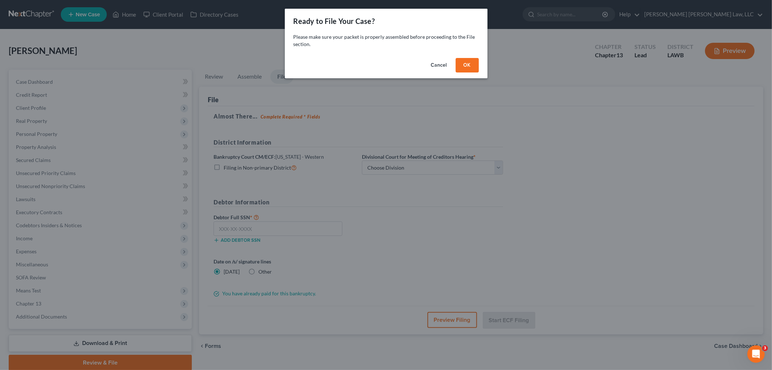
click at [467, 63] on button "OK" at bounding box center [467, 65] width 23 height 14
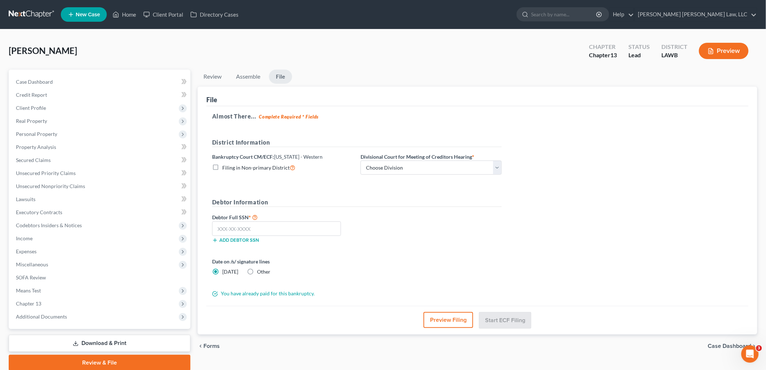
click at [222, 166] on label "Filing in Non-primary District" at bounding box center [258, 167] width 73 height 8
click at [225, 166] on input "Filing in Non-primary District" at bounding box center [227, 165] width 5 height 5
checkbox input "true"
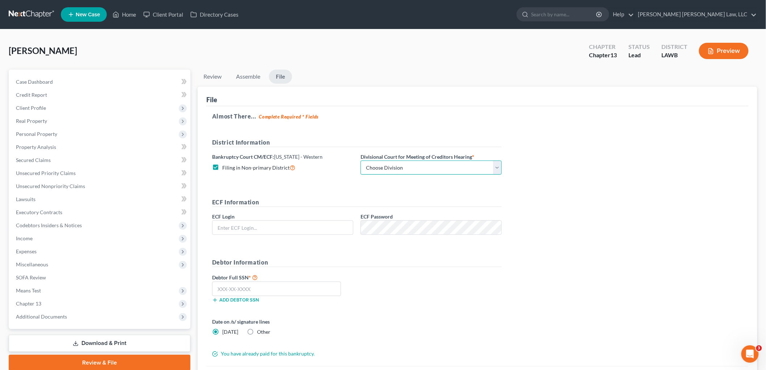
click at [403, 165] on select "Choose Division [GEOGRAPHIC_DATA] [GEOGRAPHIC_DATA]-[GEOGRAPHIC_DATA] Lake [PER…" at bounding box center [431, 167] width 141 height 14
select select "3"
click at [361, 160] on select "Choose Division [GEOGRAPHIC_DATA] [GEOGRAPHIC_DATA]-[GEOGRAPHIC_DATA] Lake [PER…" at bounding box center [431, 167] width 141 height 14
click at [330, 227] on input "text" at bounding box center [283, 227] width 140 height 14
type input "eoyoung3p"
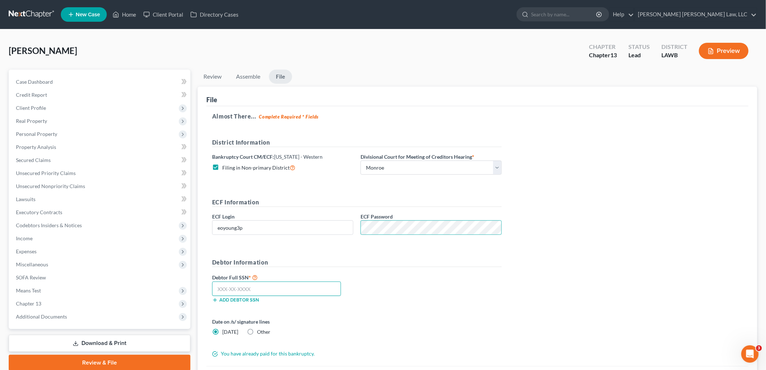
click at [307, 287] on input "text" at bounding box center [276, 288] width 129 height 14
type input "434-94-9436"
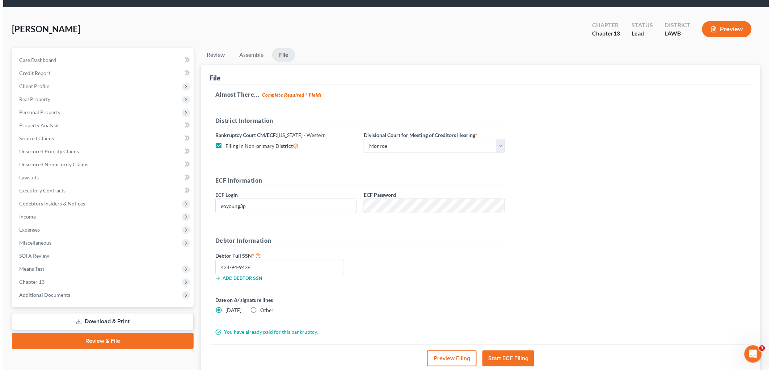
scroll to position [40, 0]
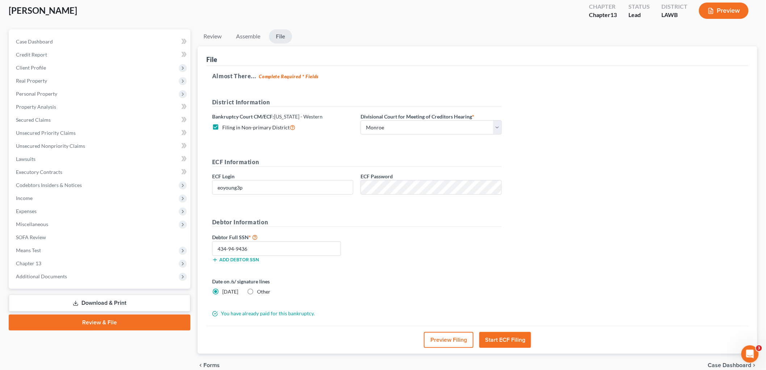
click at [495, 338] on button "Start ECF Filing" at bounding box center [505, 340] width 52 height 16
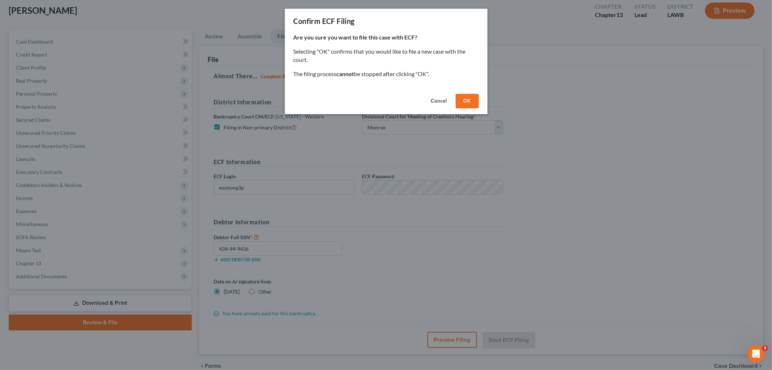
click at [461, 101] on button "OK" at bounding box center [467, 101] width 23 height 14
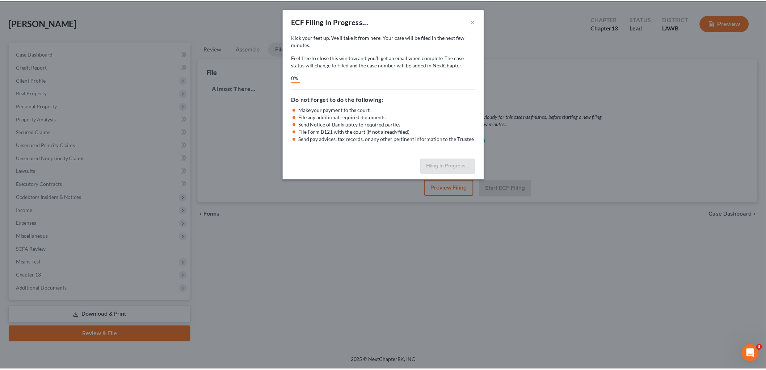
scroll to position [27, 0]
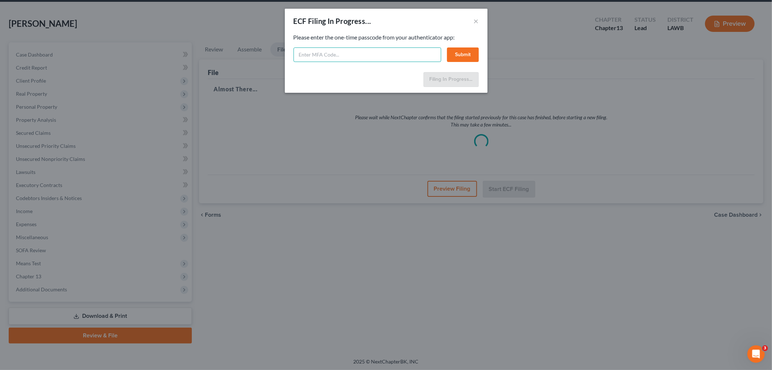
click at [335, 54] on input "text" at bounding box center [368, 54] width 148 height 14
type input "859966"
click at [454, 51] on button "Submit" at bounding box center [463, 54] width 32 height 14
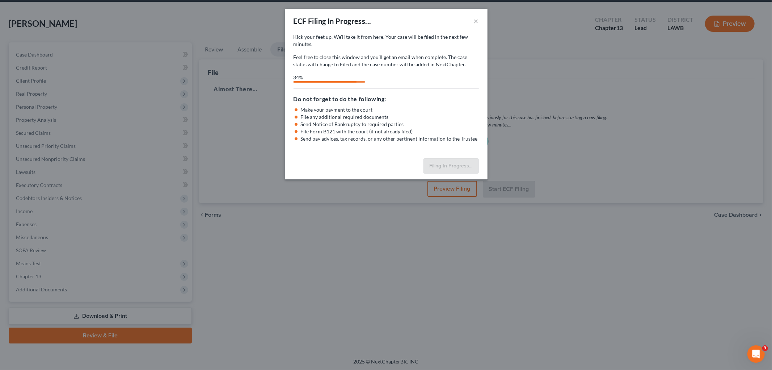
select select "3"
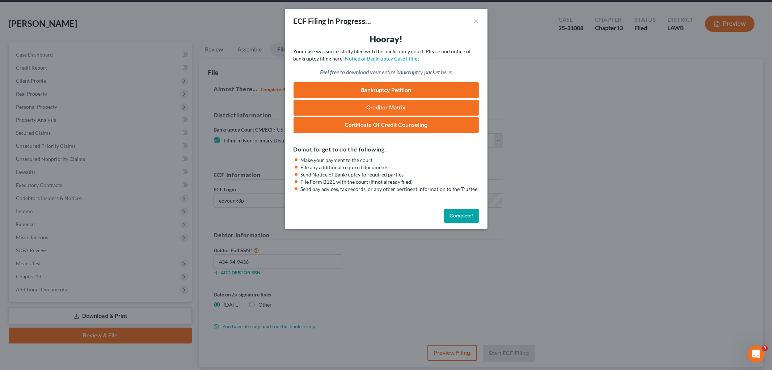
click at [467, 221] on button "Complete!" at bounding box center [461, 216] width 35 height 14
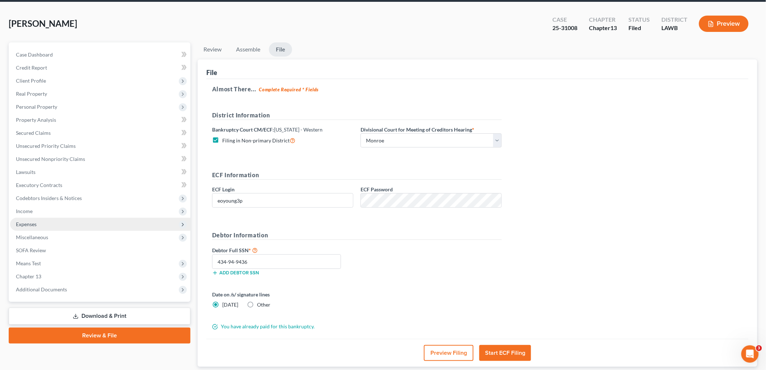
click at [46, 222] on span "Expenses" at bounding box center [100, 224] width 180 height 13
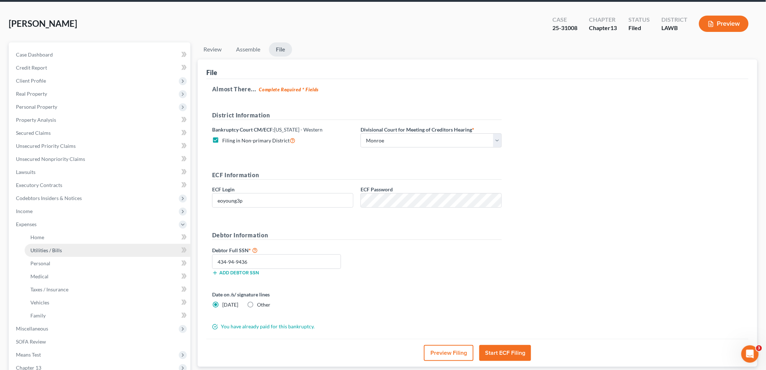
click at [43, 244] on link "Utilities / Bills" at bounding box center [108, 250] width 166 height 13
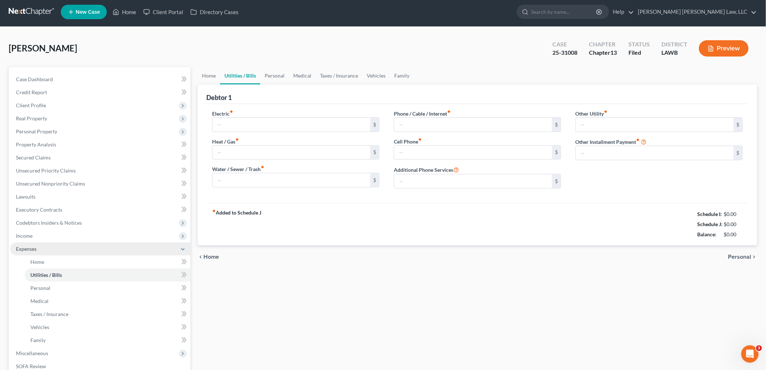
type input "300.71"
type input "0.00"
type input "50.00"
type input "192.00"
type input "45.00"
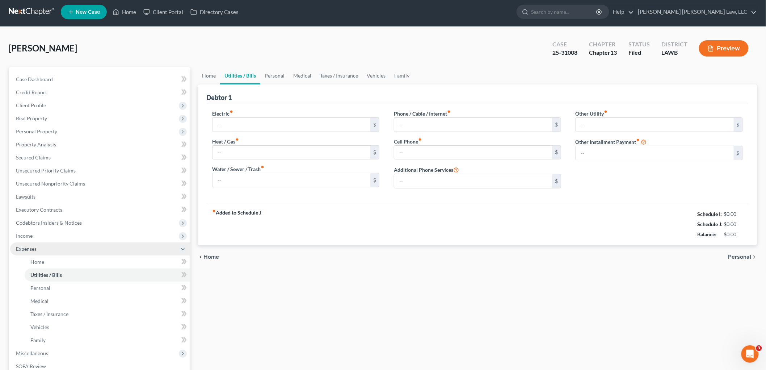
type input "0.00"
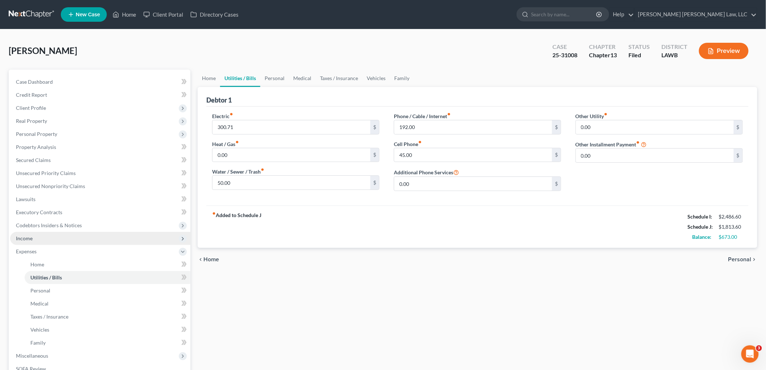
click at [42, 236] on span "Income" at bounding box center [100, 238] width 180 height 13
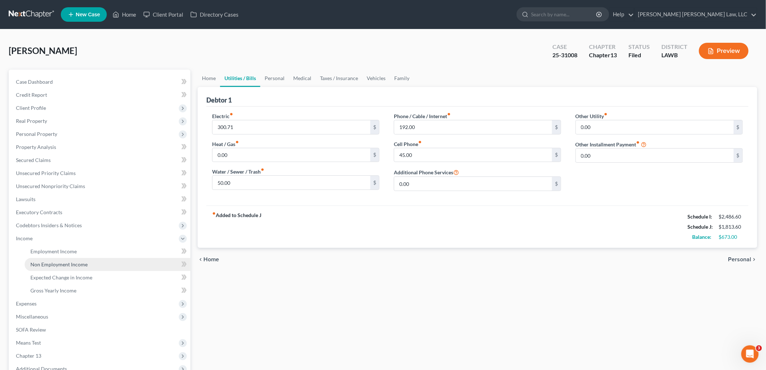
click at [48, 261] on span "Non Employment Income" at bounding box center [58, 264] width 57 height 6
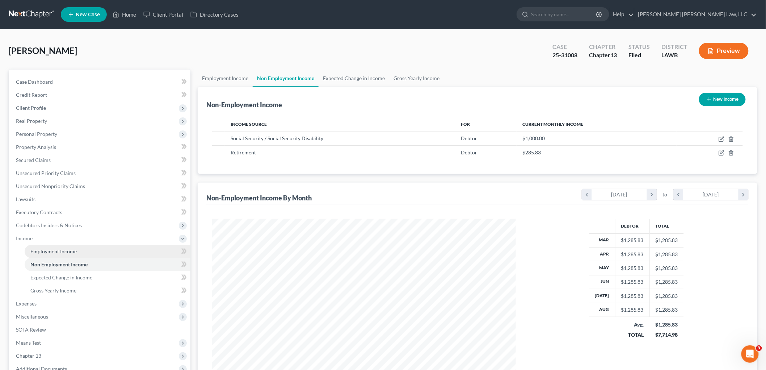
scroll to position [151, 318]
